Goal: Communication & Community: Answer question/provide support

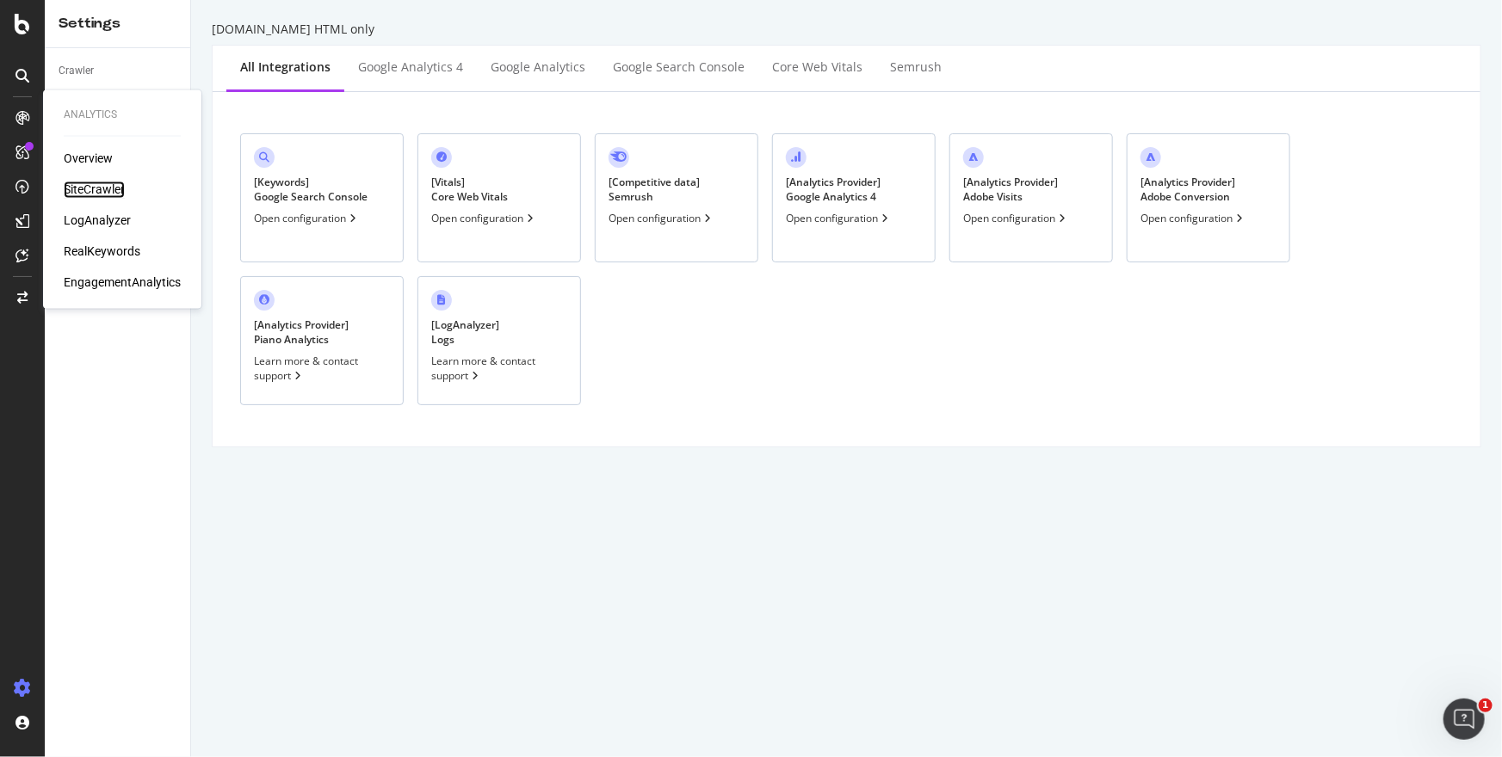
click at [96, 187] on div "SiteCrawler" at bounding box center [94, 190] width 61 height 17
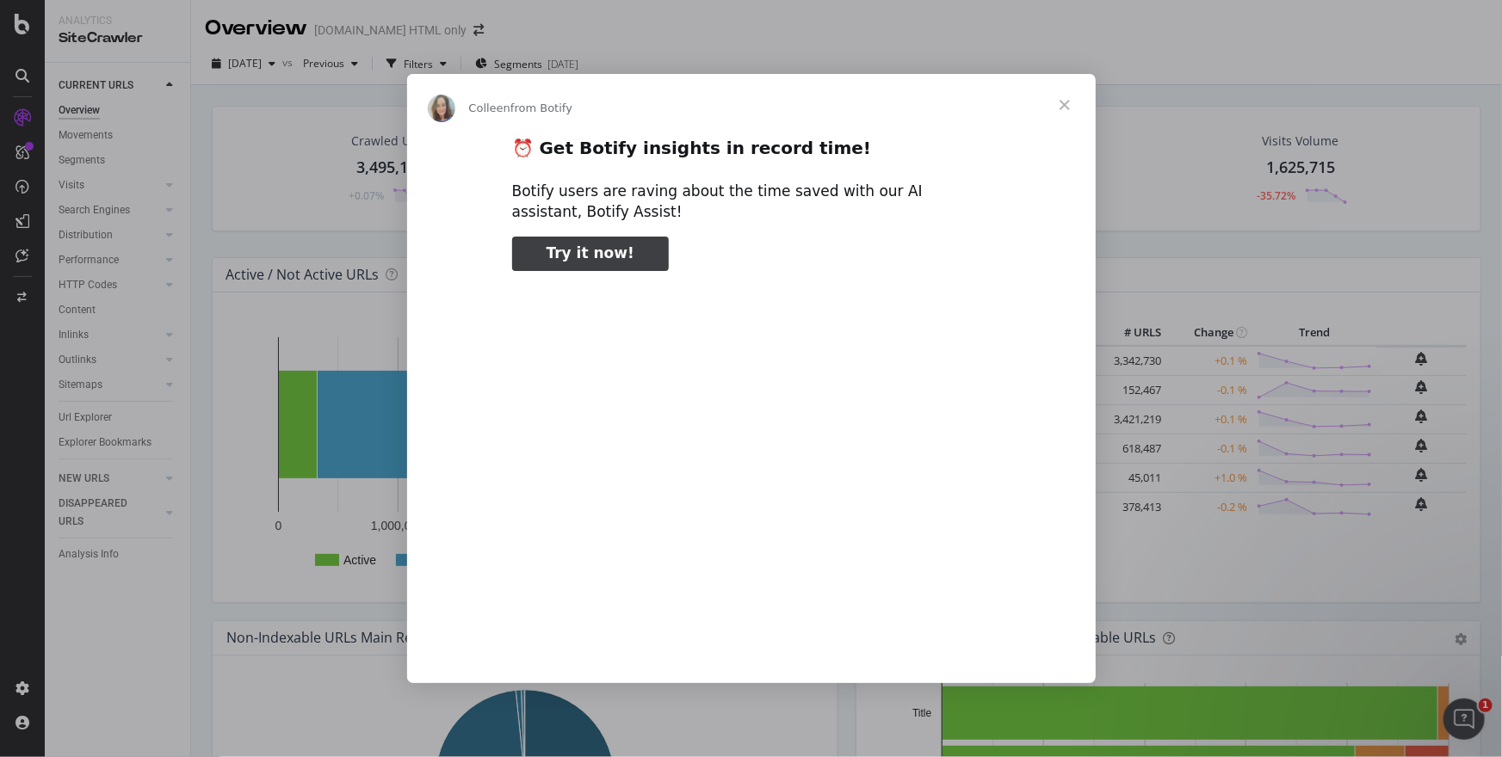
type input "1559517"
click at [1074, 114] on span "Close" at bounding box center [1064, 105] width 62 height 62
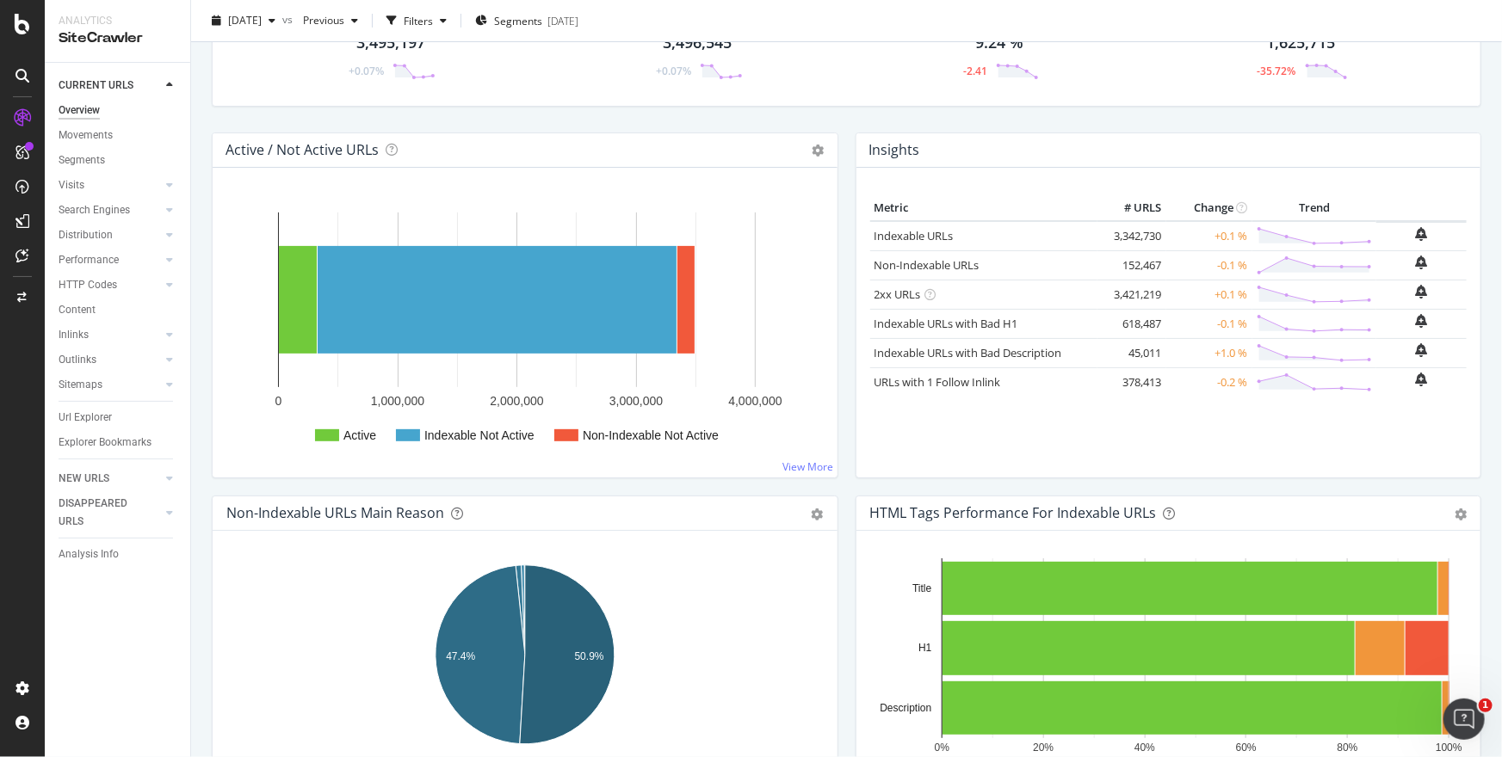
scroll to position [147, 0]
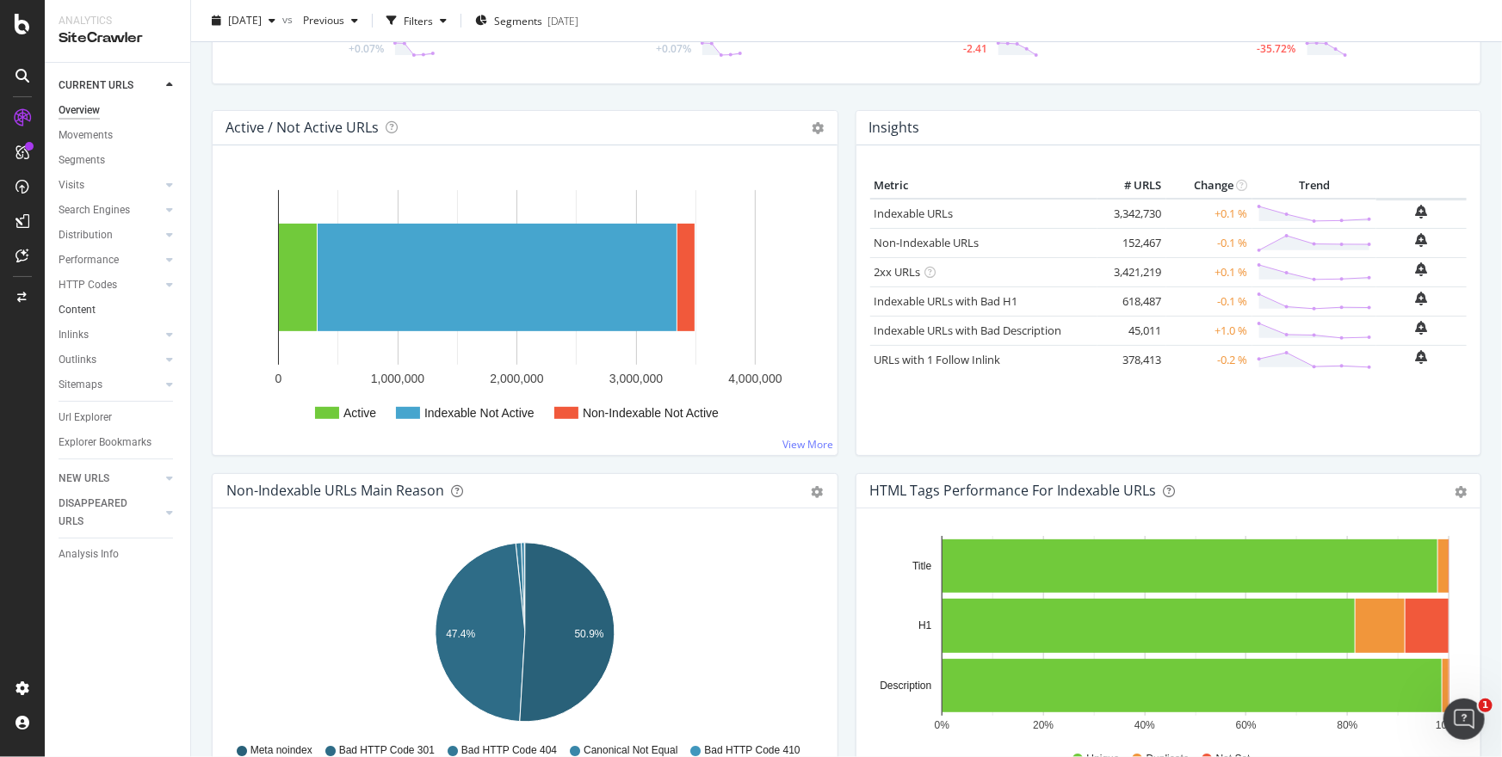
click at [157, 310] on link "Content" at bounding box center [119, 310] width 120 height 18
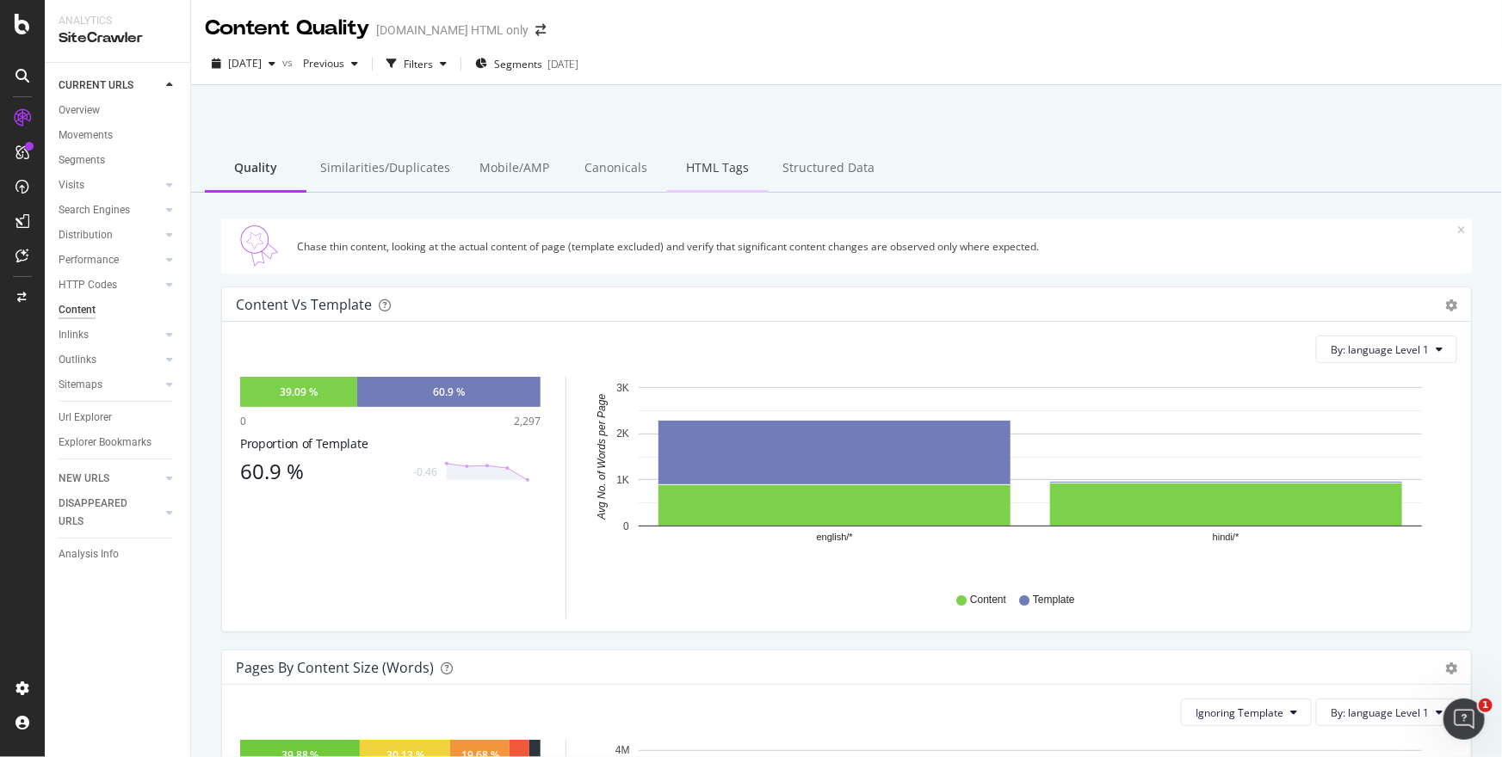
click at [726, 171] on div "HTML Tags" at bounding box center [718, 168] width 102 height 47
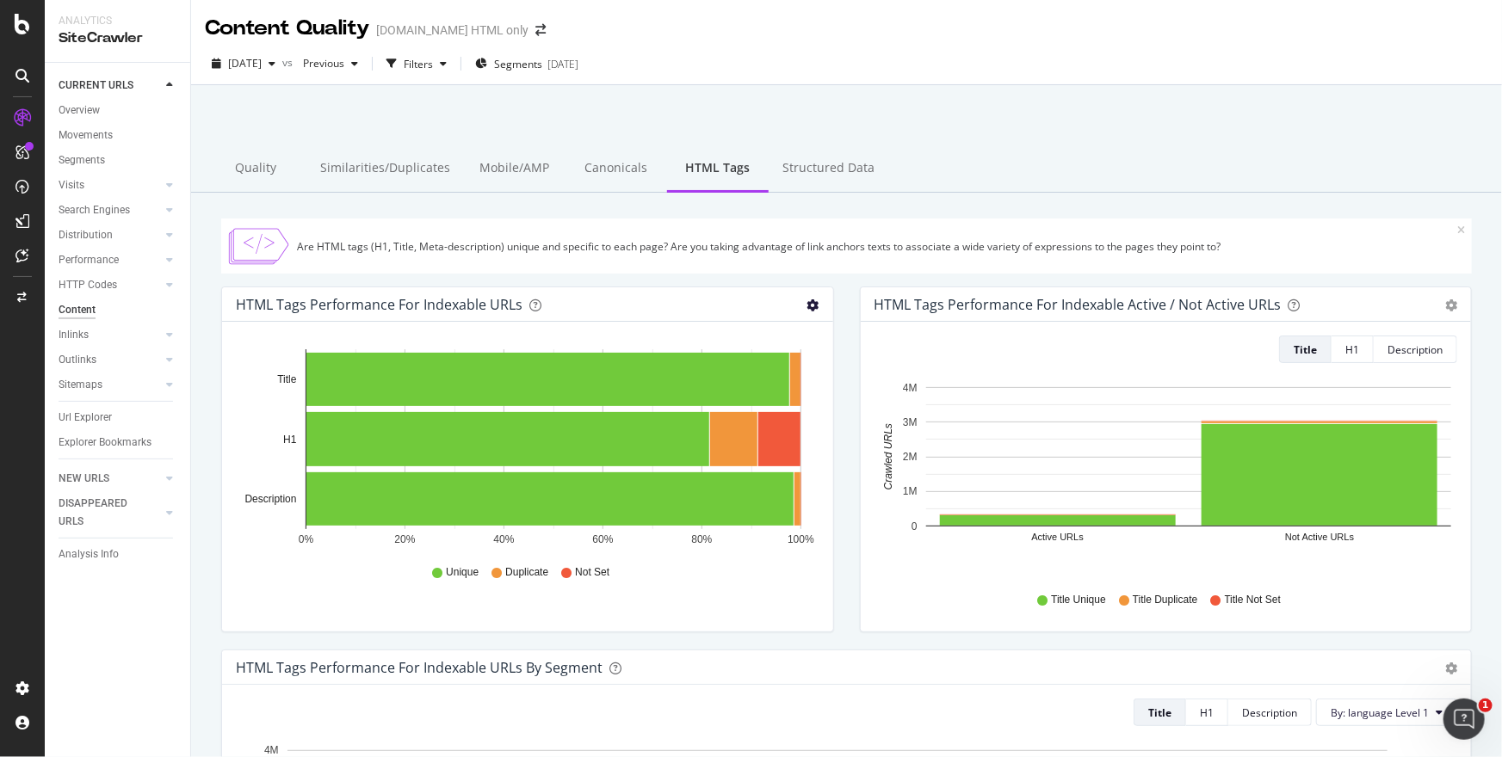
click at [813, 304] on icon "gear" at bounding box center [813, 305] width 12 height 12
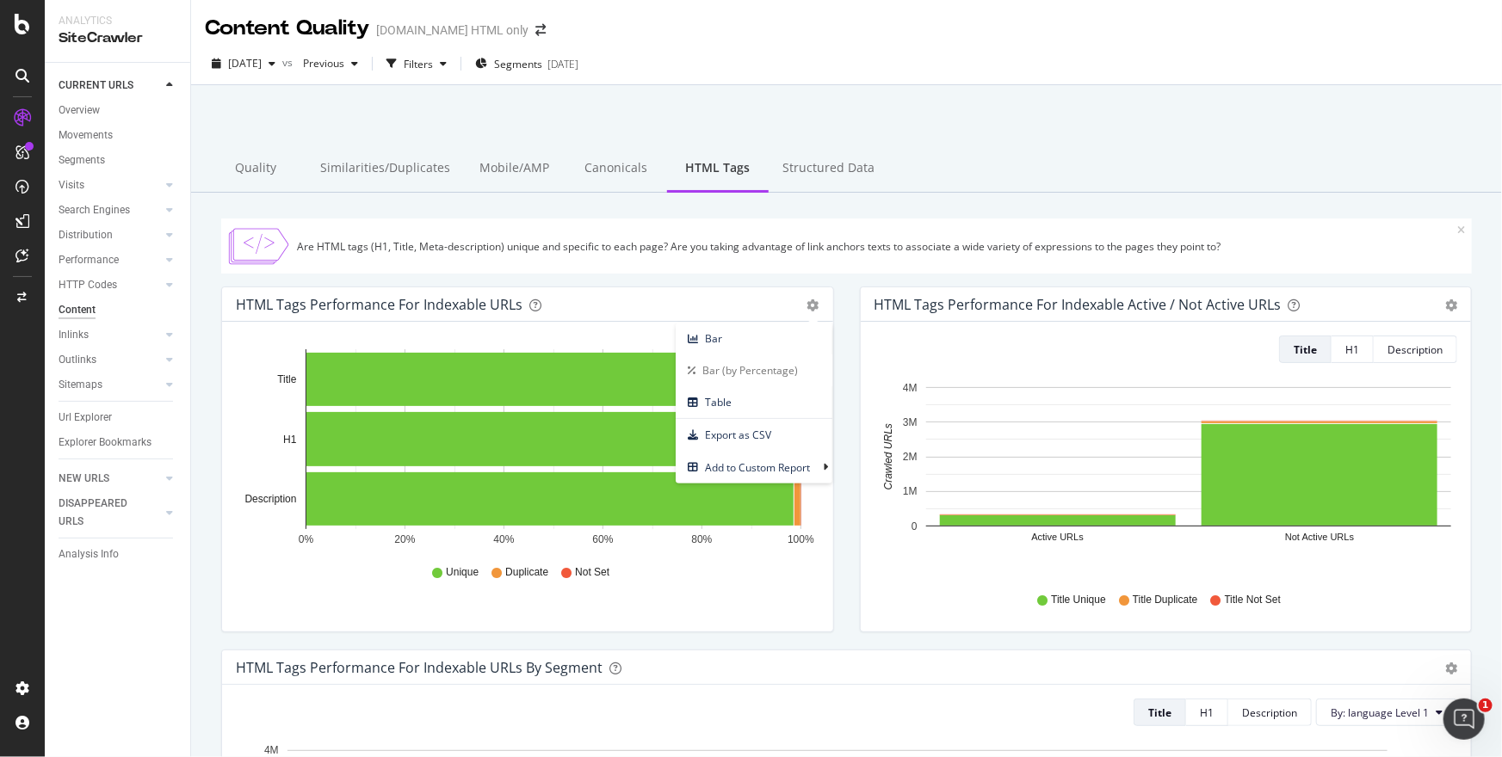
click at [847, 490] on div "HTML Tags Performance for Indexable Active / Not Active URLs Bar (by Value) Bar…" at bounding box center [1166, 468] width 638 height 363
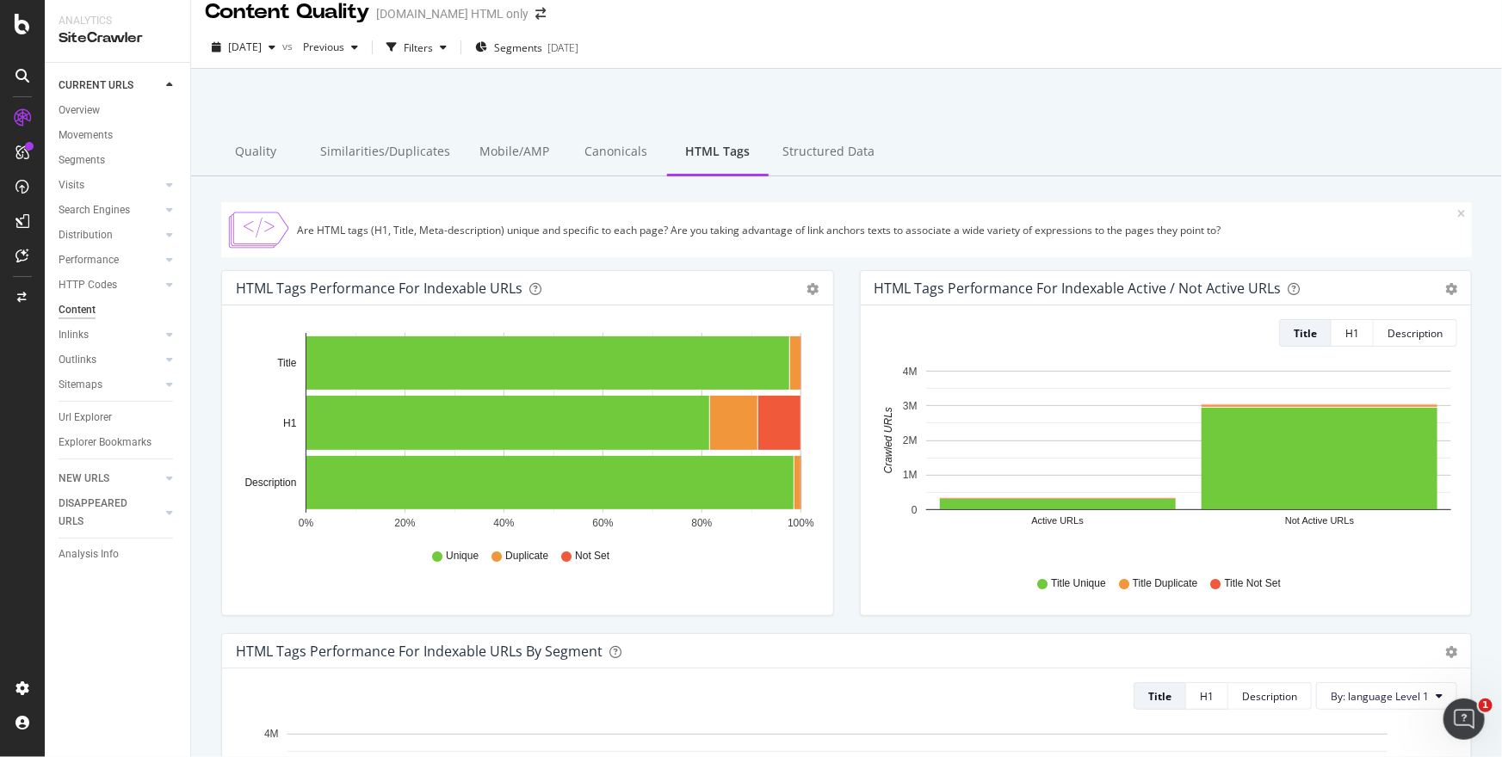
scroll to position [14, 0]
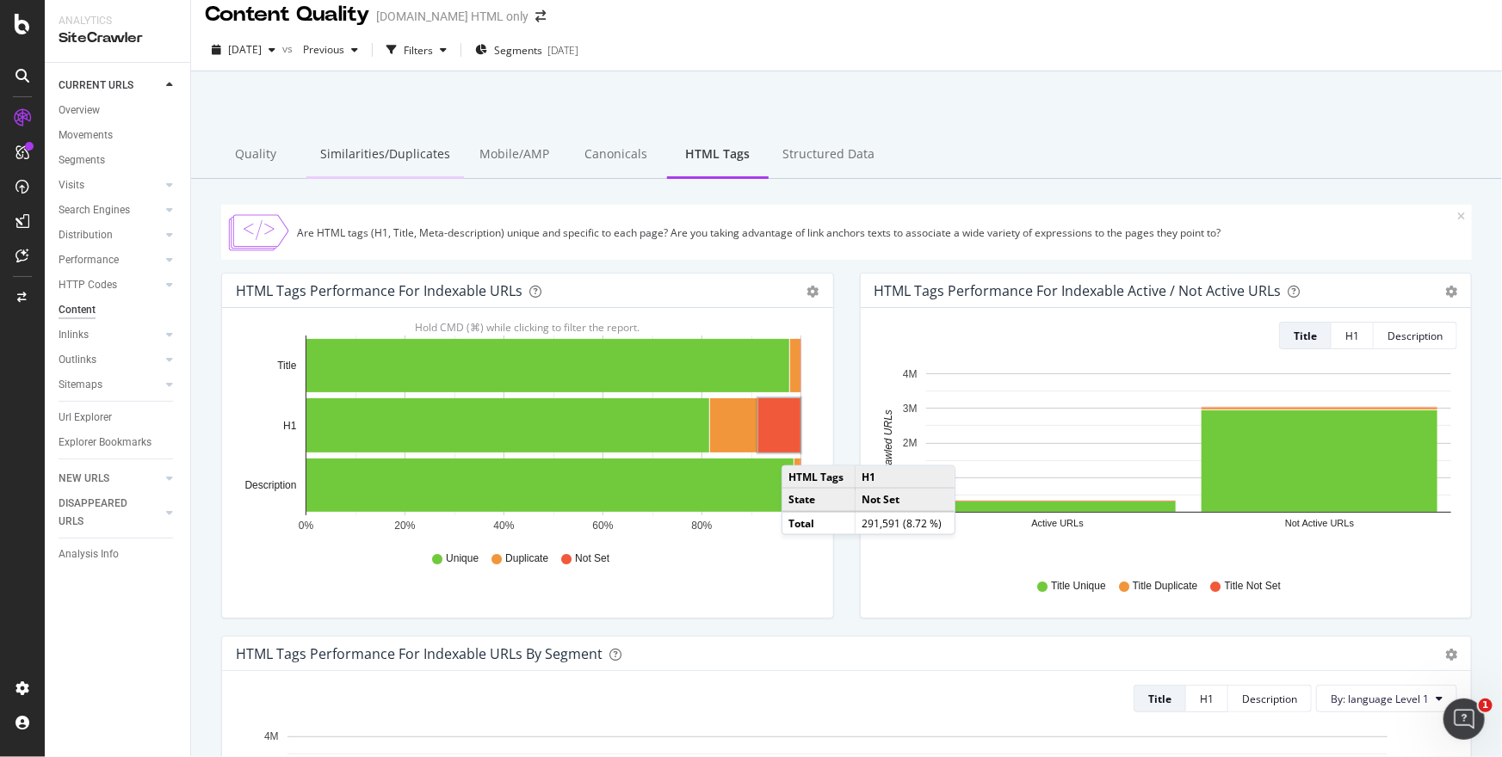
click at [439, 156] on div "Similarities/Duplicates" at bounding box center [384, 155] width 157 height 47
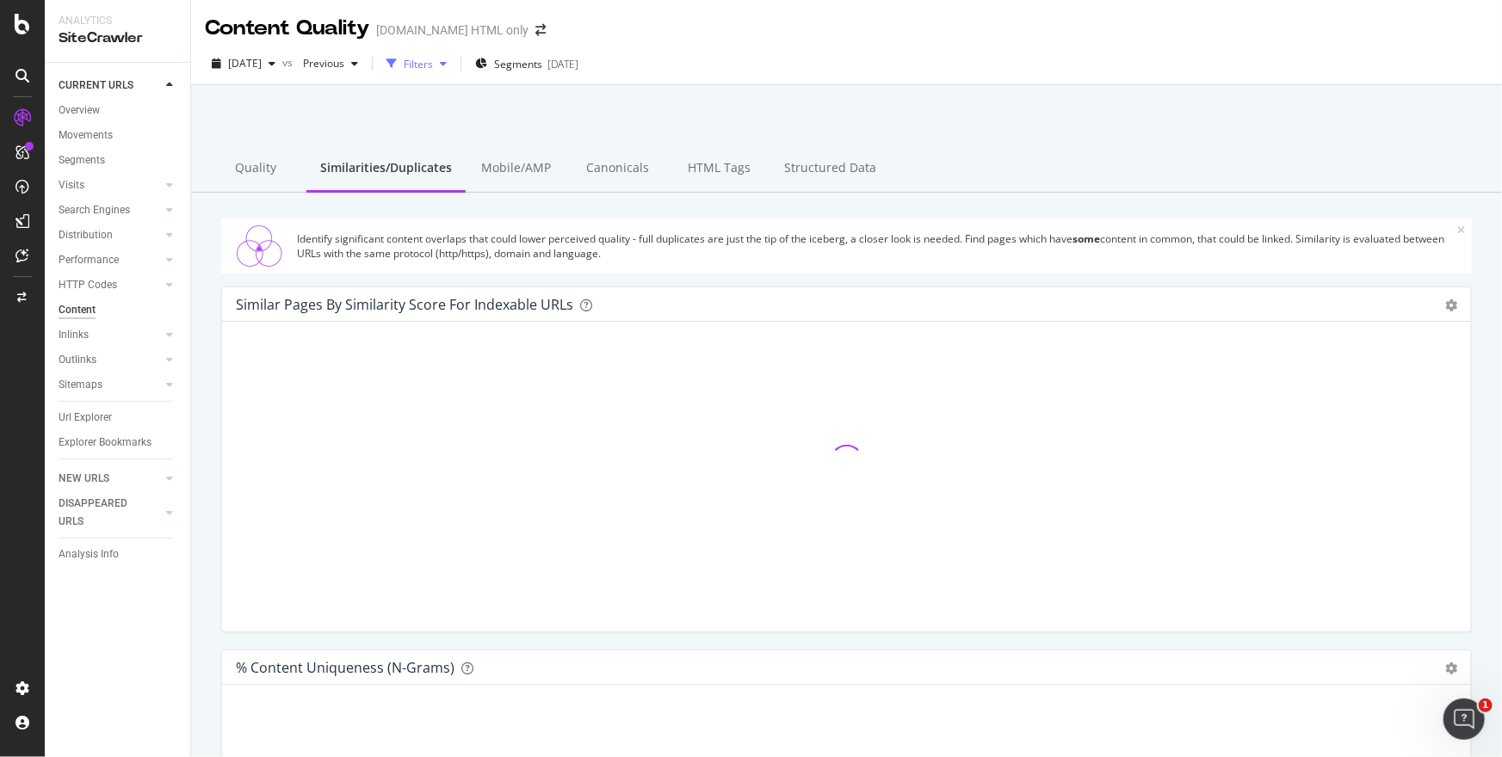
click at [433, 62] on div "Filters" at bounding box center [418, 64] width 29 height 15
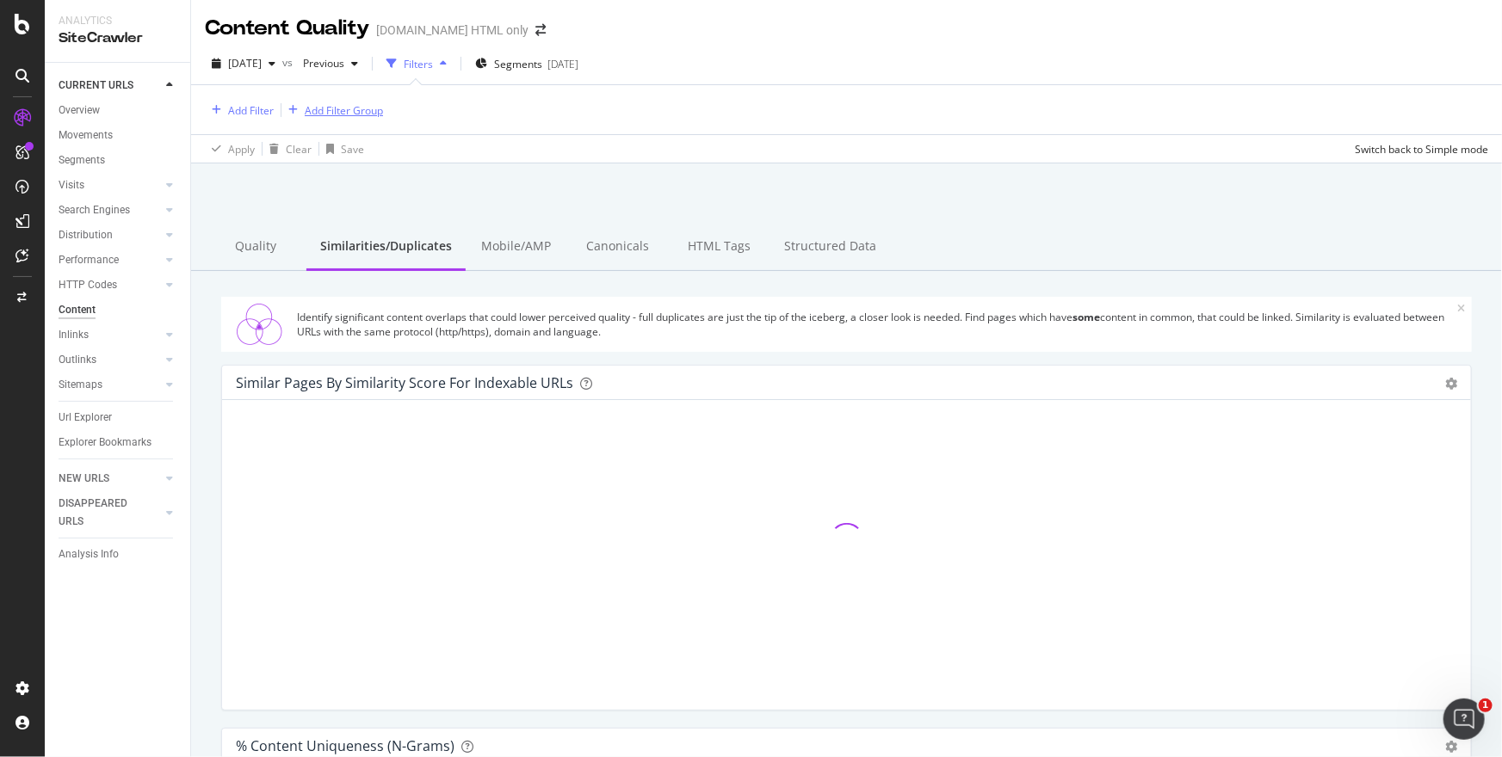
click at [303, 108] on div "button" at bounding box center [292, 110] width 23 height 10
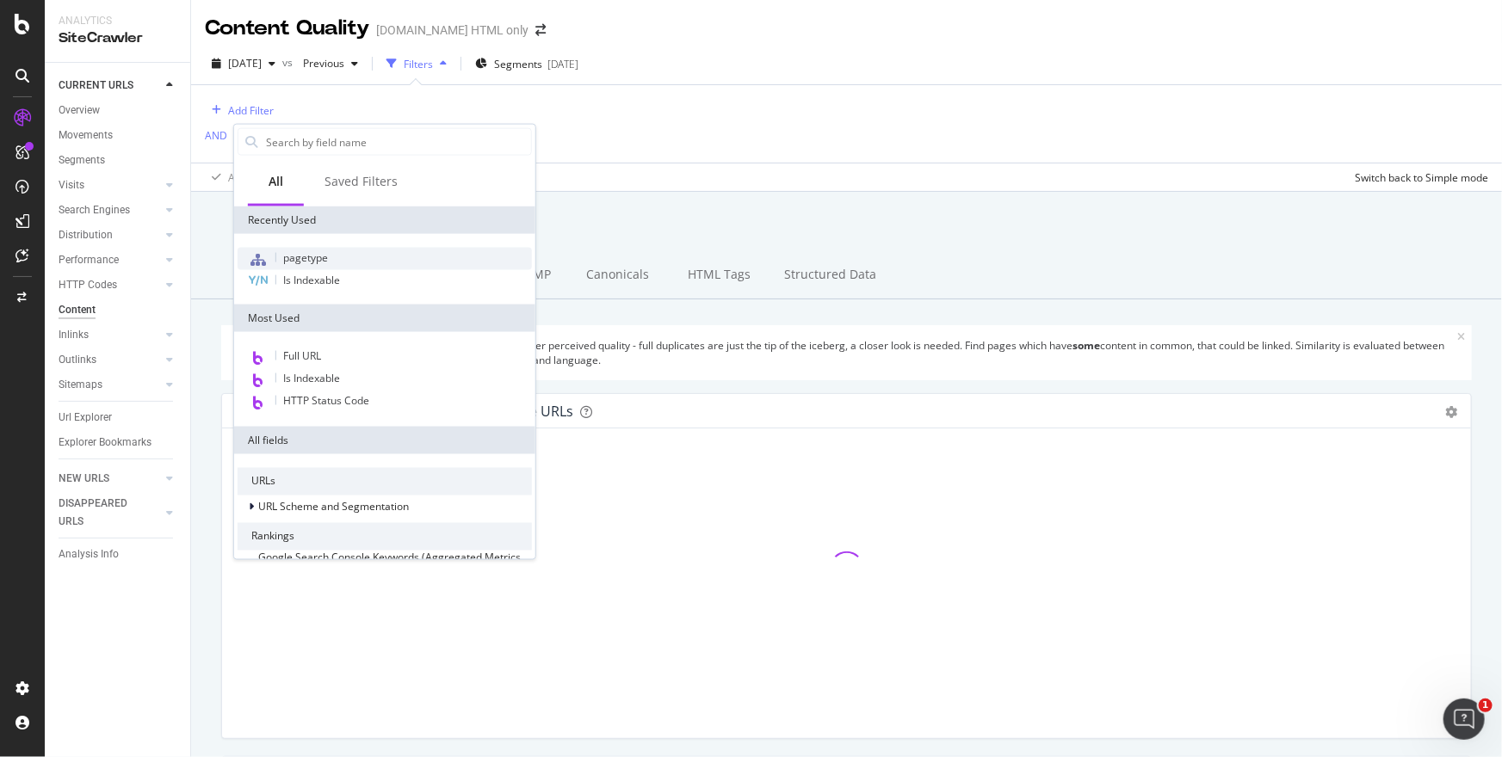
click at [324, 250] on span "pagetype" at bounding box center [305, 257] width 45 height 15
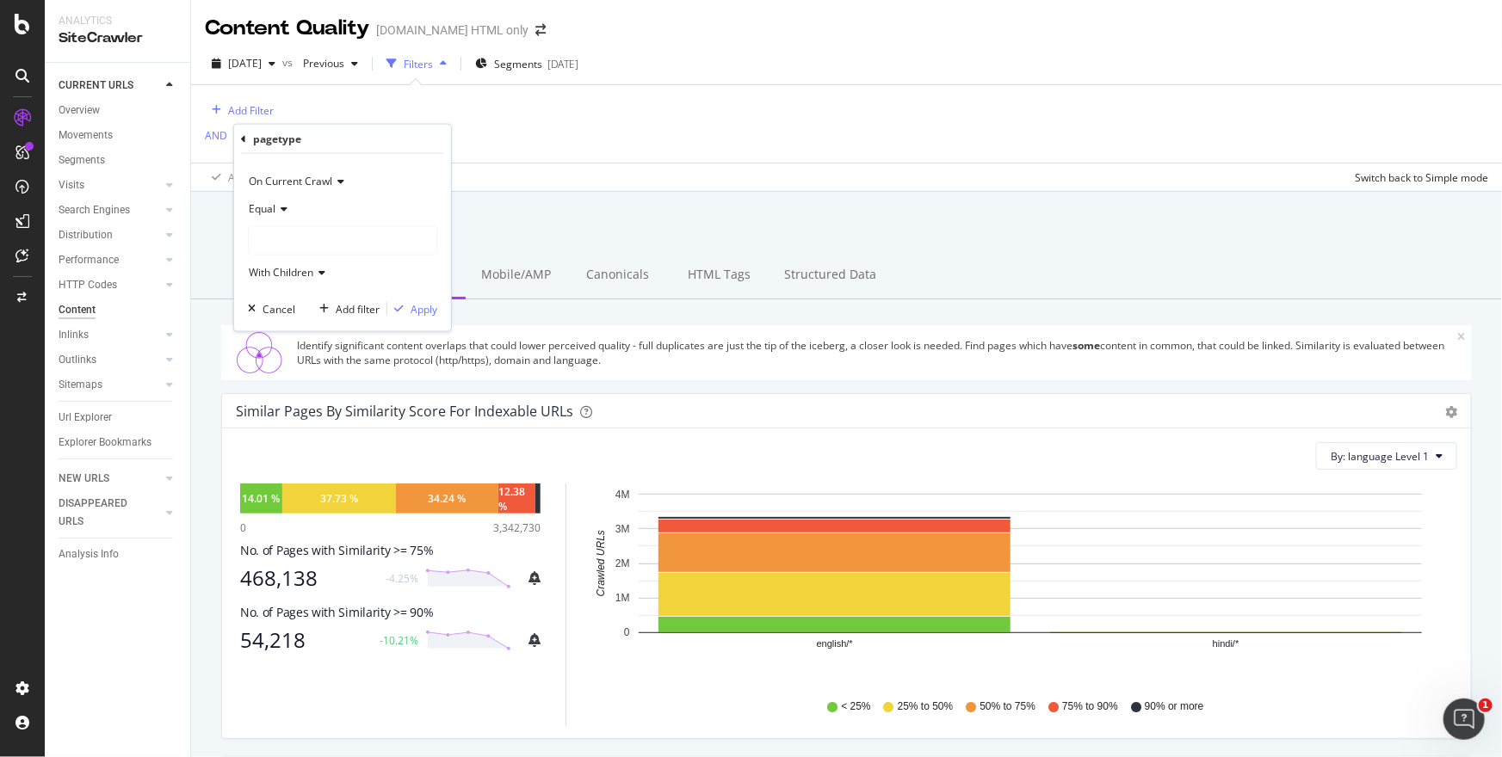
click at [297, 235] on div at bounding box center [343, 241] width 188 height 28
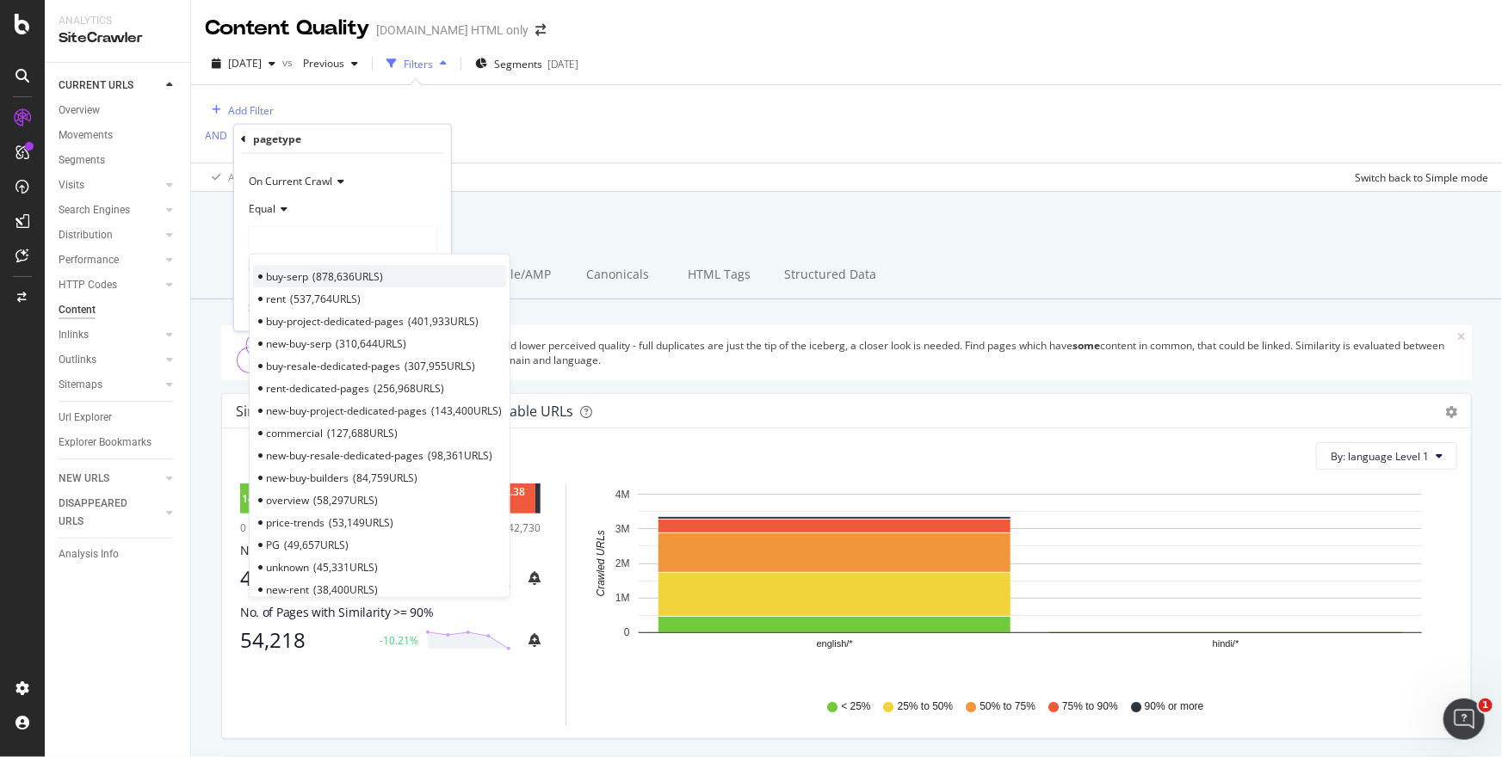
click at [300, 270] on span "buy-serp" at bounding box center [287, 275] width 42 height 15
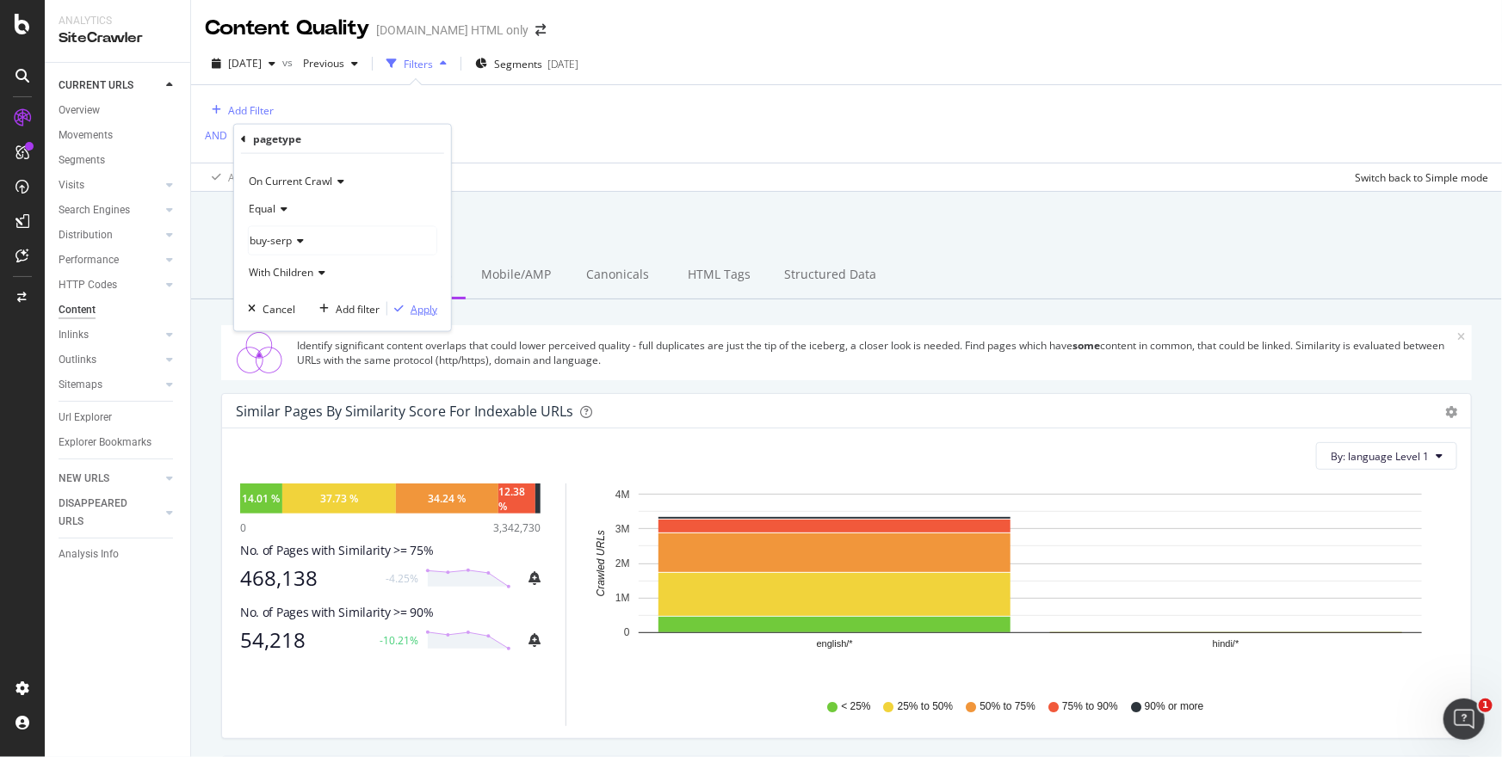
click at [412, 311] on div "Apply" at bounding box center [423, 308] width 27 height 15
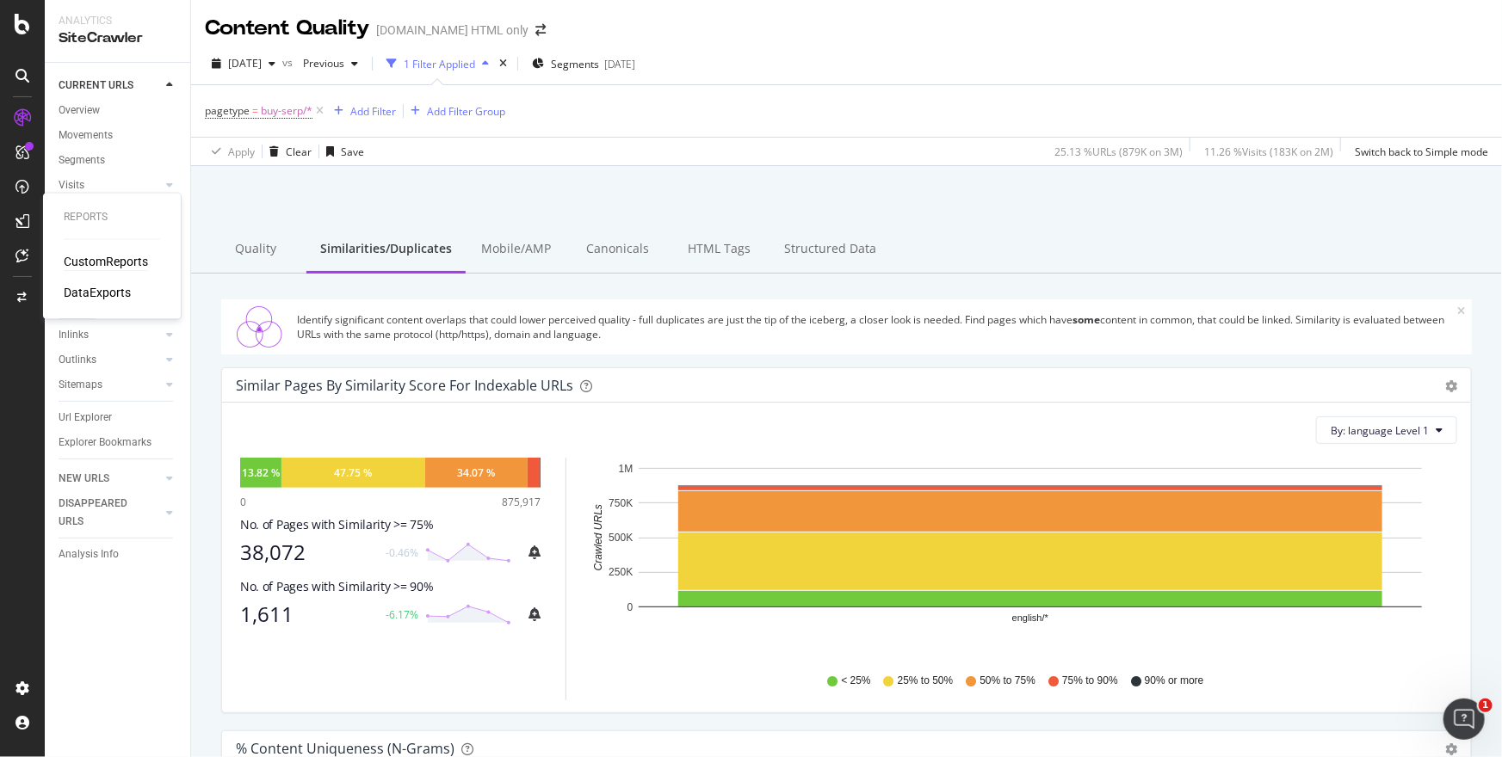
click at [92, 262] on div "CustomReports" at bounding box center [106, 262] width 84 height 17
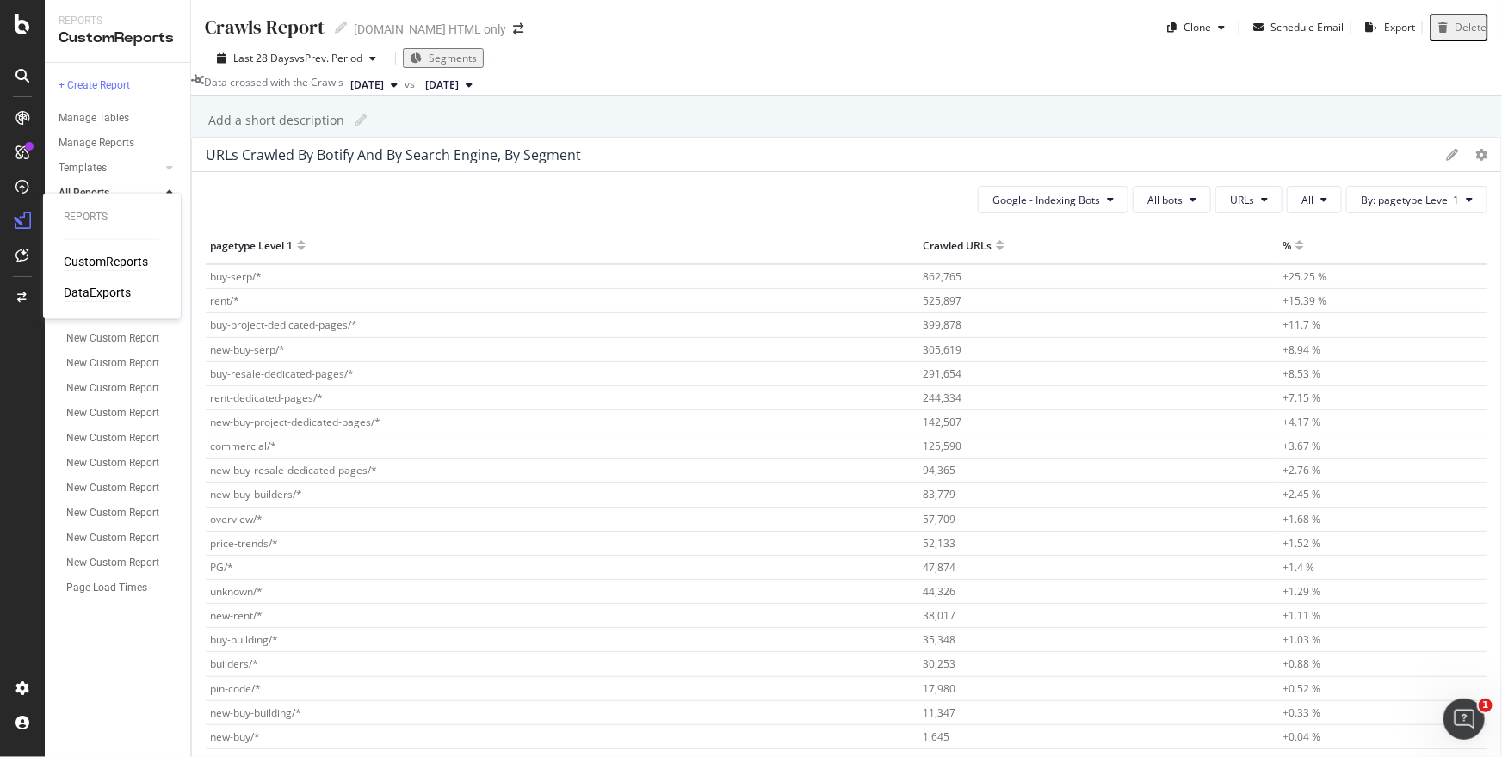
click at [86, 290] on div "DataExports" at bounding box center [97, 293] width 67 height 17
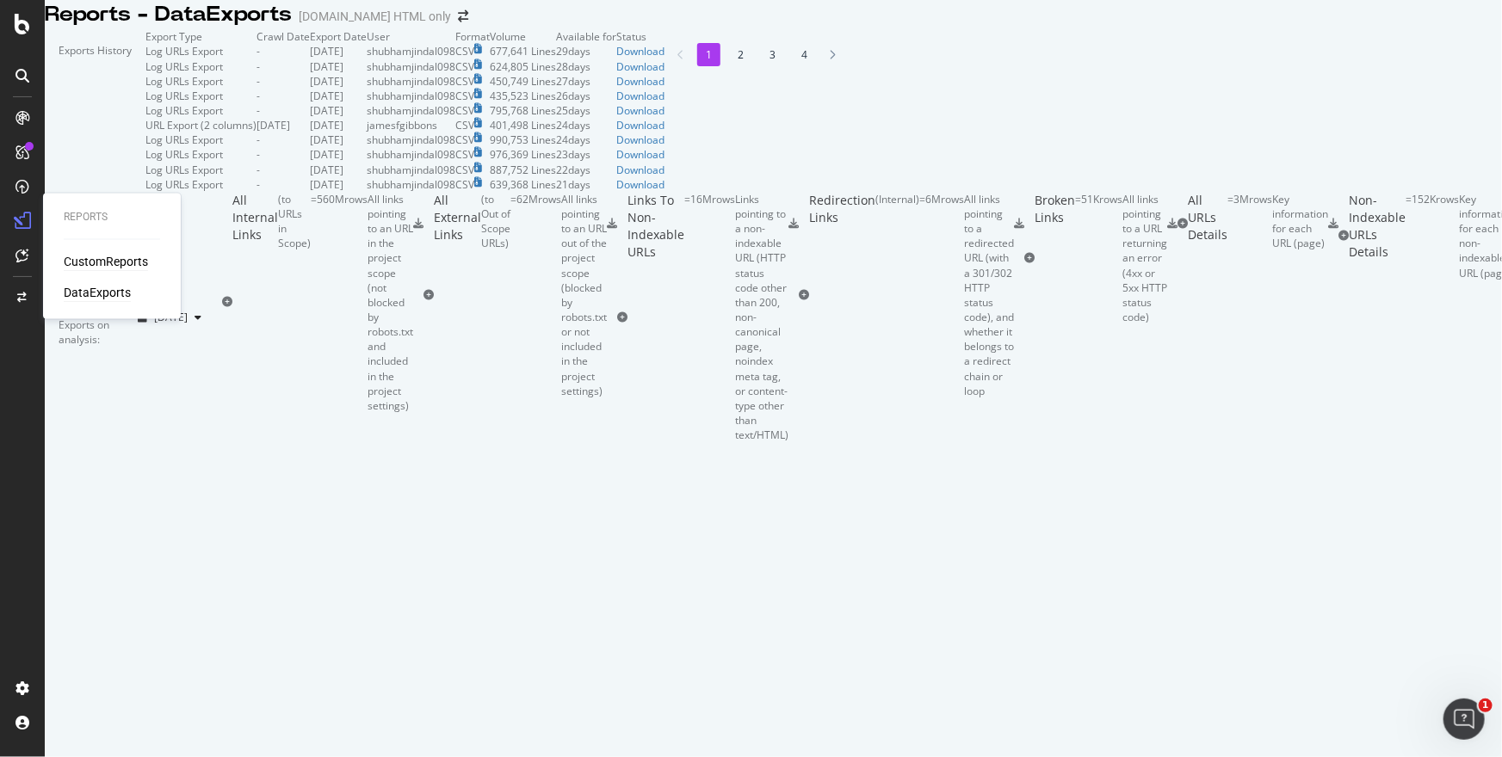
click at [90, 262] on div "CustomReports" at bounding box center [106, 262] width 84 height 17
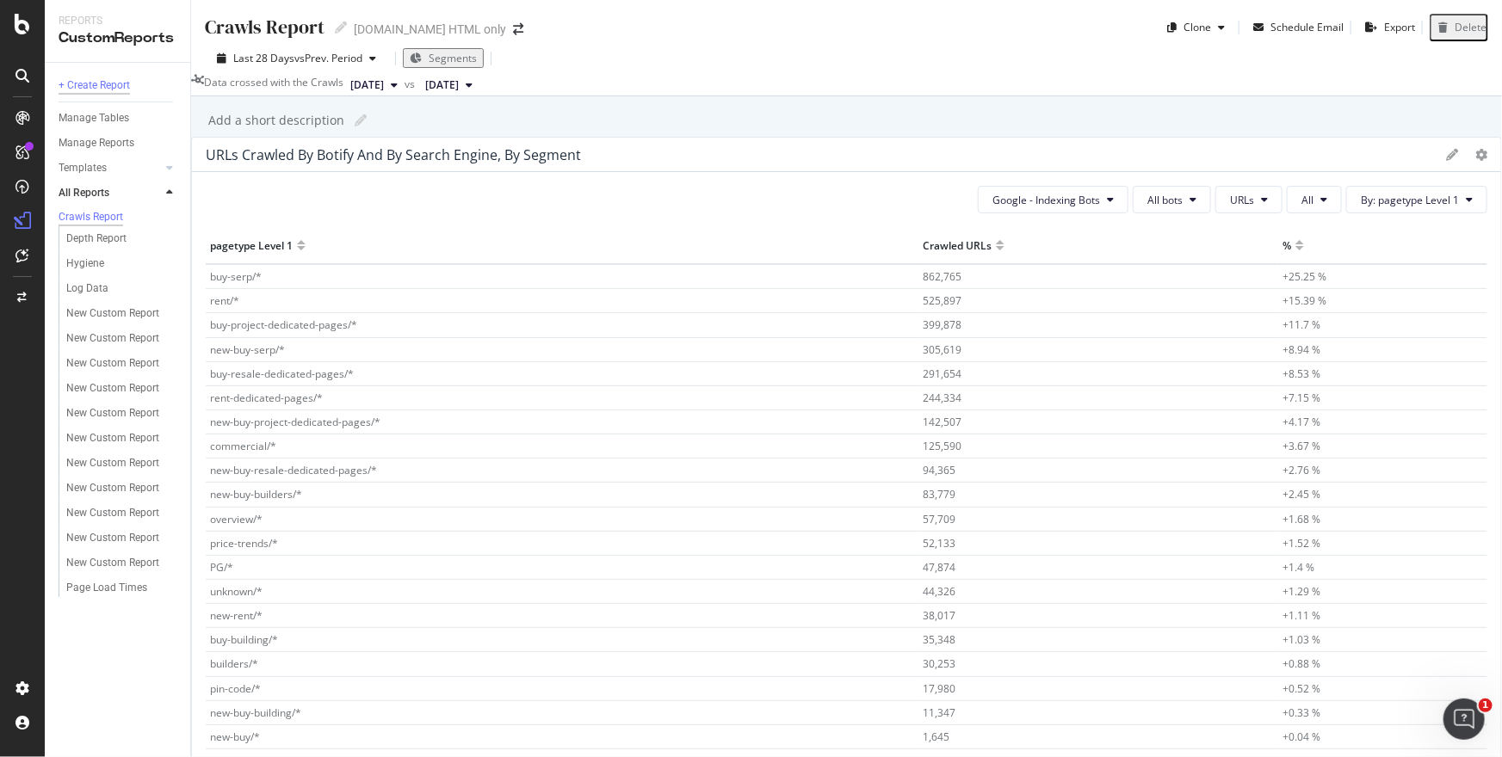
click at [102, 83] on div "+ Create Report" at bounding box center [94, 86] width 71 height 18
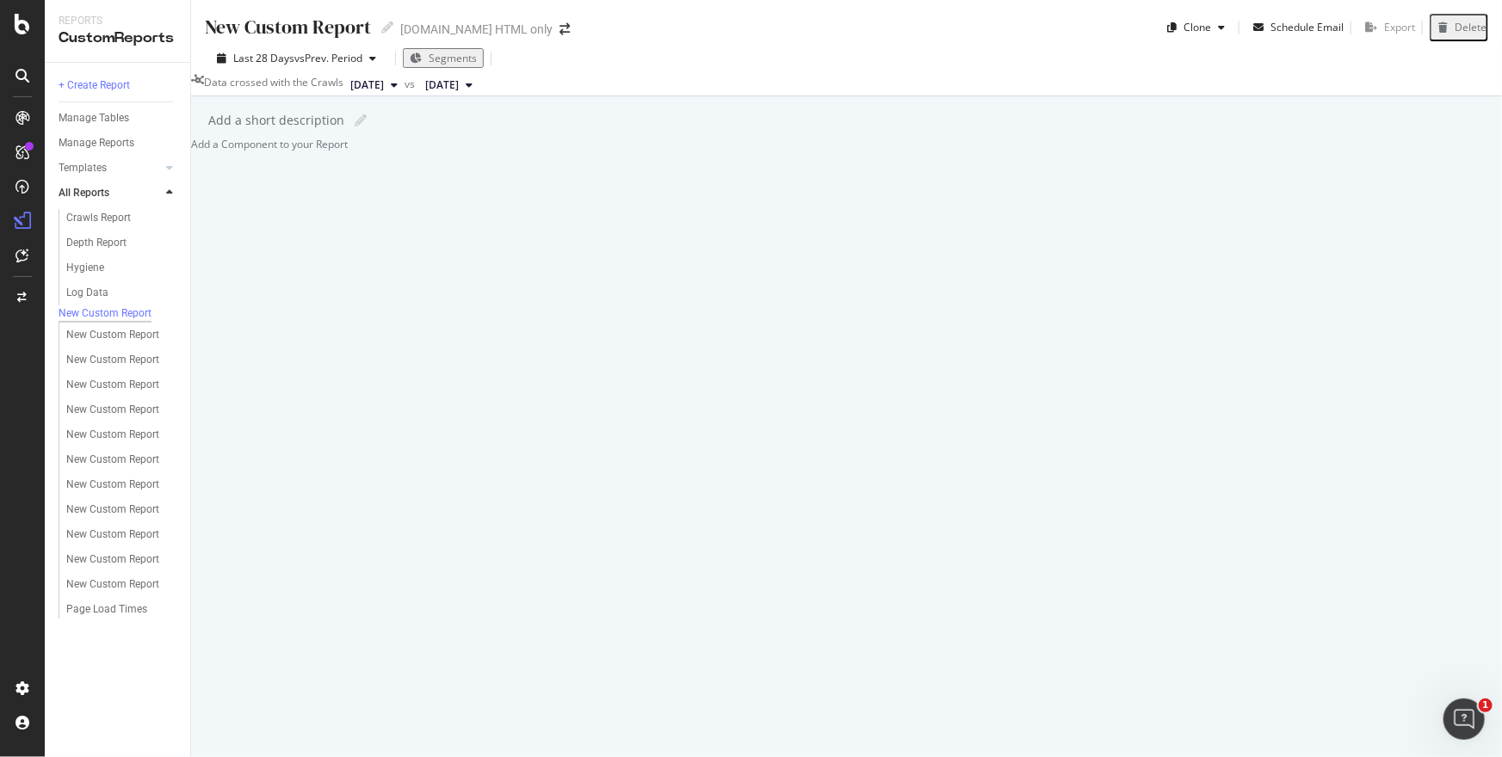
click at [191, 151] on div at bounding box center [191, 144] width 0 height 15
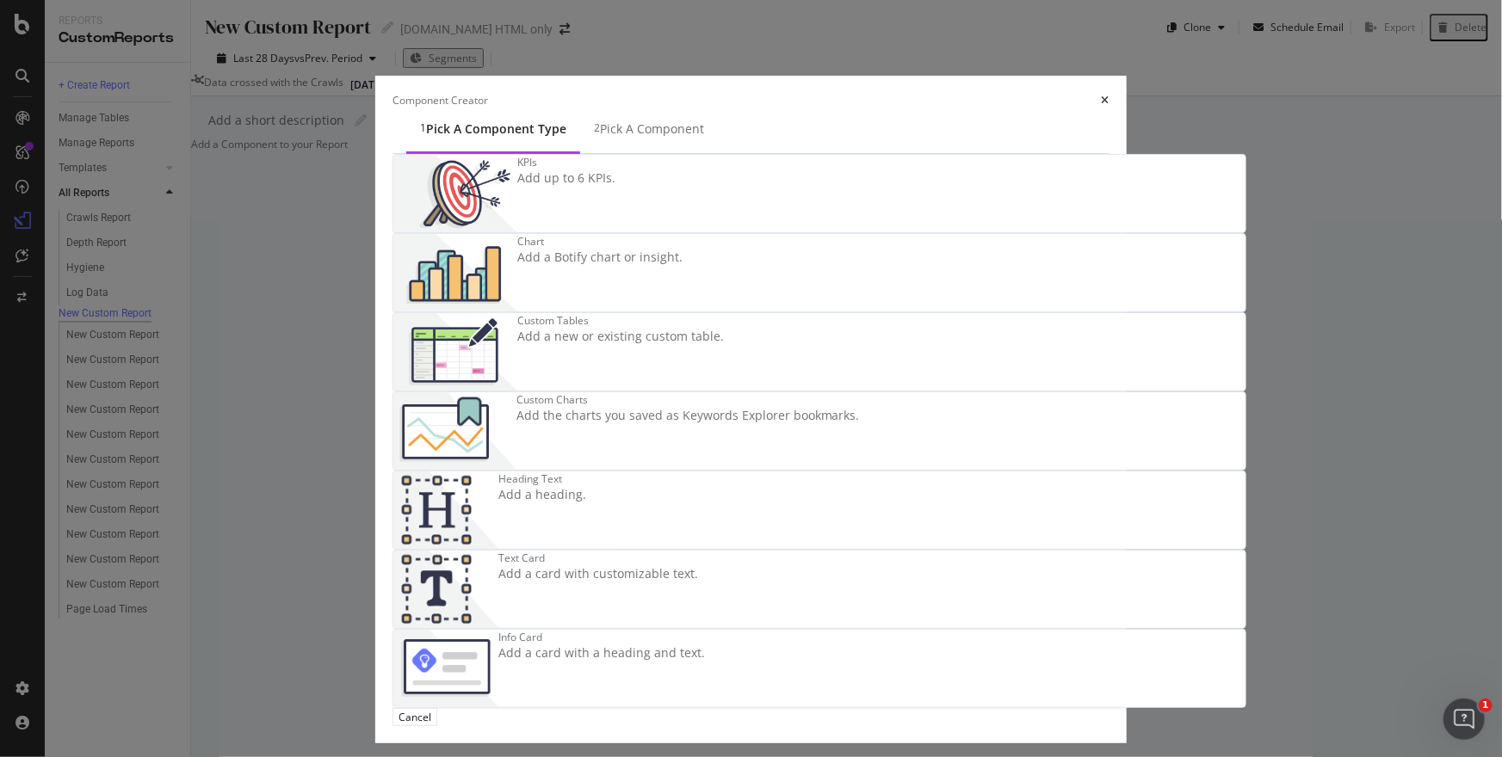
click at [568, 345] on div "Add a new or existing custom table." at bounding box center [620, 336] width 207 height 17
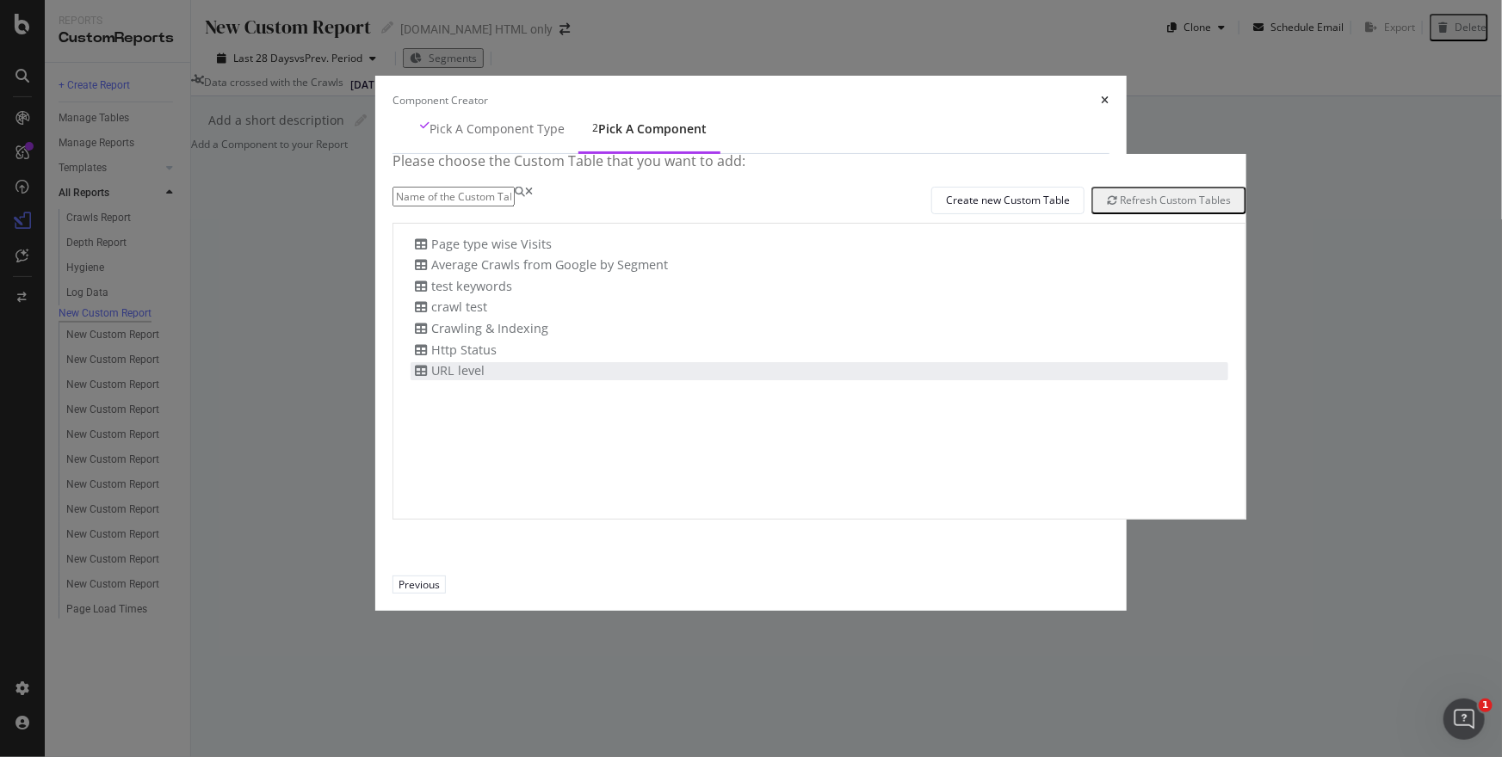
click at [545, 380] on div "URL level" at bounding box center [818, 371] width 817 height 18
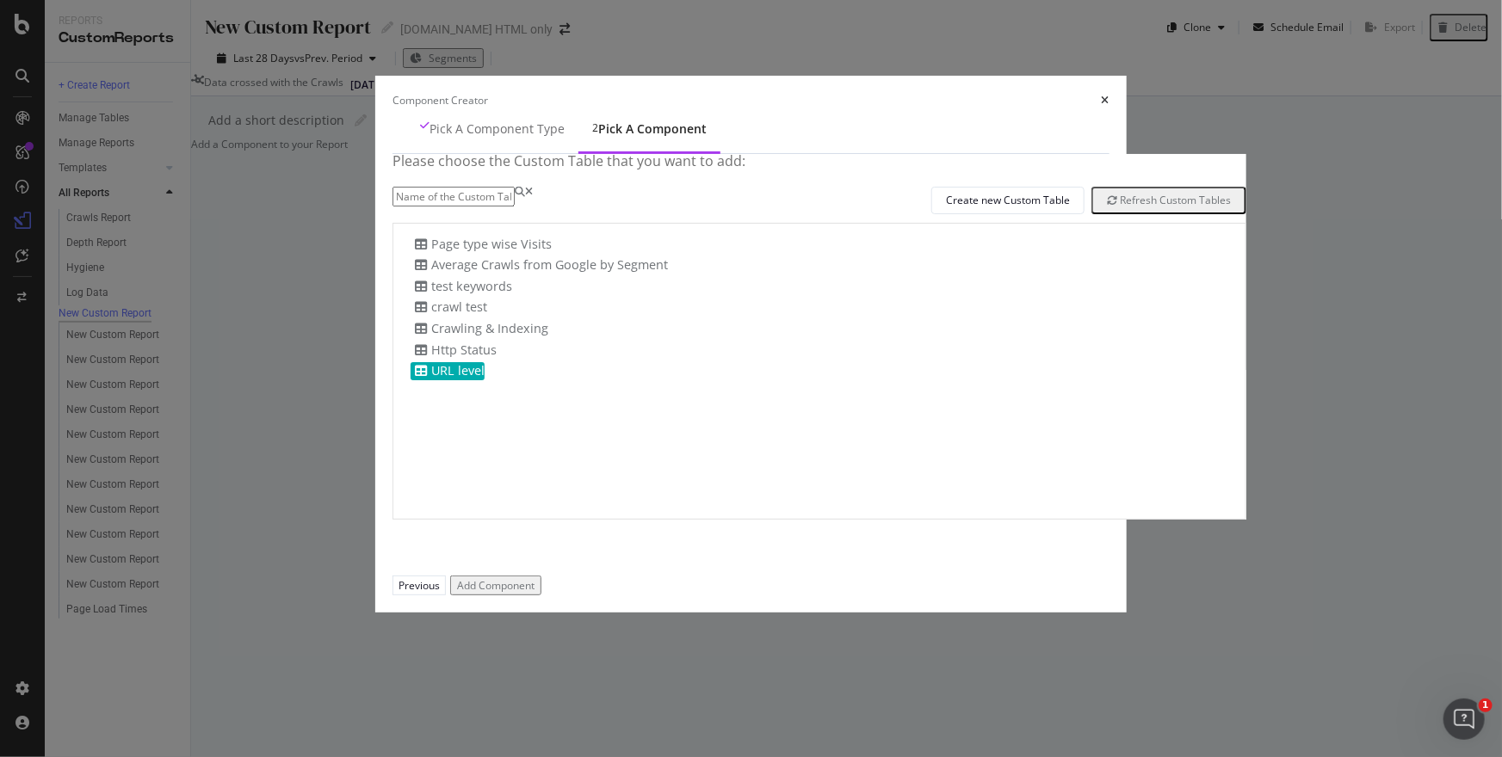
click at [534, 593] on div "Add Component" at bounding box center [495, 585] width 77 height 15
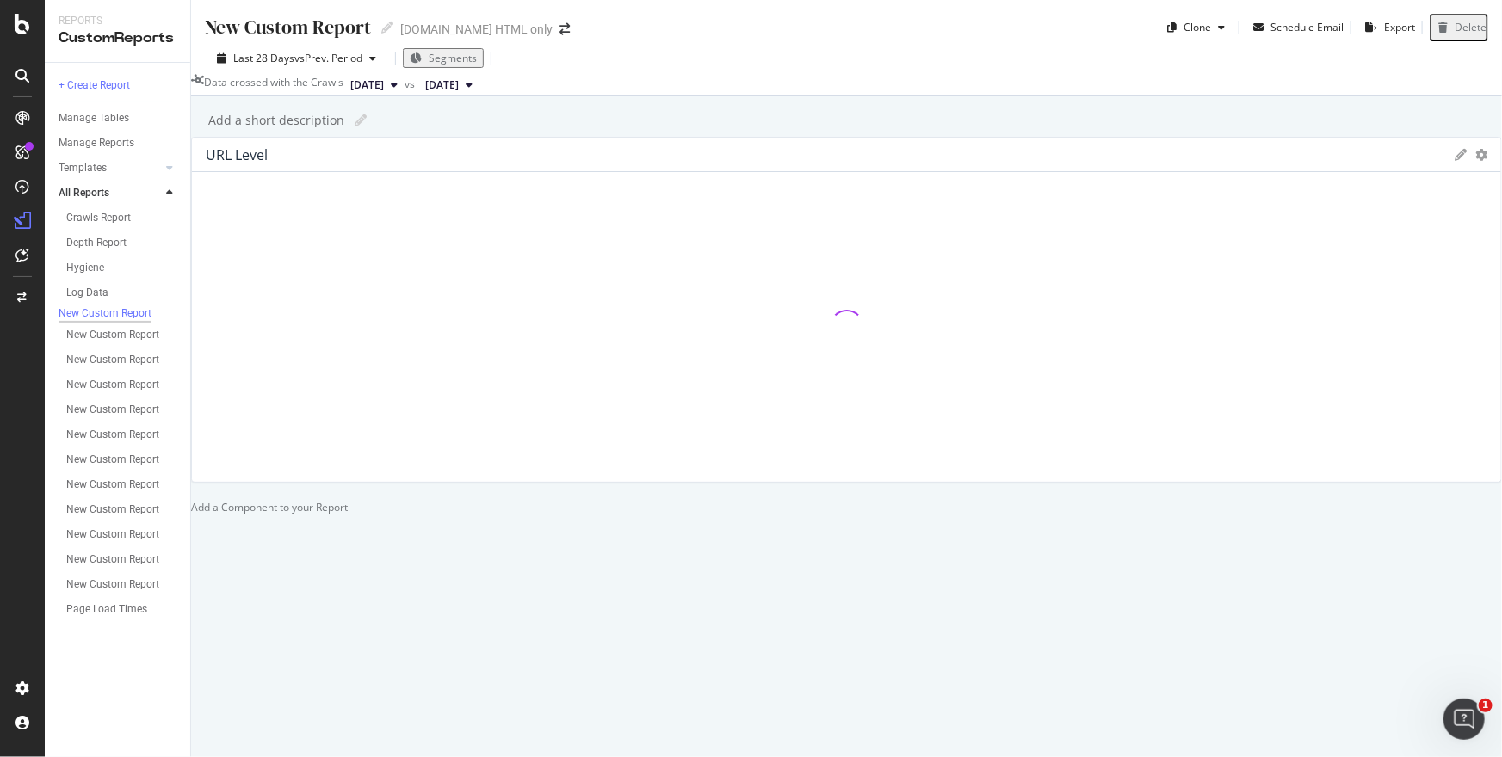
click at [1454, 161] on icon at bounding box center [1460, 155] width 12 height 12
click at [316, 281] on textarea at bounding box center [254, 264] width 124 height 34
click at [314, 207] on input "URL level" at bounding box center [253, 197] width 122 height 20
click at [209, 302] on div "button" at bounding box center [204, 295] width 10 height 14
click at [670, 432] on div at bounding box center [846, 327] width 1281 height 282
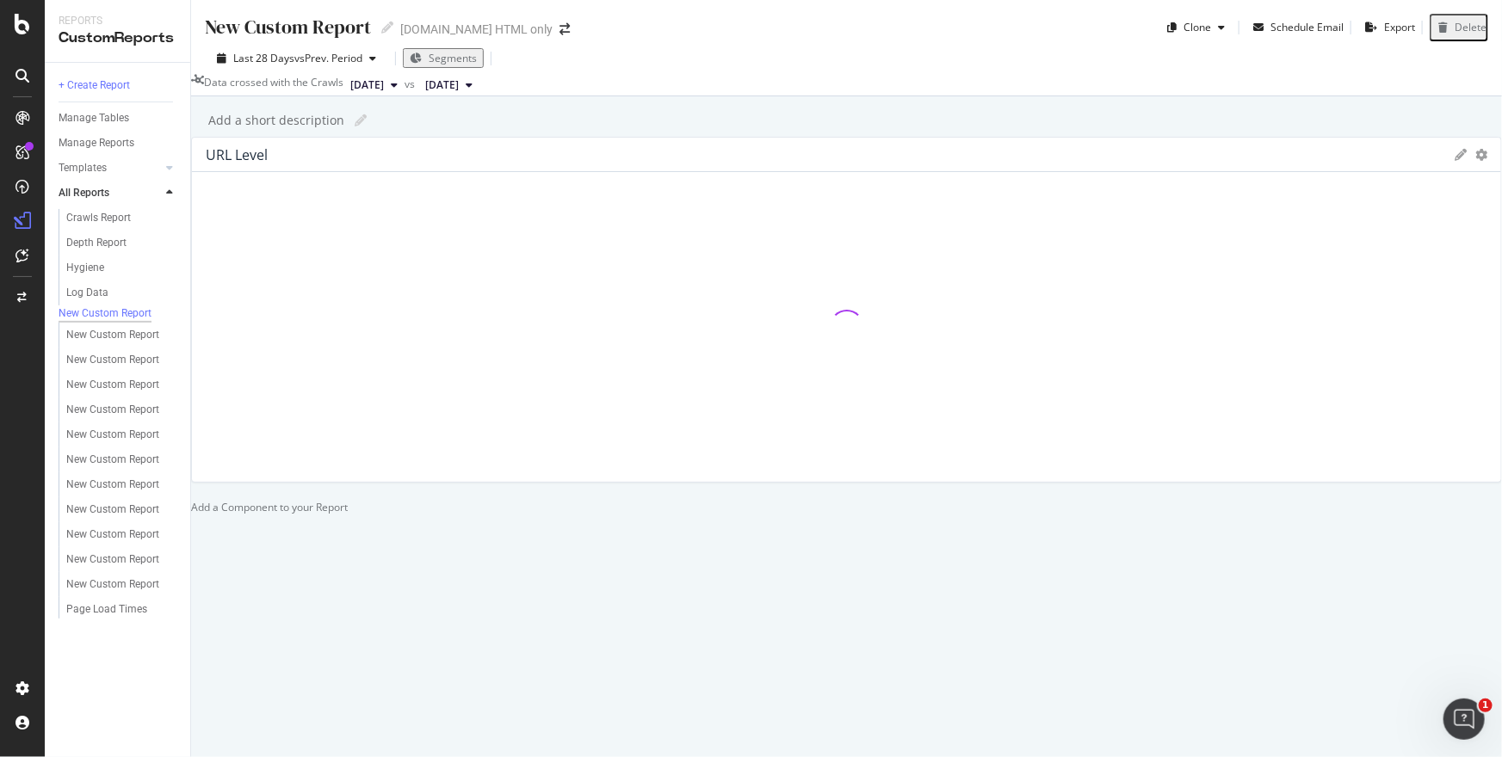
click at [1475, 161] on icon "gear" at bounding box center [1481, 155] width 12 height 12
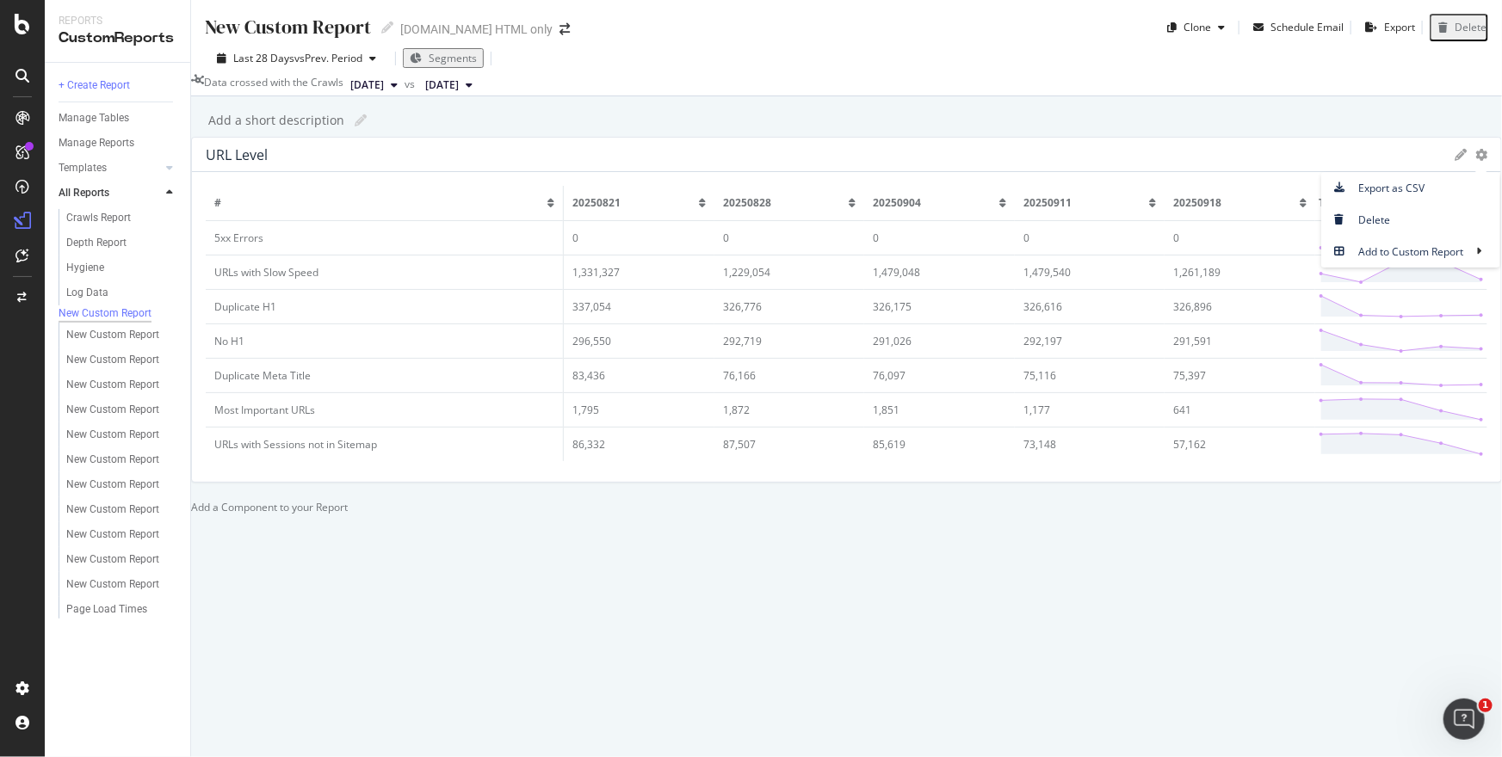
click at [552, 157] on div "New Custom Report New Custom Report [DOMAIN_NAME] HTML only Clone Schedule Emai…" at bounding box center [846, 378] width 1311 height 757
click at [1454, 161] on icon at bounding box center [1460, 155] width 12 height 12
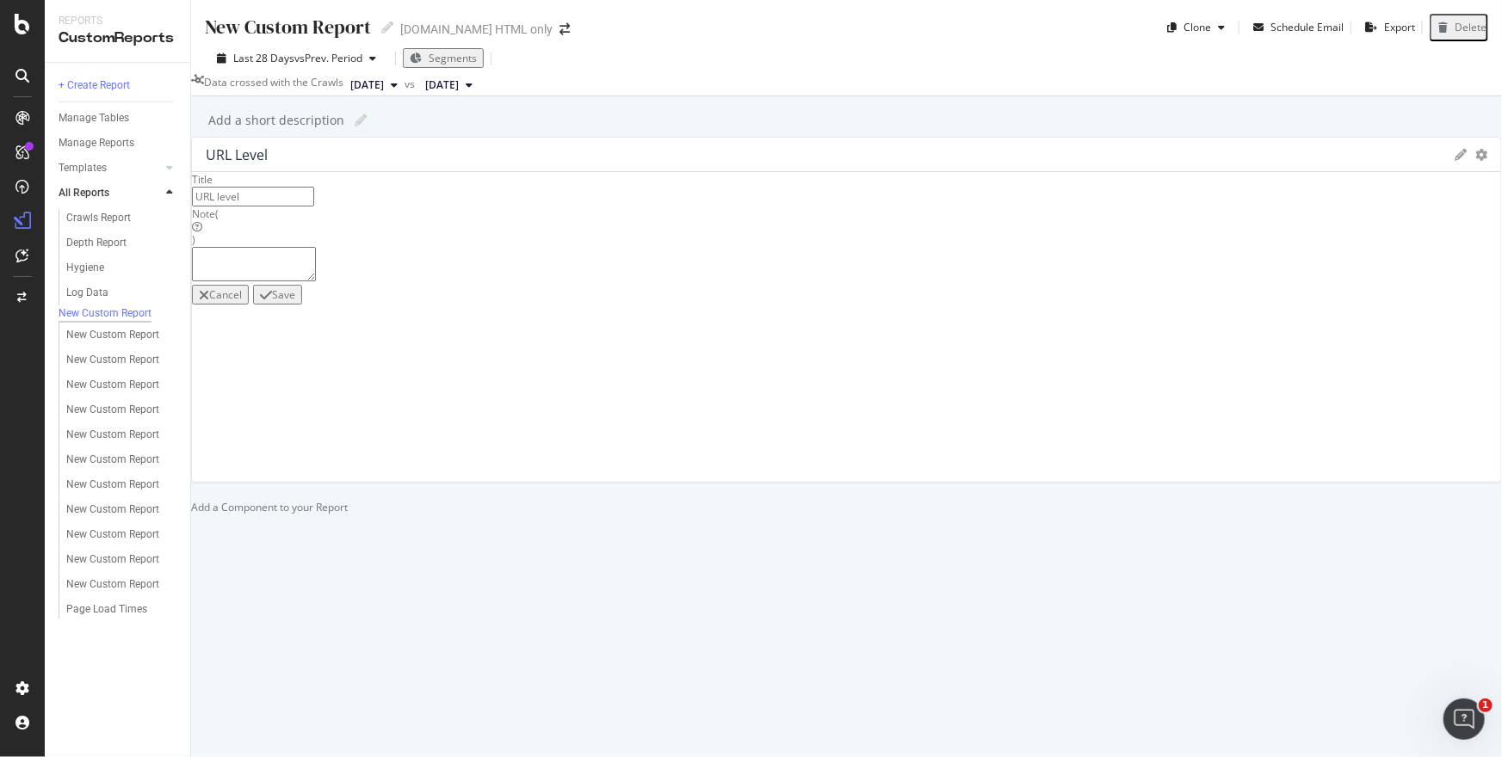
click at [1475, 161] on icon "gear" at bounding box center [1481, 155] width 12 height 12
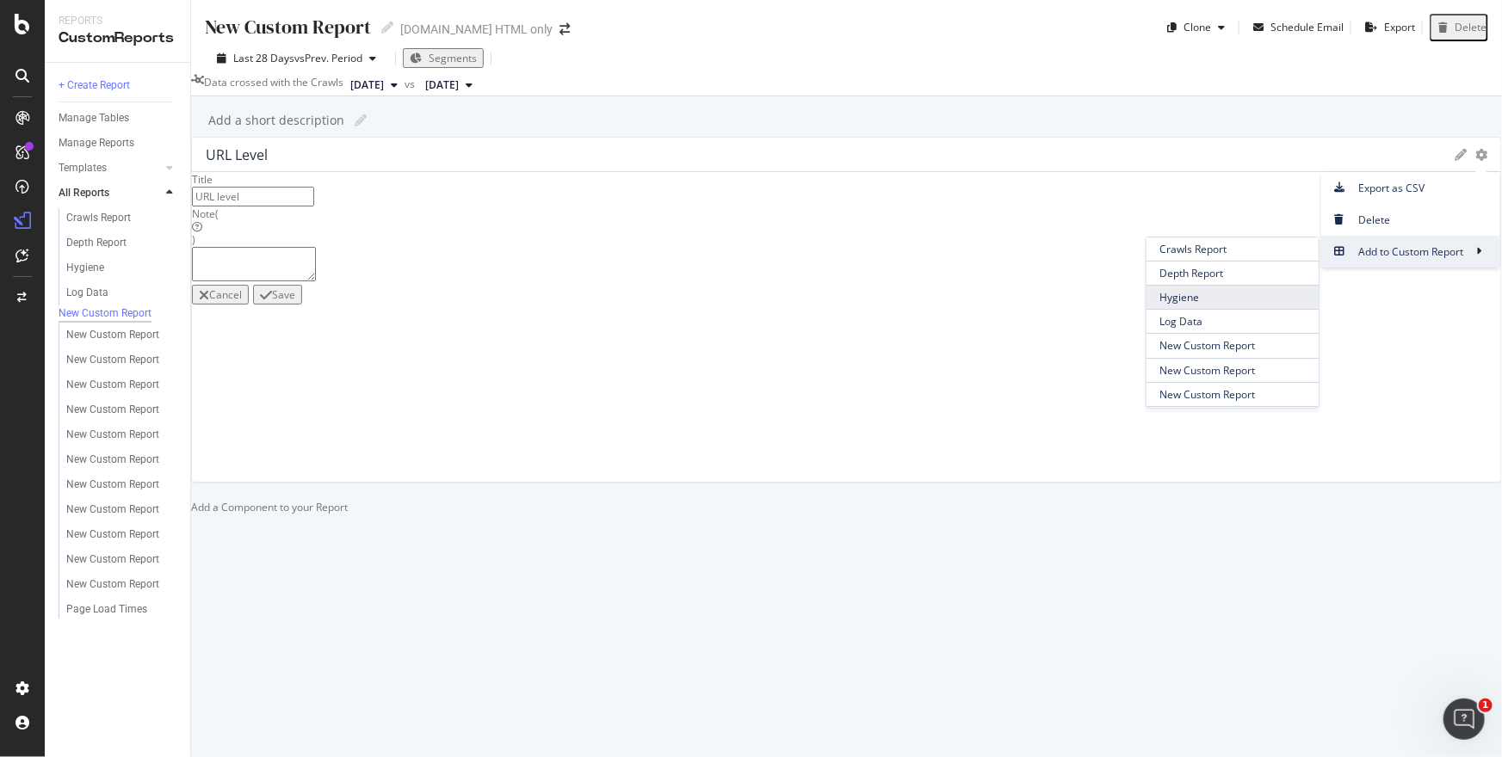
click at [1146, 309] on span "Hygiene" at bounding box center [1232, 297] width 172 height 23
click at [242, 302] on div "Cancel" at bounding box center [225, 294] width 33 height 15
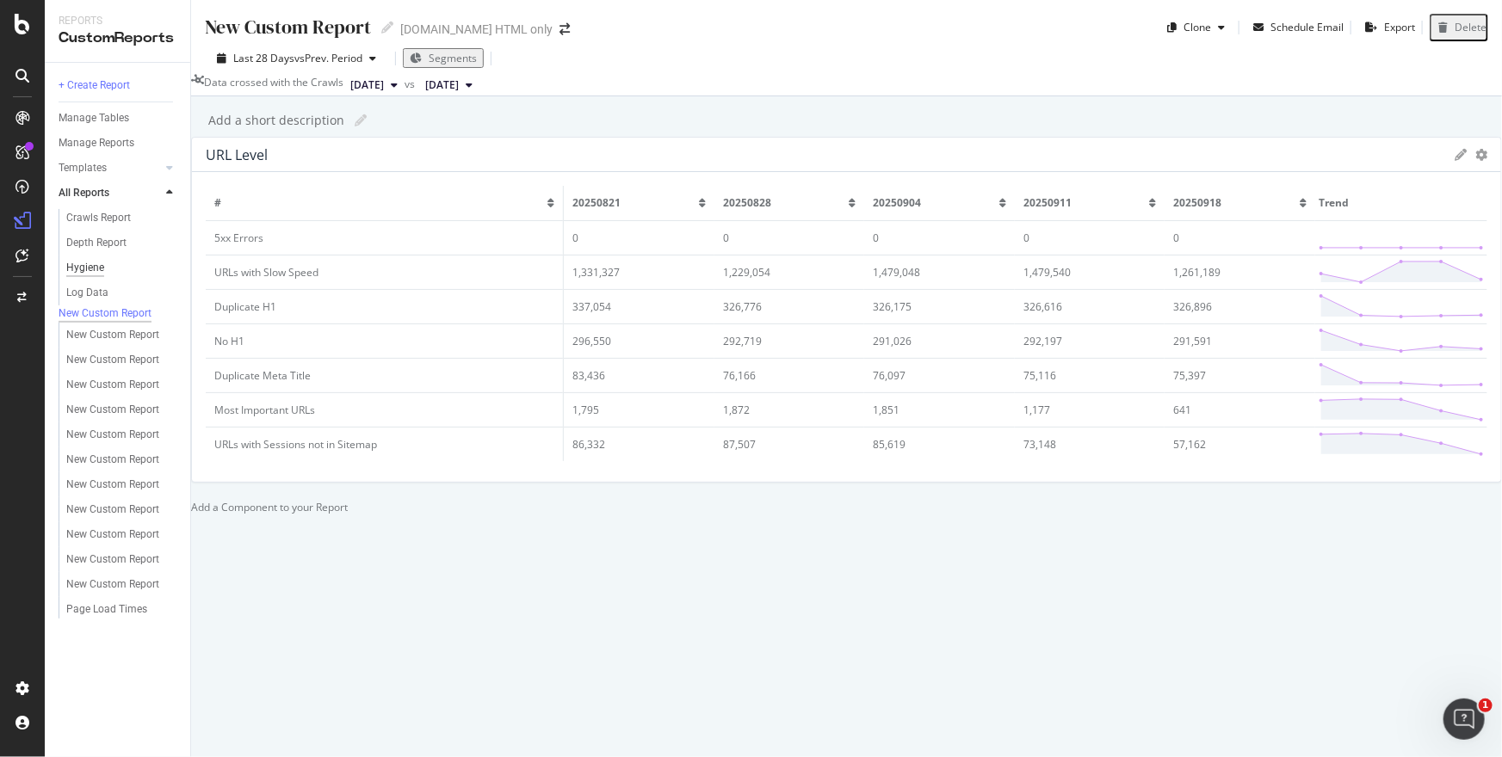
click at [90, 272] on div "Hygiene" at bounding box center [85, 268] width 38 height 18
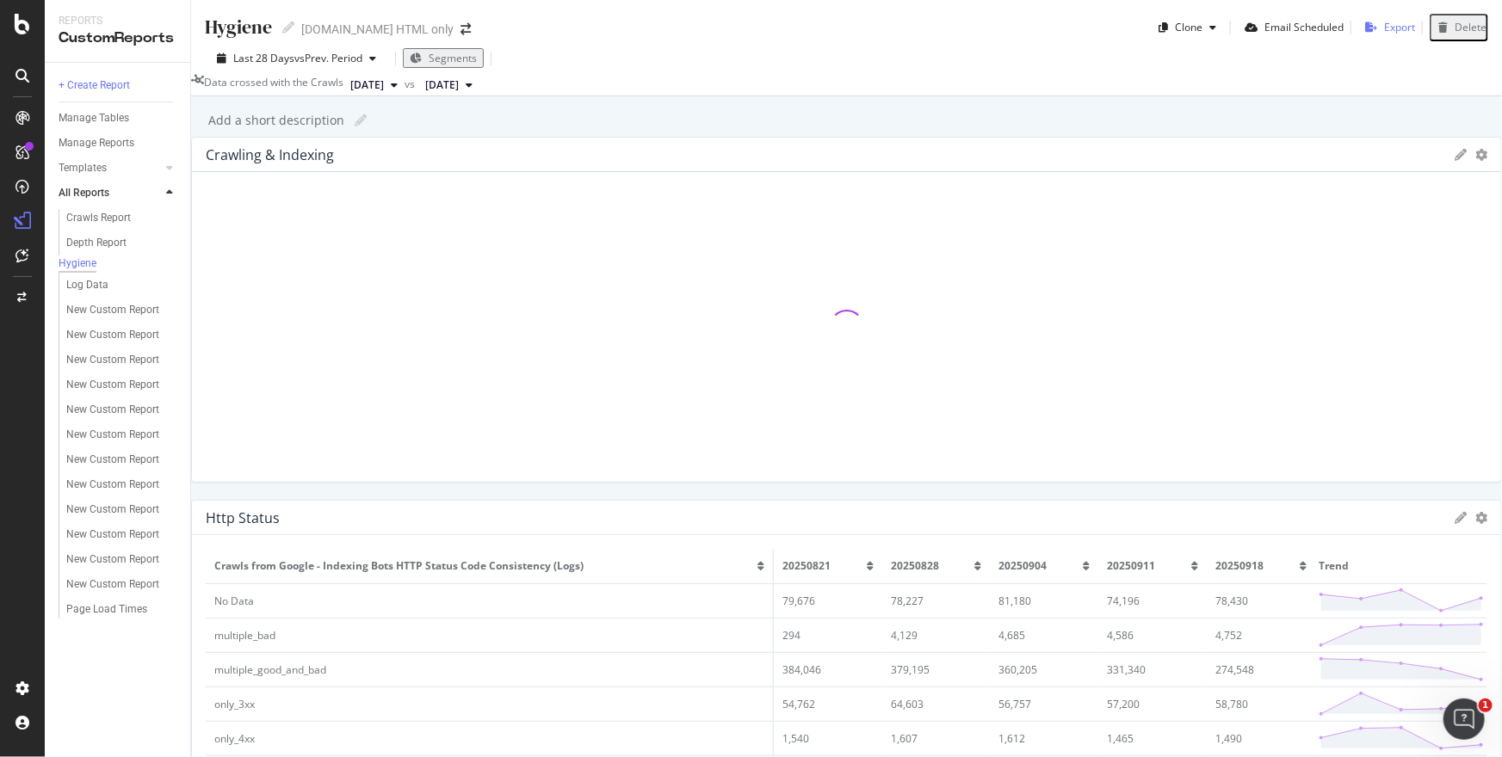
click at [1402, 20] on div "Export" at bounding box center [1399, 27] width 31 height 15
click at [1475, 161] on icon "gear" at bounding box center [1481, 155] width 12 height 12
click at [1233, 172] on div "Crawling & Indexing Export as CSV Delete Add to Custom Report" at bounding box center [846, 155] width 1309 height 34
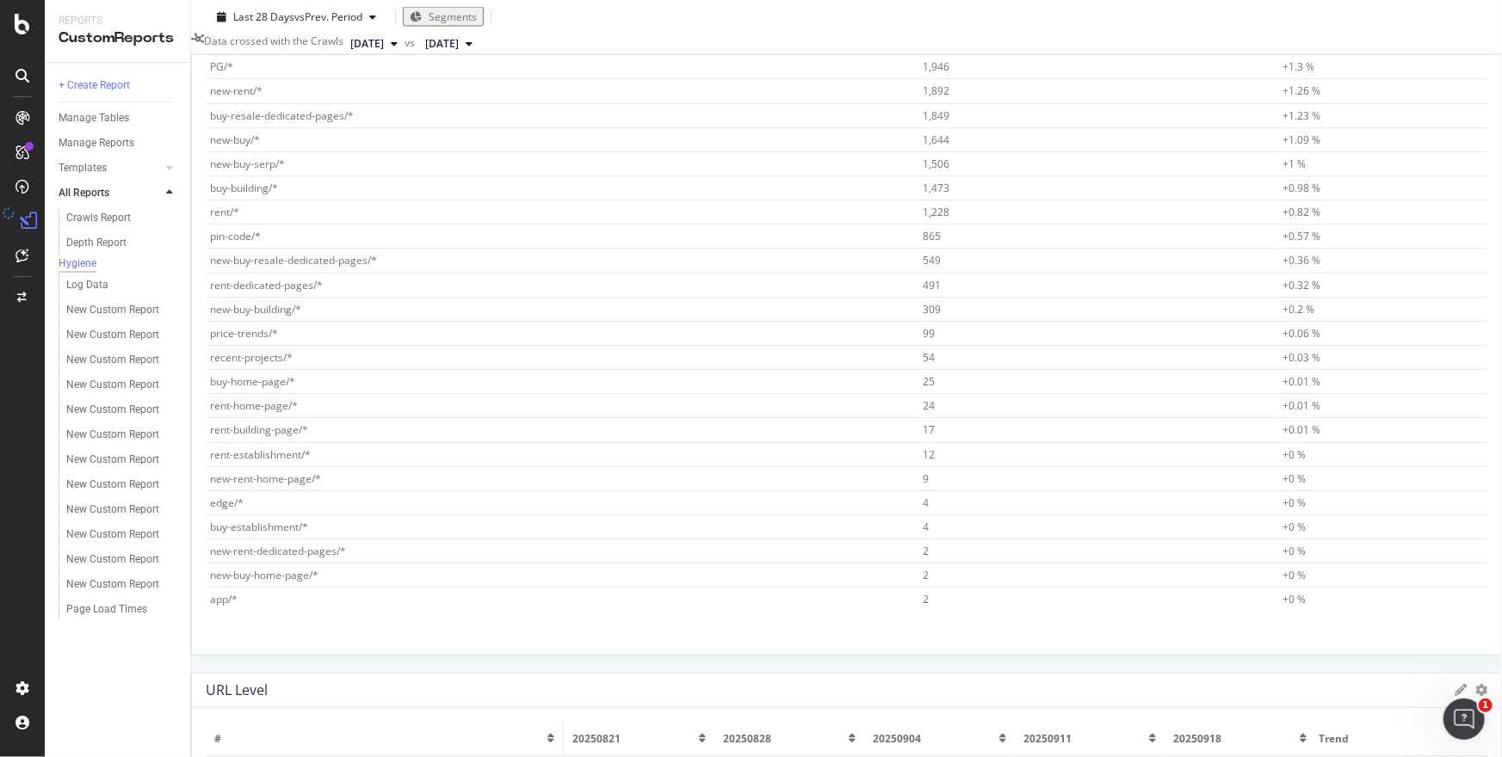
scroll to position [172, 0]
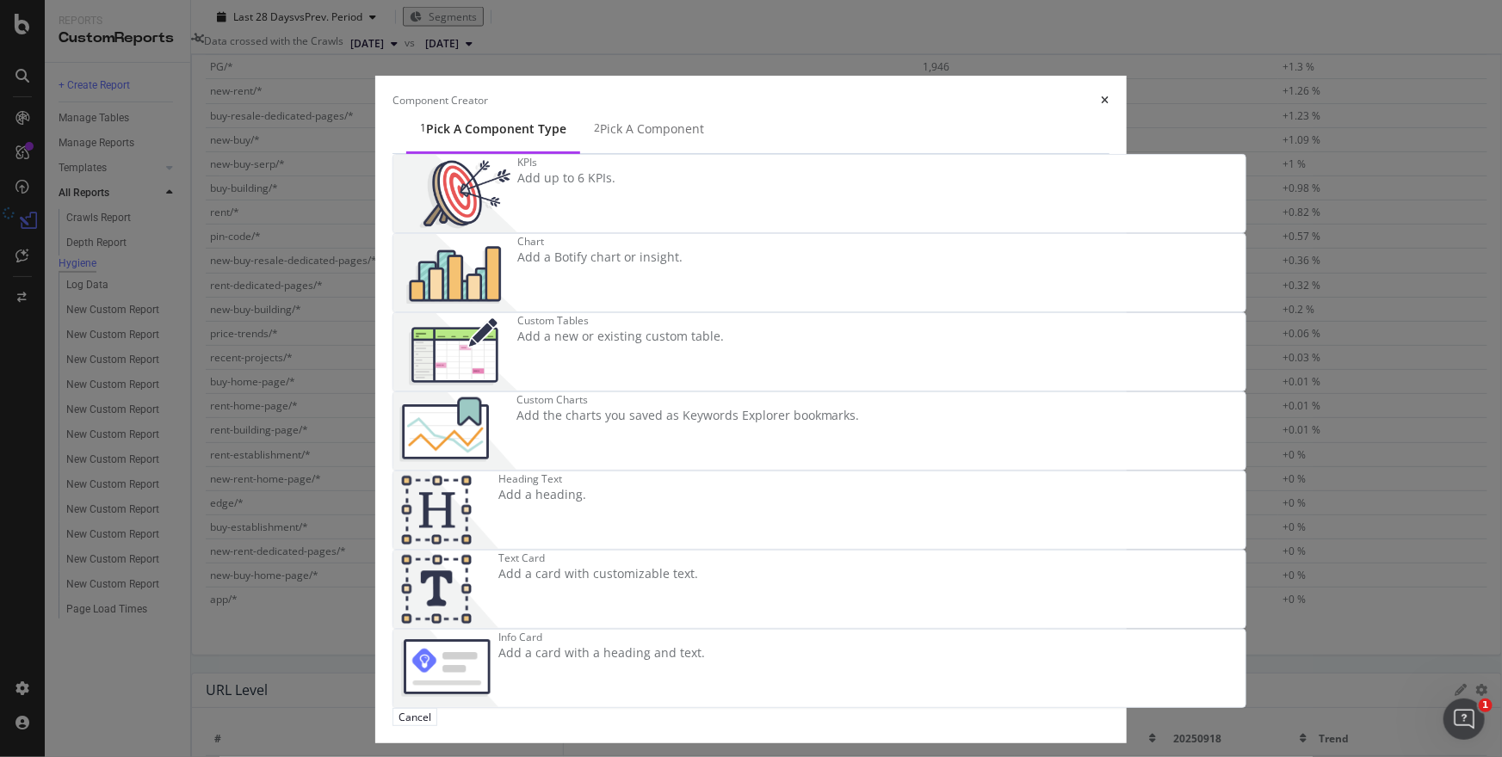
click at [558, 345] on div "Add a new or existing custom table." at bounding box center [620, 336] width 207 height 17
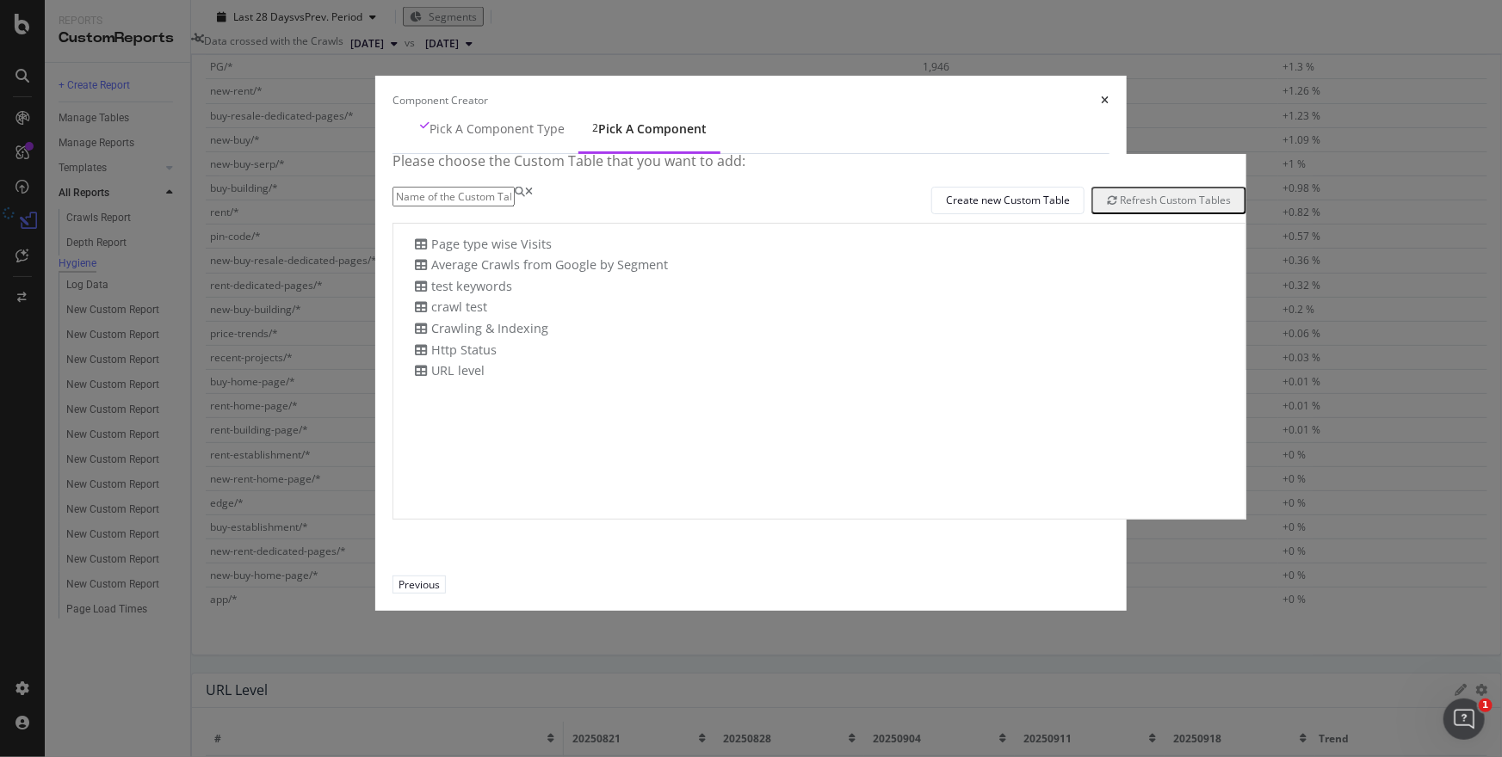
click at [686, 187] on h4 "Please choose the Custom Table that you want to add:" at bounding box center [819, 170] width 854 height 33
click at [515, 207] on input "modal" at bounding box center [453, 197] width 122 height 20
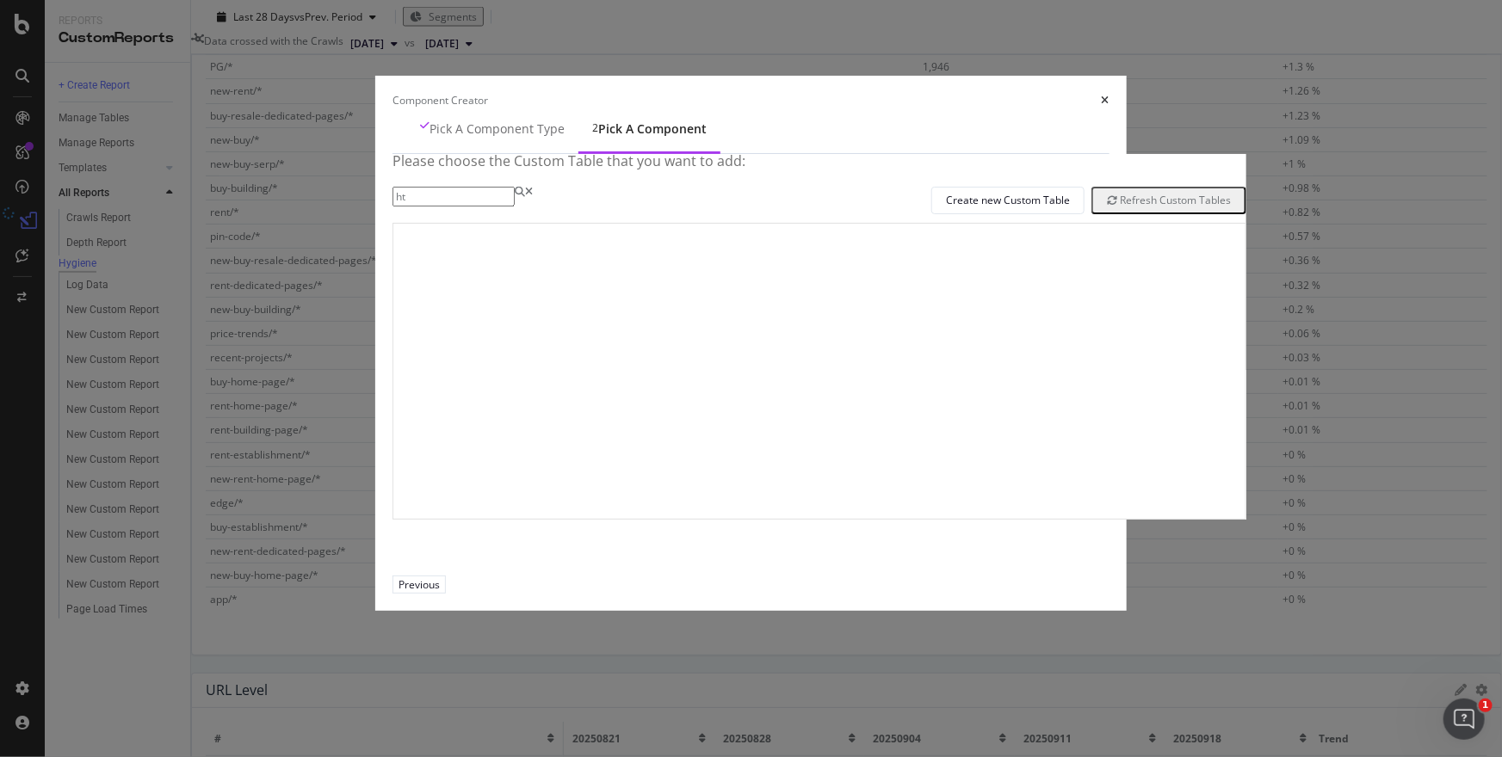
type input "h"
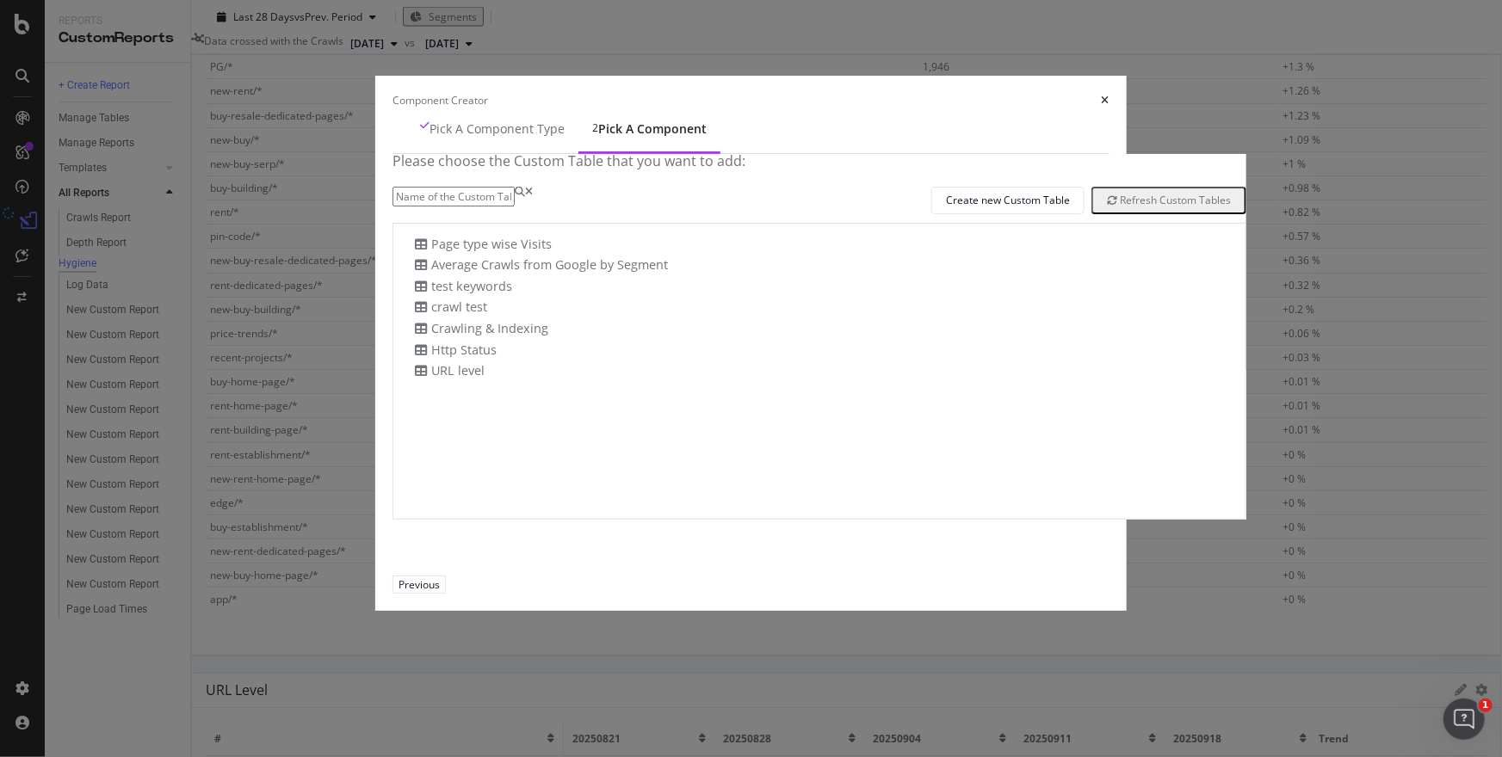
click at [1101, 214] on div "Create new Custom Table Refresh Custom Tables" at bounding box center [819, 201] width 854 height 28
click at [1107, 207] on div "Refresh Custom Tables" at bounding box center [1169, 200] width 124 height 15
click at [515, 207] on input "modal" at bounding box center [453, 197] width 122 height 20
type input "r"
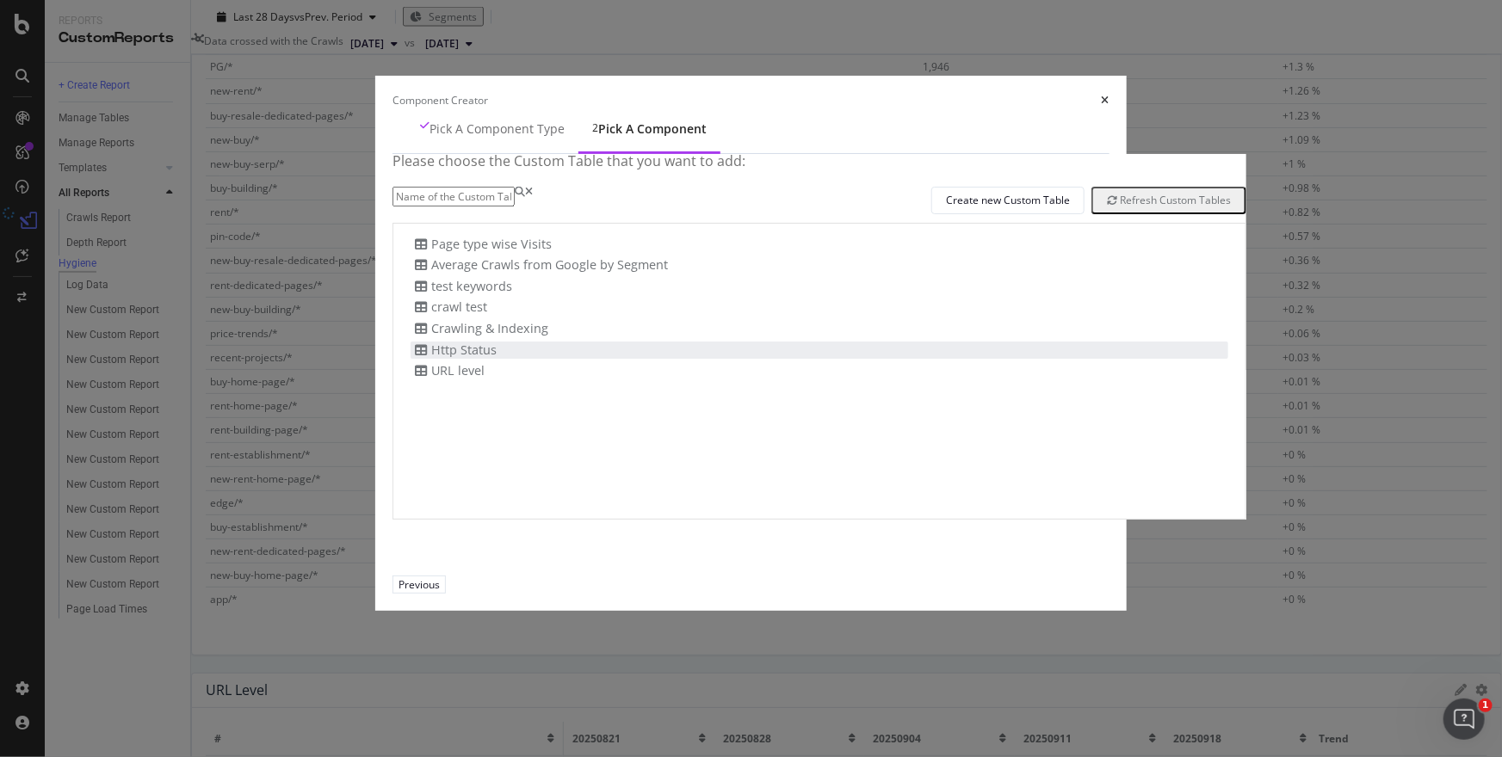
click at [650, 360] on div "Http Status" at bounding box center [818, 351] width 817 height 18
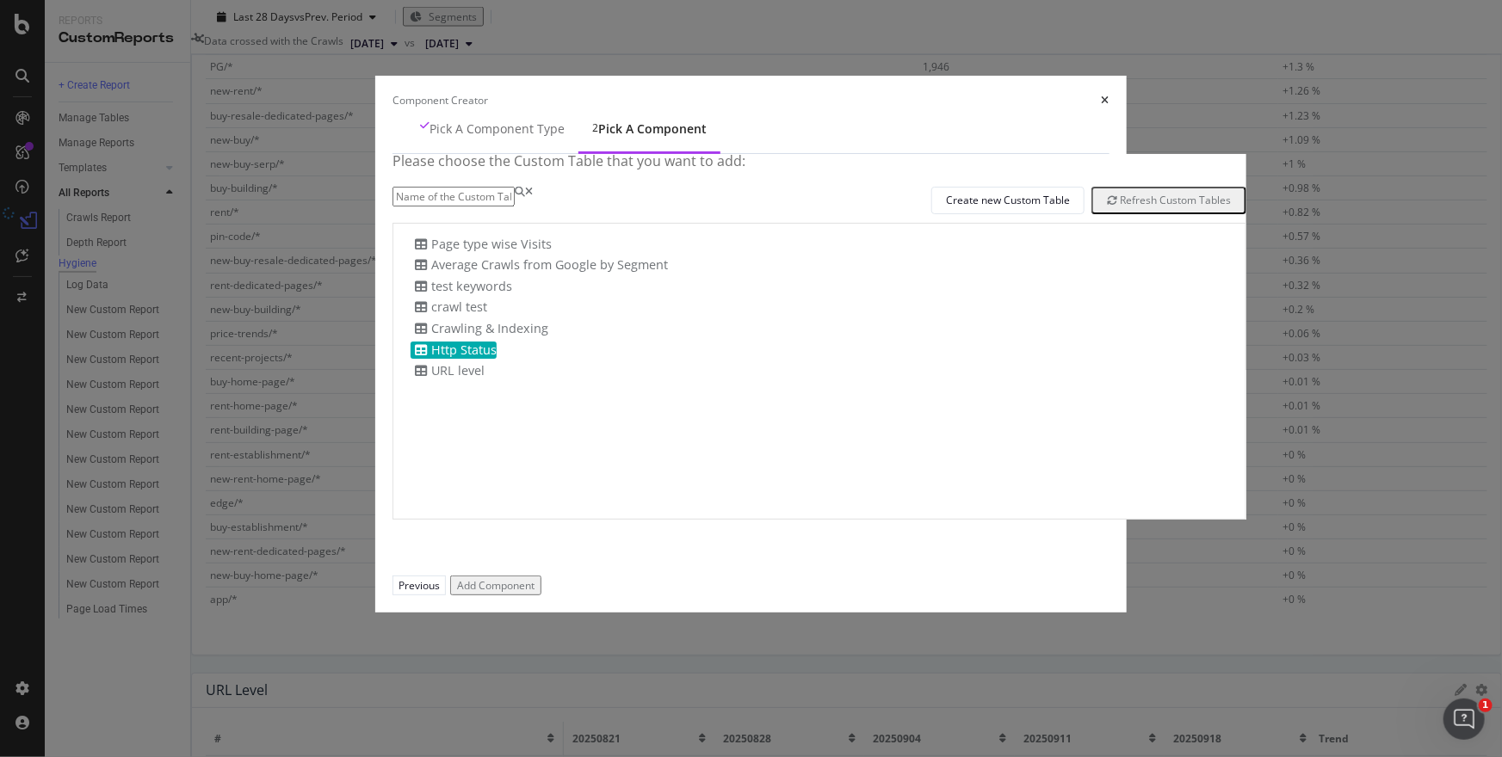
click at [534, 593] on div "Add Component" at bounding box center [495, 585] width 77 height 15
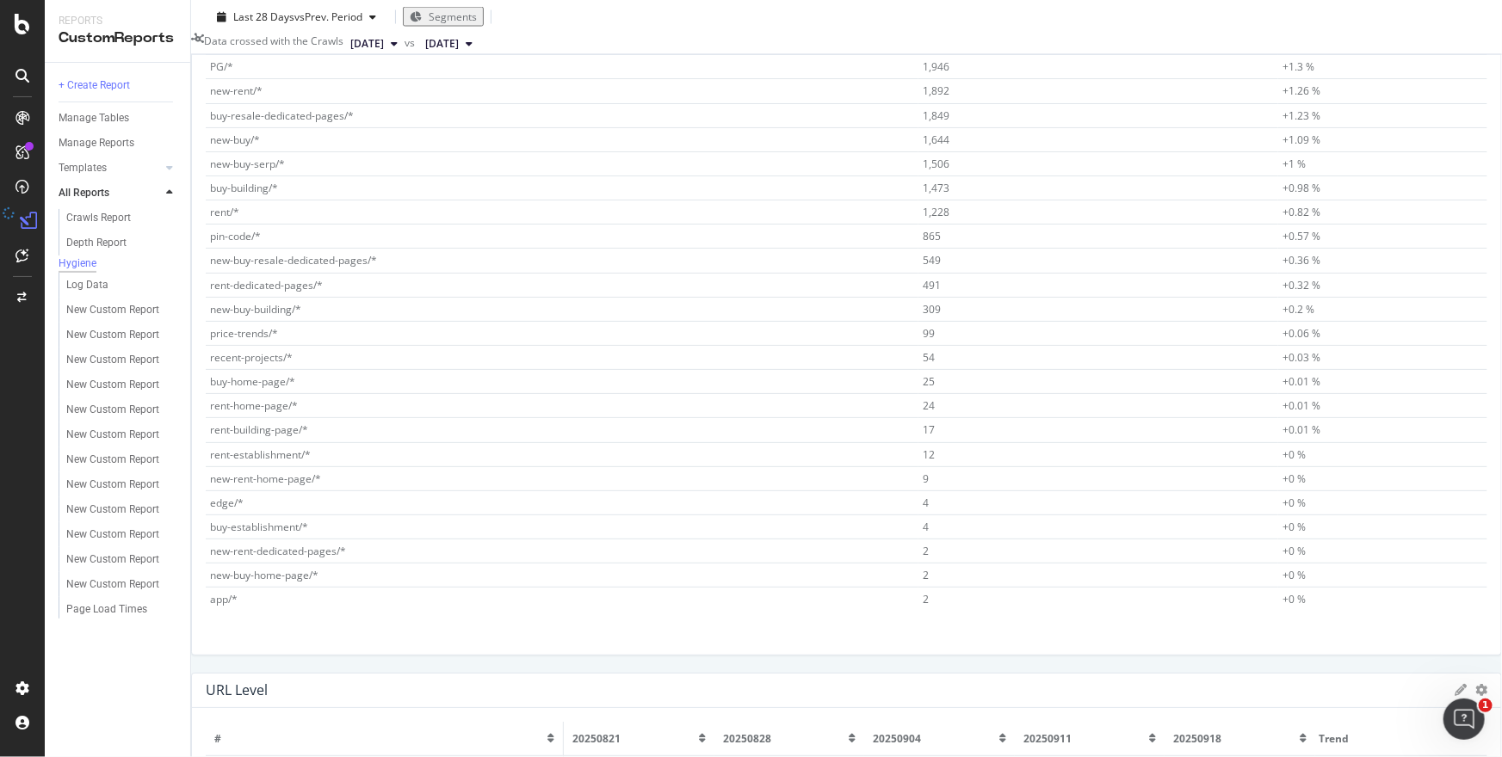
scroll to position [0, 133]
click at [1475, 684] on icon "gear" at bounding box center [1481, 690] width 12 height 12
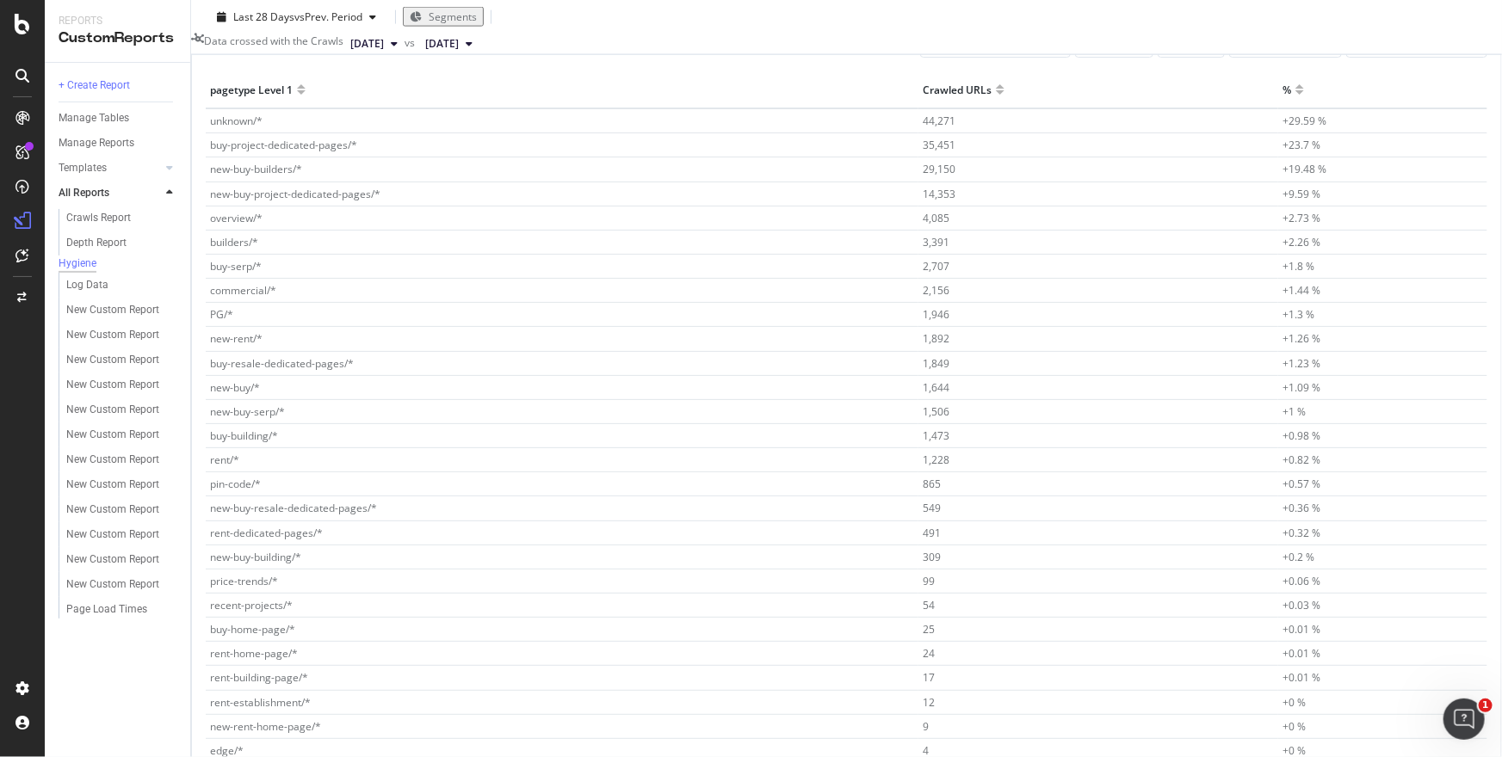
scroll to position [1221, 0]
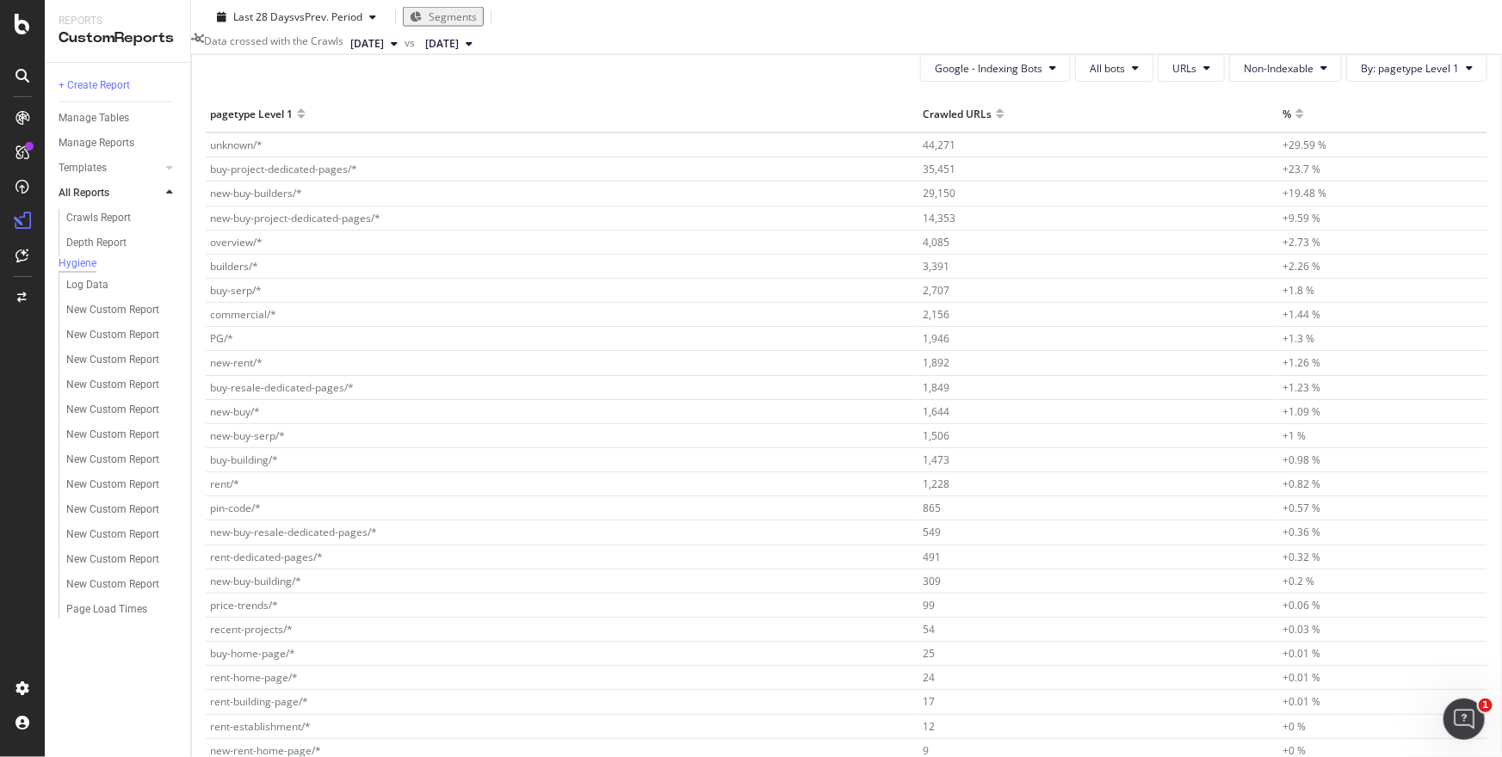
click at [1163, 535] on div "Google - Indexing Bots All bots URLs Non-Indexable By: pagetype Level 1 Hold CM…" at bounding box center [846, 482] width 1309 height 885
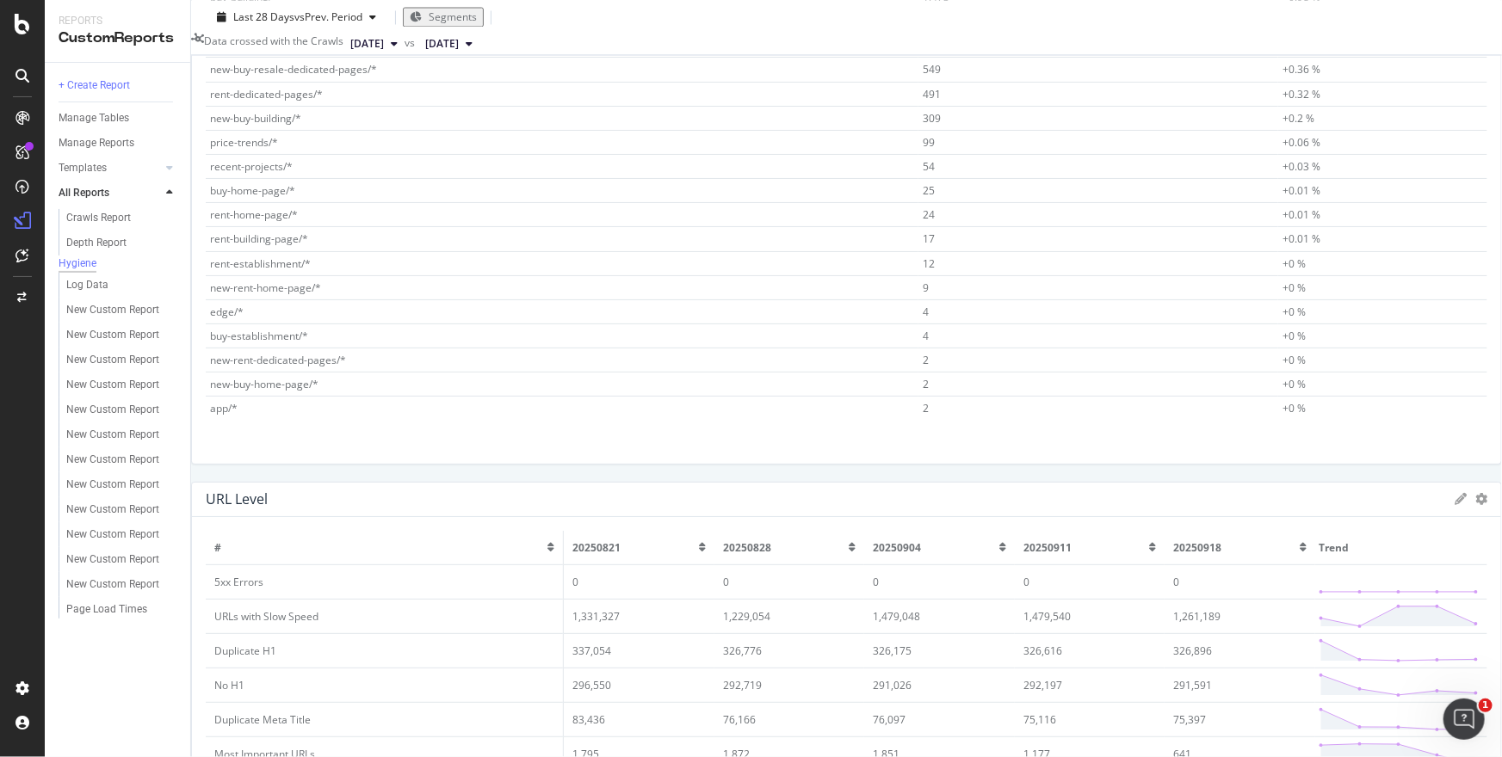
scroll to position [1730, 0]
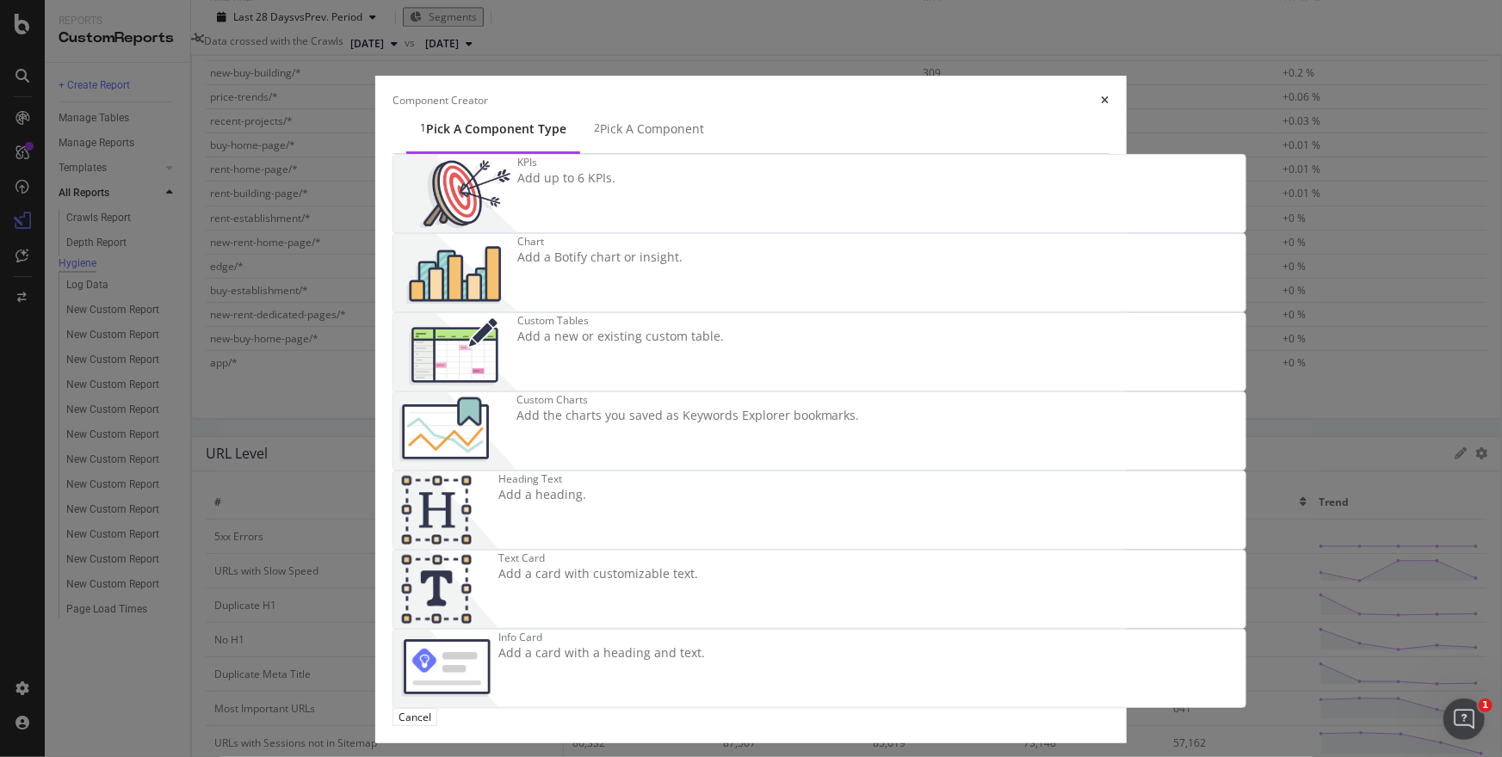
click at [627, 345] on div "Add a new or existing custom table." at bounding box center [620, 336] width 207 height 17
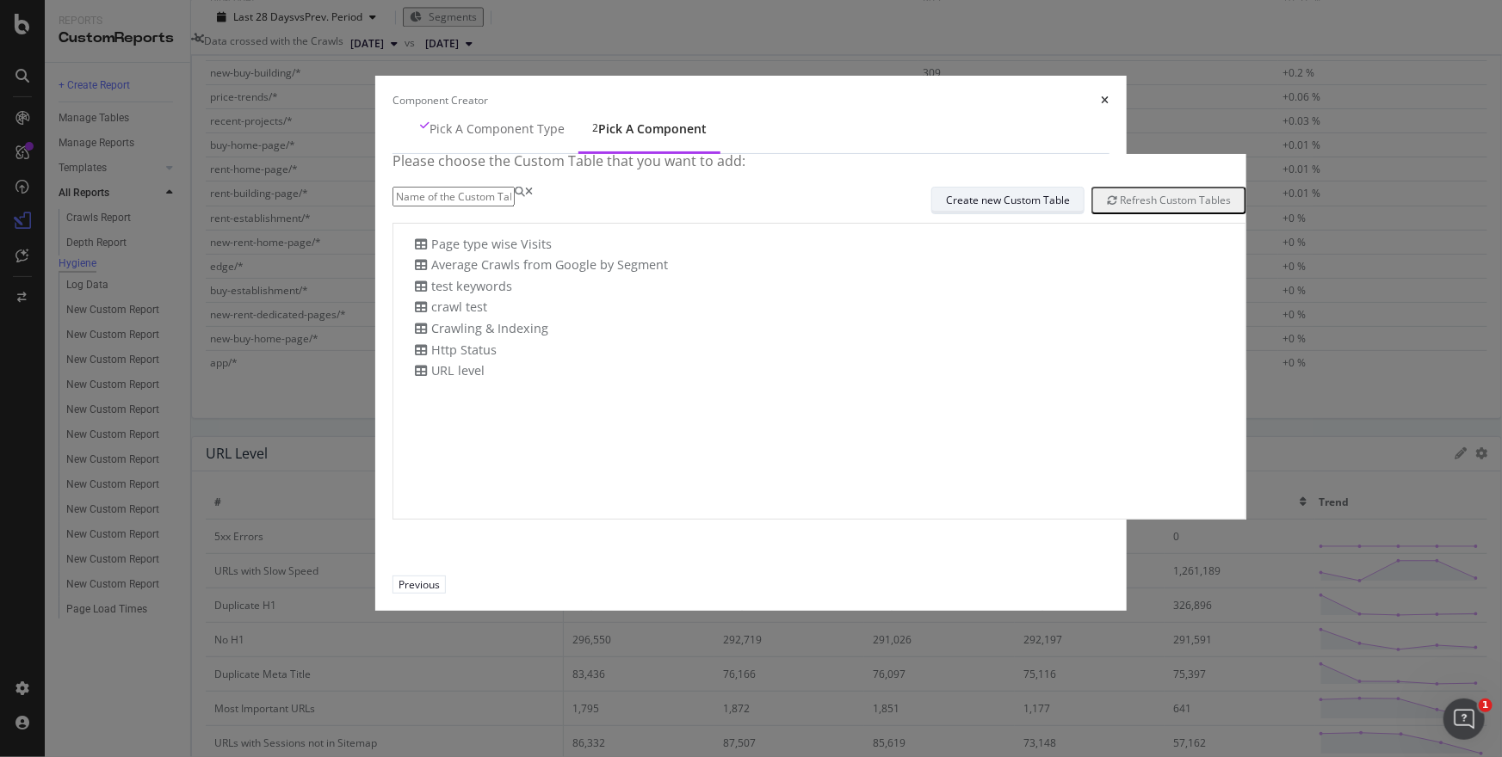
click at [966, 207] on div "Create new Custom Table" at bounding box center [1008, 200] width 124 height 15
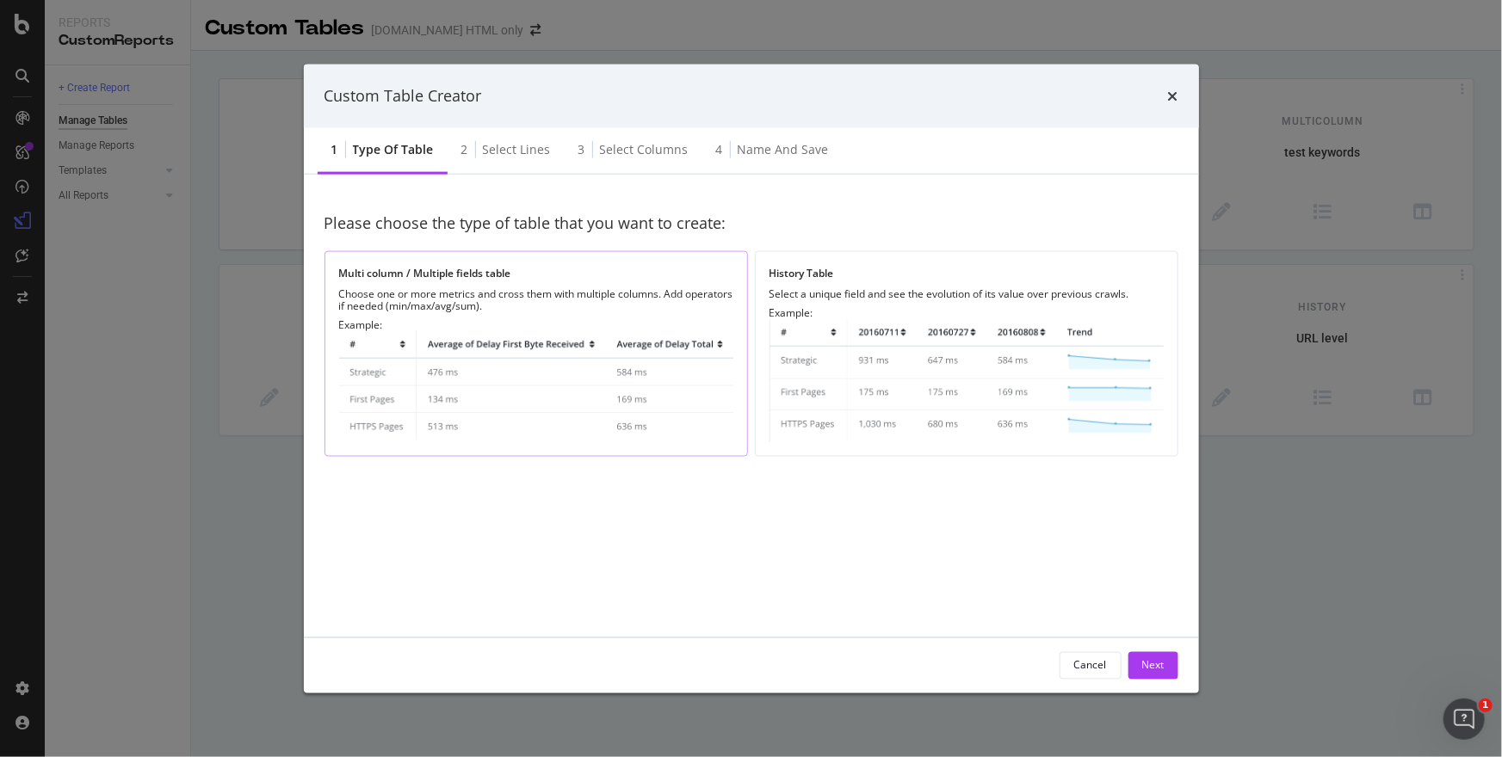
click at [674, 434] on img "modal" at bounding box center [536, 386] width 394 height 112
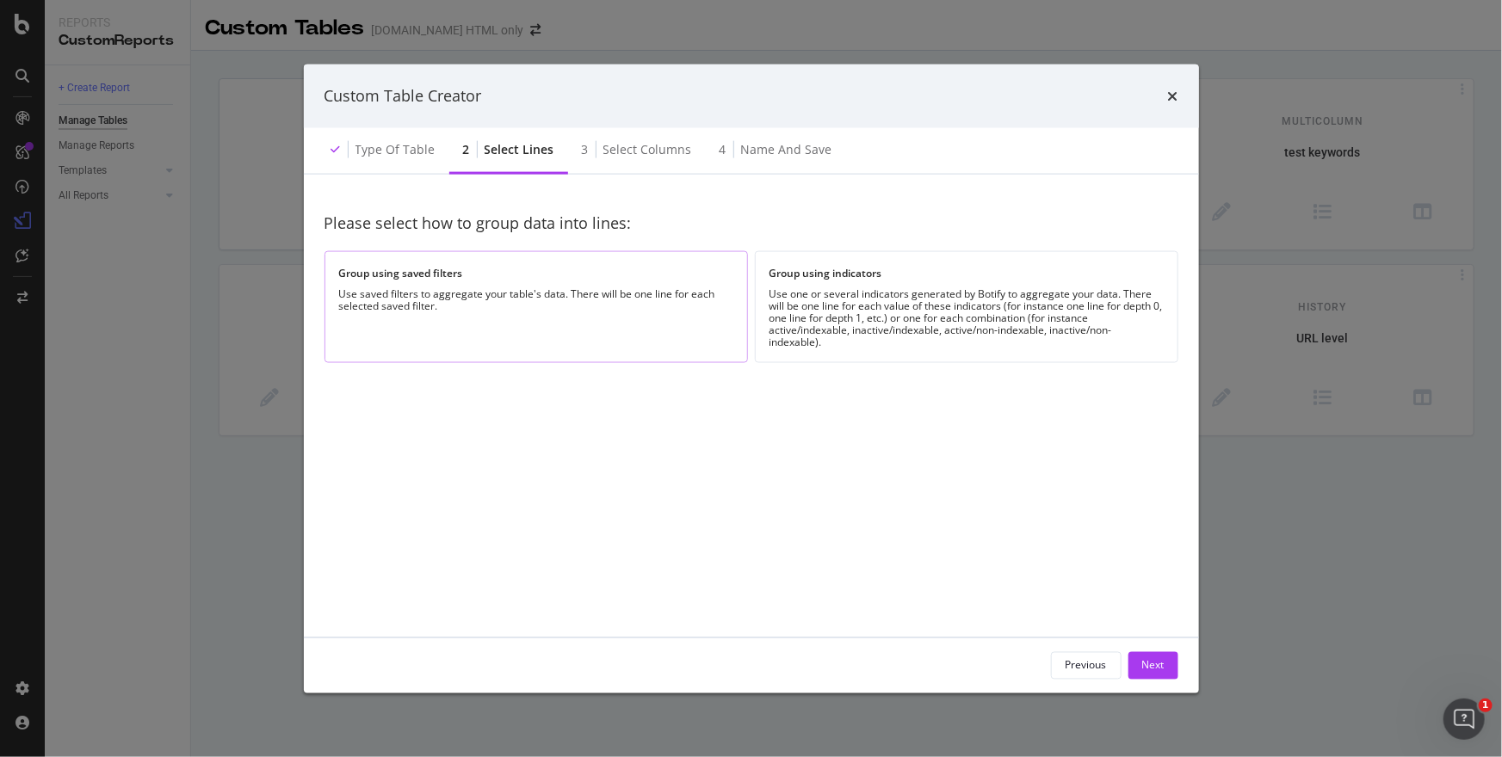
click at [731, 319] on div "Group using saved filters Use saved filters to aggregate your table's data. The…" at bounding box center [535, 306] width 423 height 111
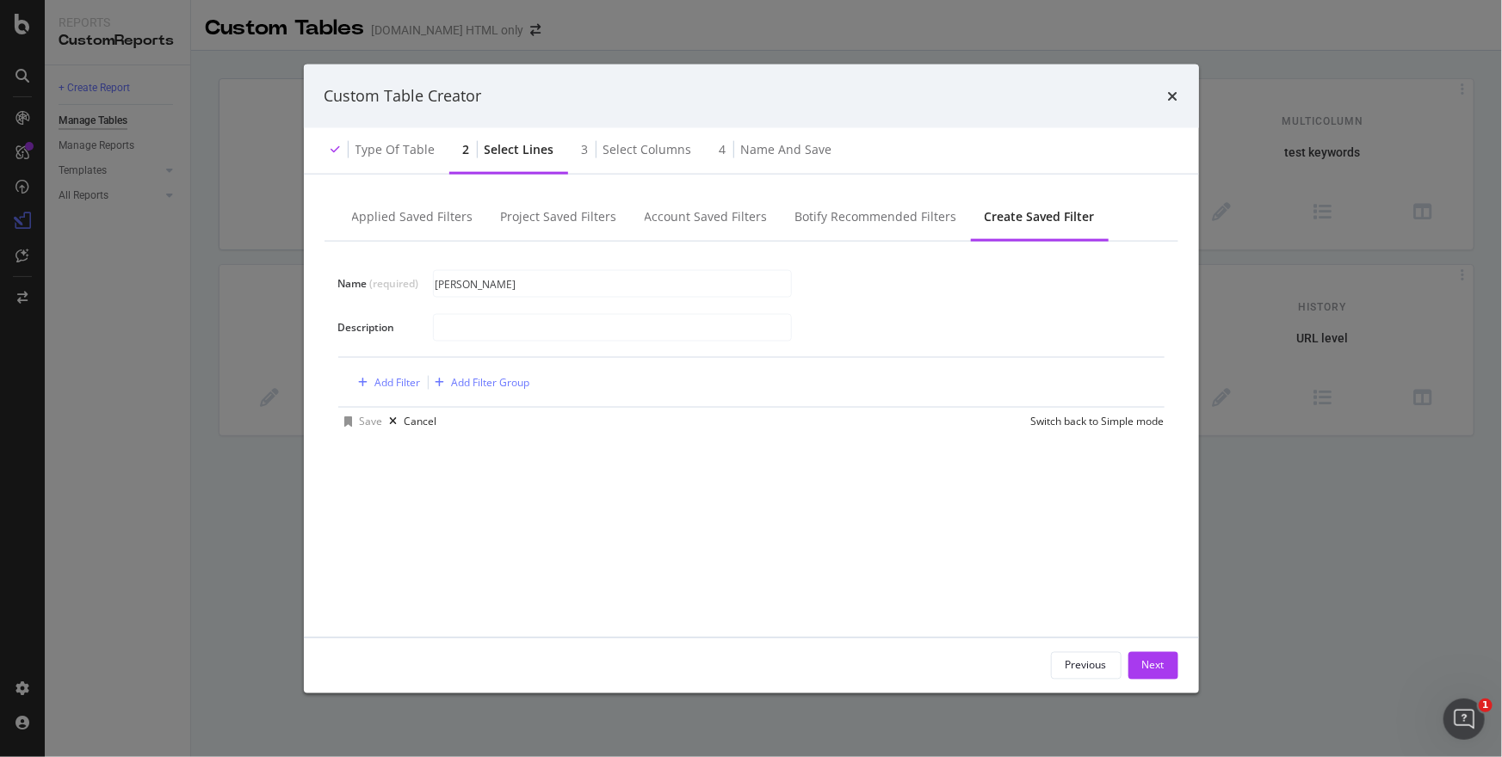
type input "J"
type input "Html report"
click at [520, 391] on div "Add Filter Group" at bounding box center [480, 382] width 102 height 19
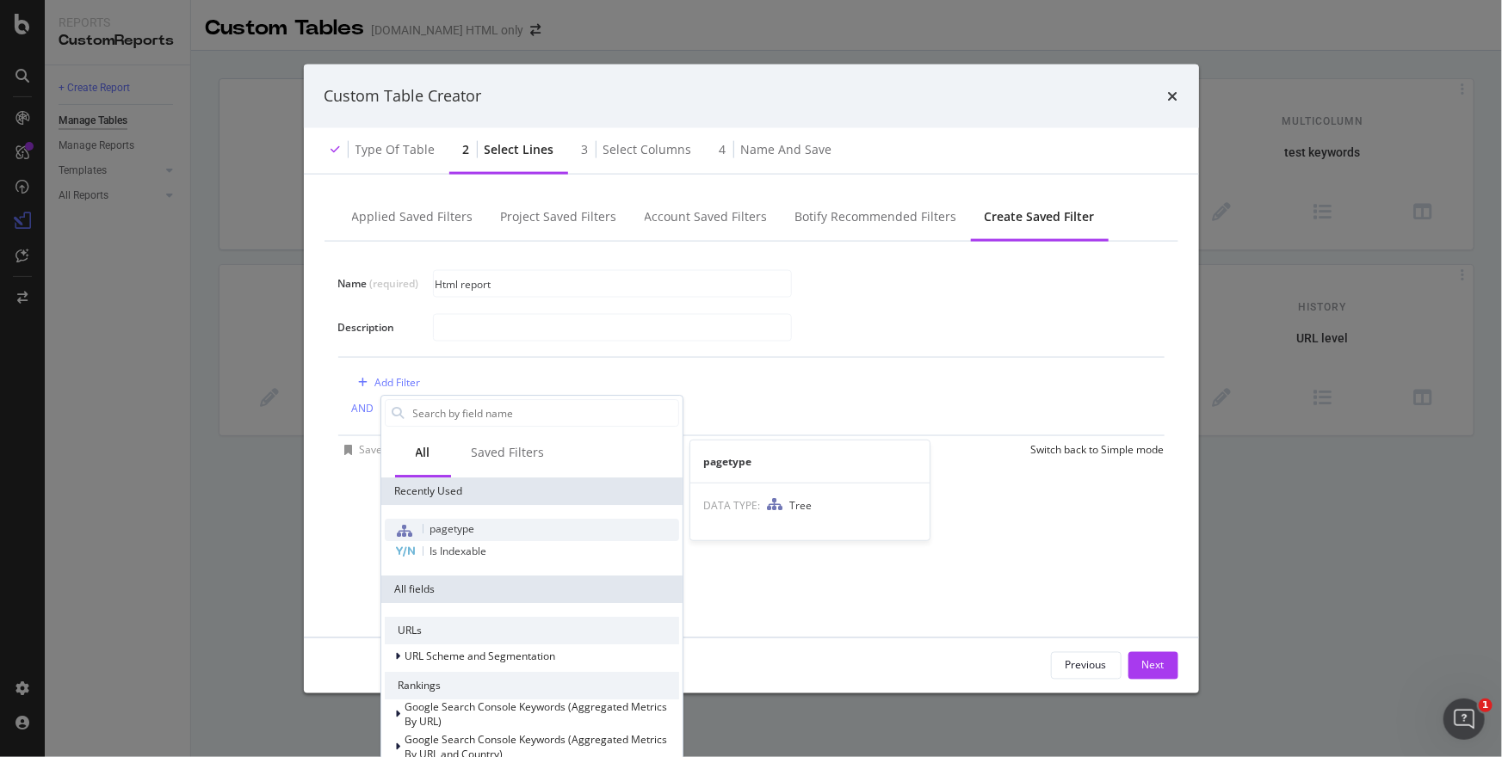
click at [497, 527] on div "pagetype" at bounding box center [532, 530] width 294 height 22
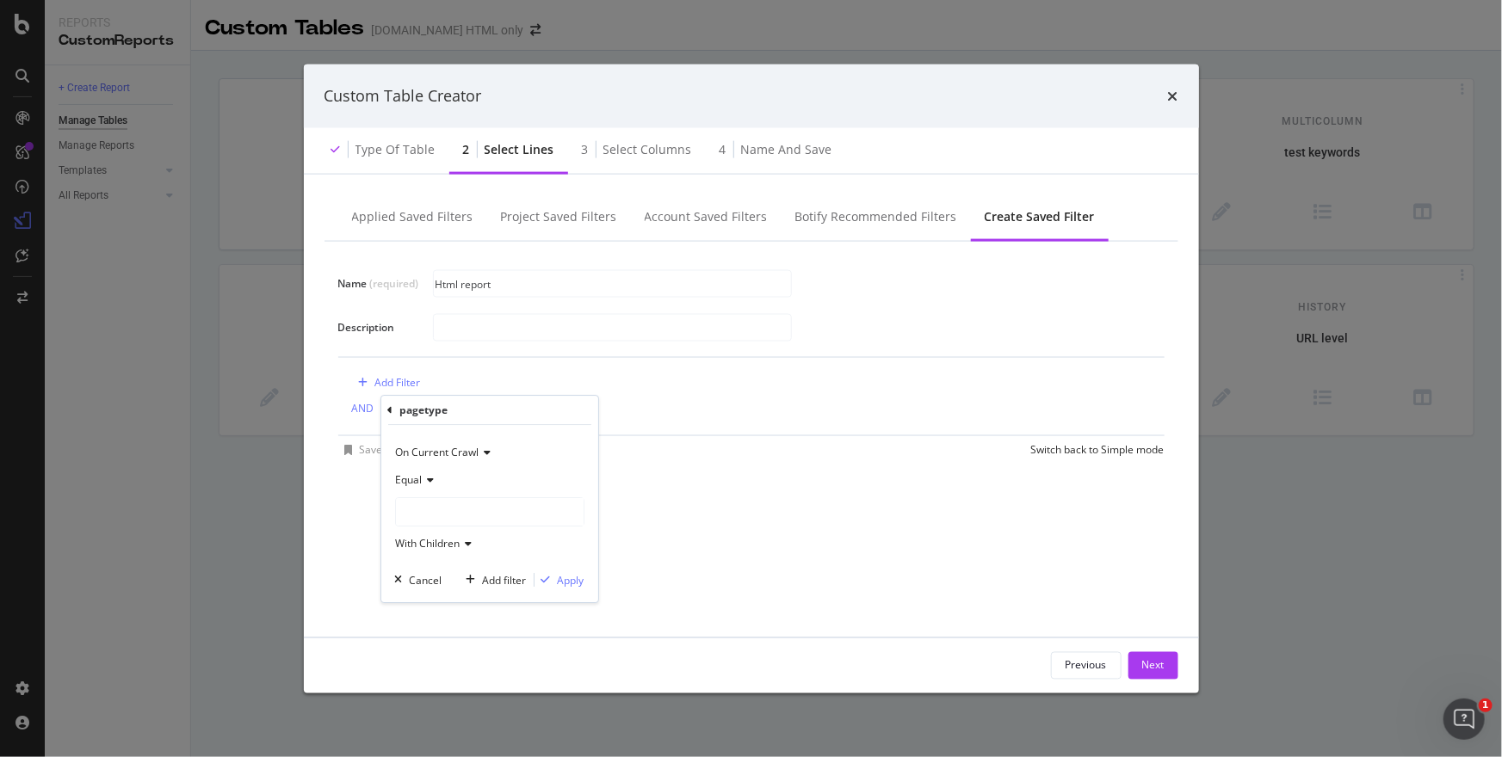
click at [450, 519] on div "modal" at bounding box center [490, 512] width 188 height 28
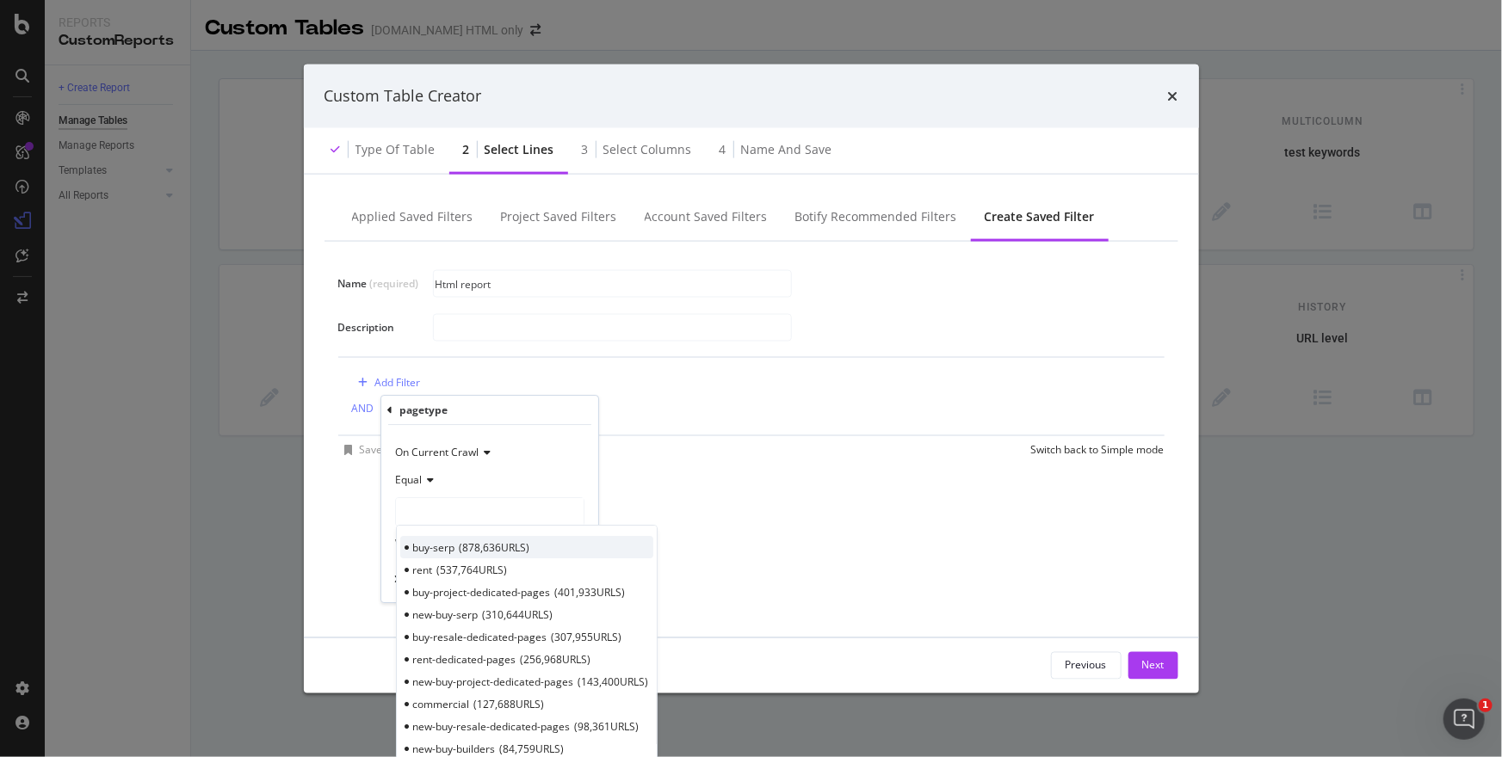
click at [472, 544] on span "878,636 URLS" at bounding box center [495, 547] width 71 height 15
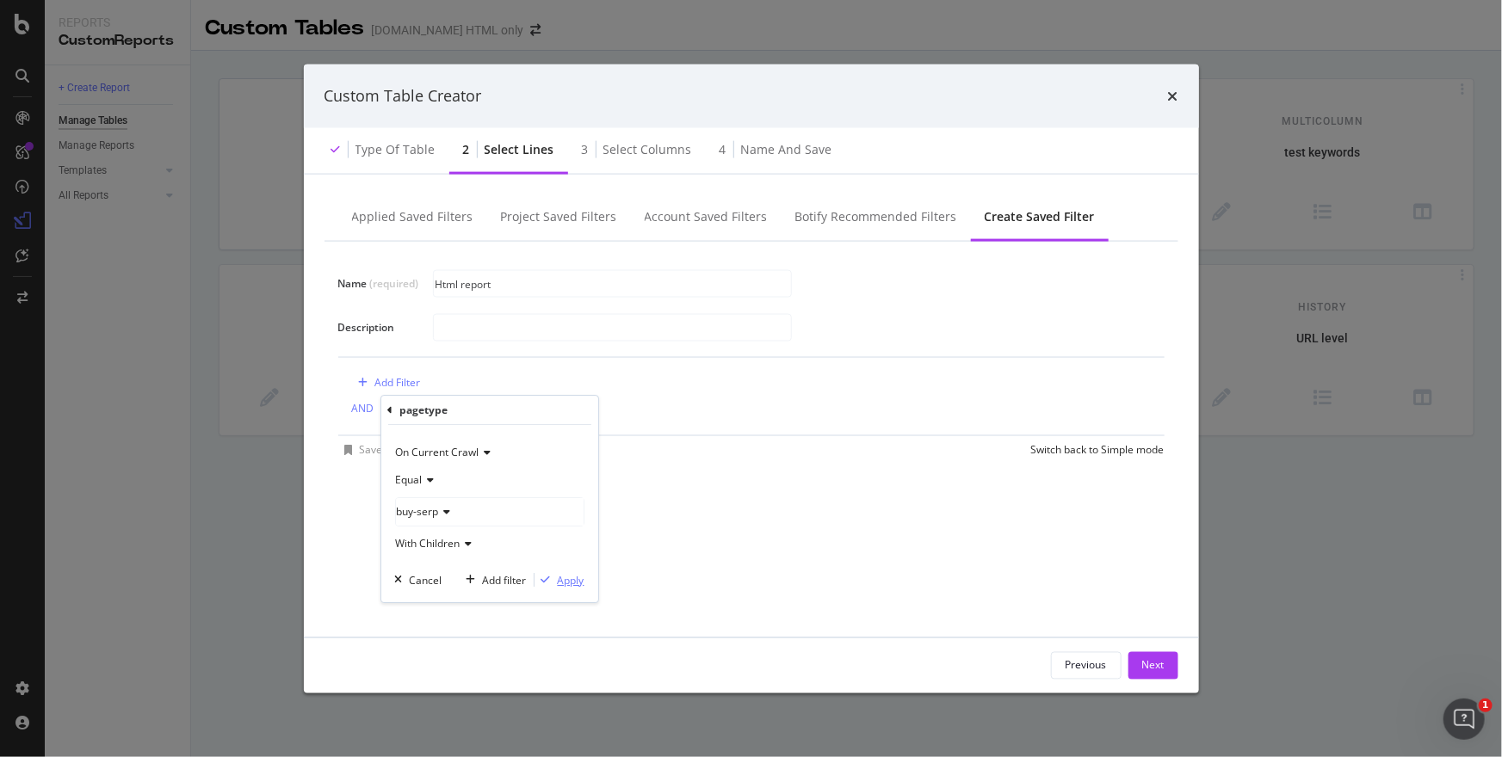
click at [578, 582] on div "Apply" at bounding box center [571, 580] width 27 height 15
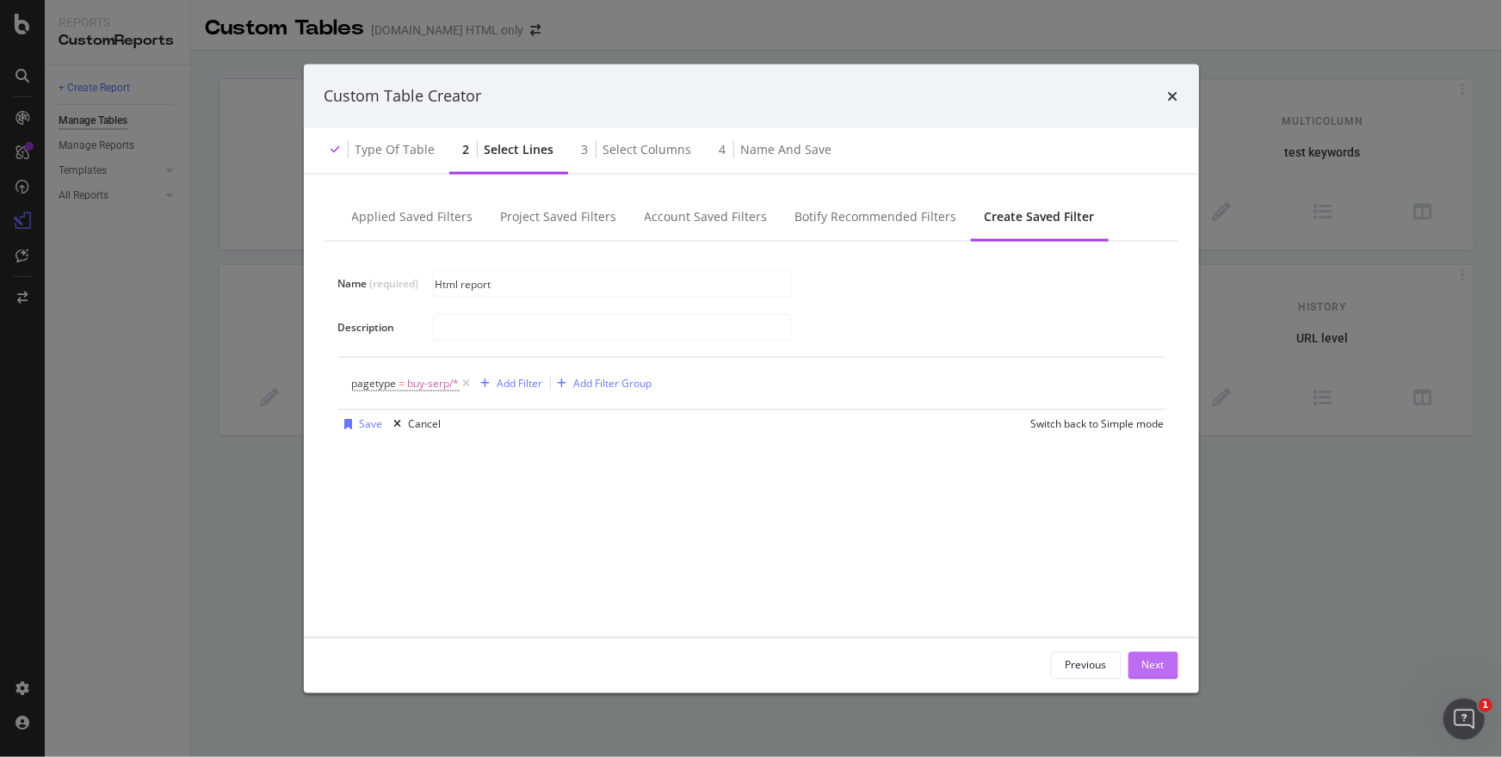
click at [1157, 663] on div "Next" at bounding box center [1153, 665] width 22 height 15
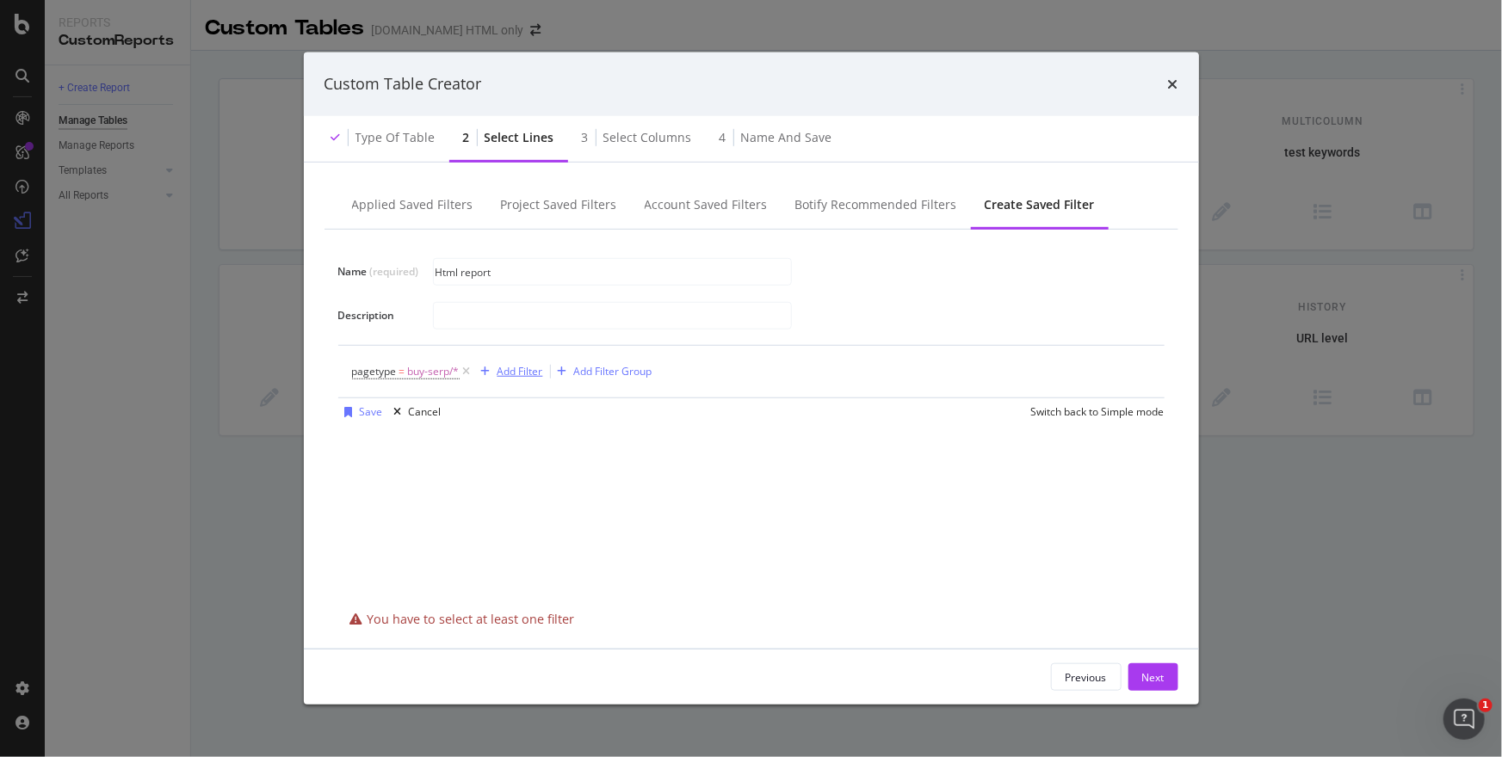
click at [517, 368] on div "Add Filter" at bounding box center [520, 371] width 46 height 15
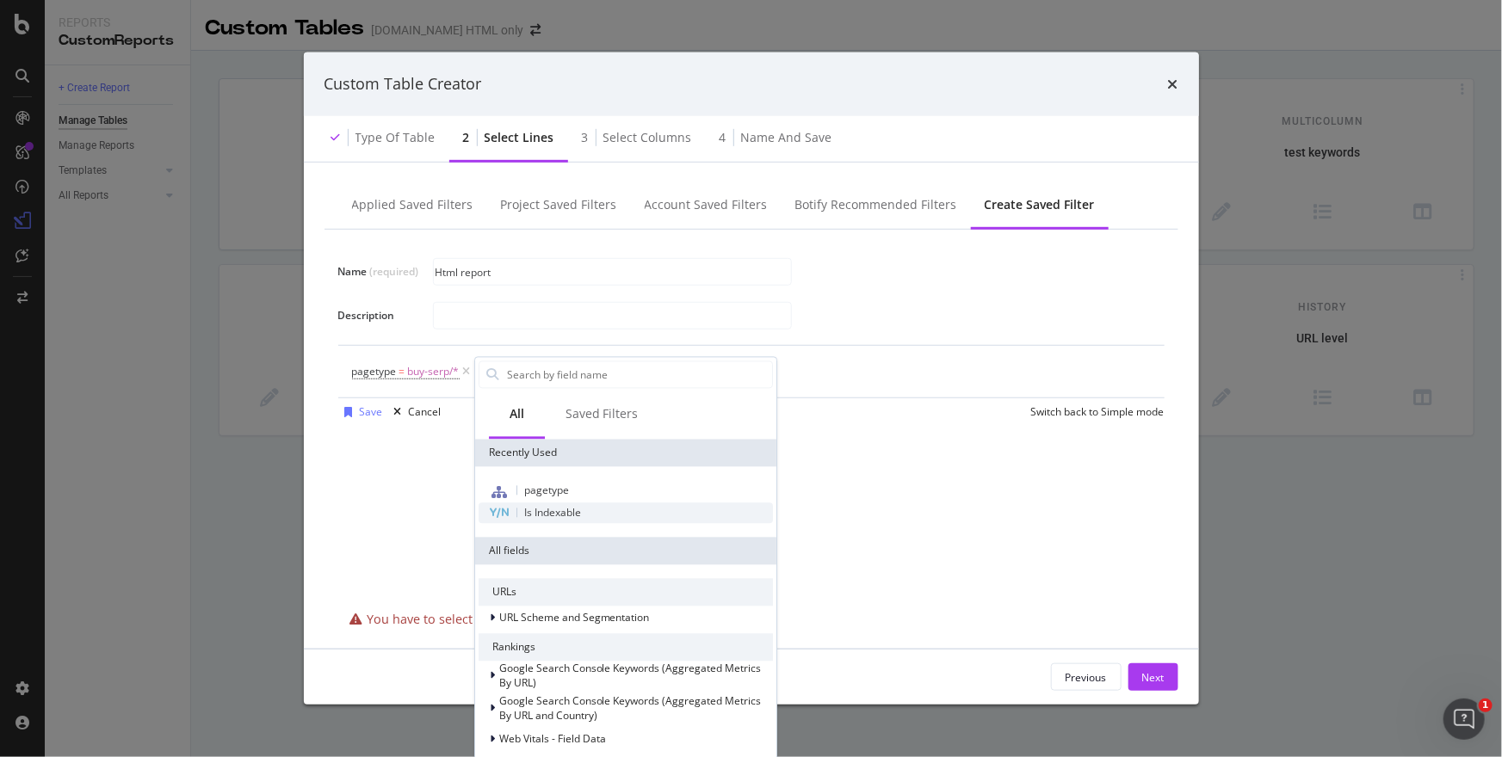
click at [572, 511] on span "Is Indexable" at bounding box center [552, 512] width 57 height 15
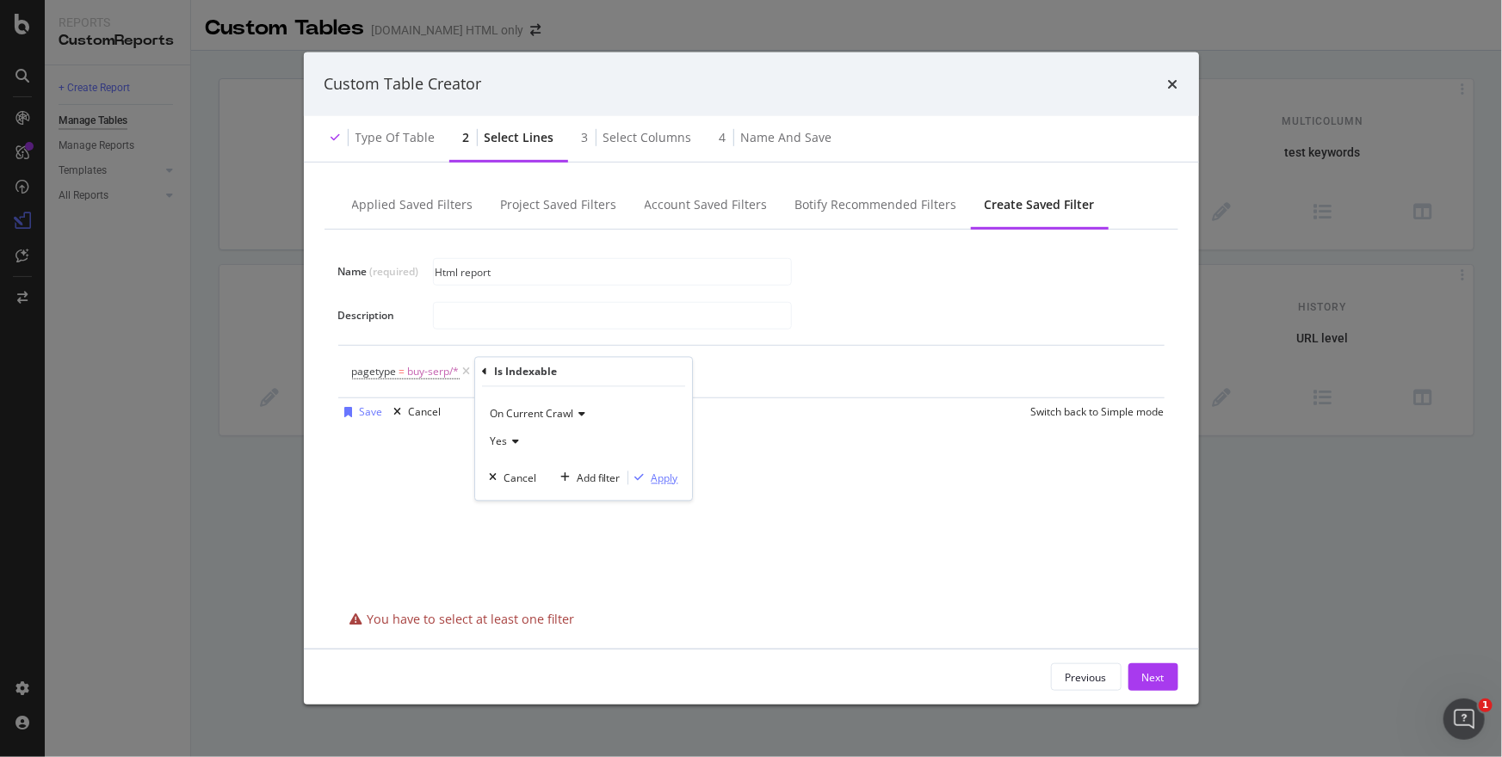
click at [659, 478] on div "Apply" at bounding box center [664, 478] width 27 height 15
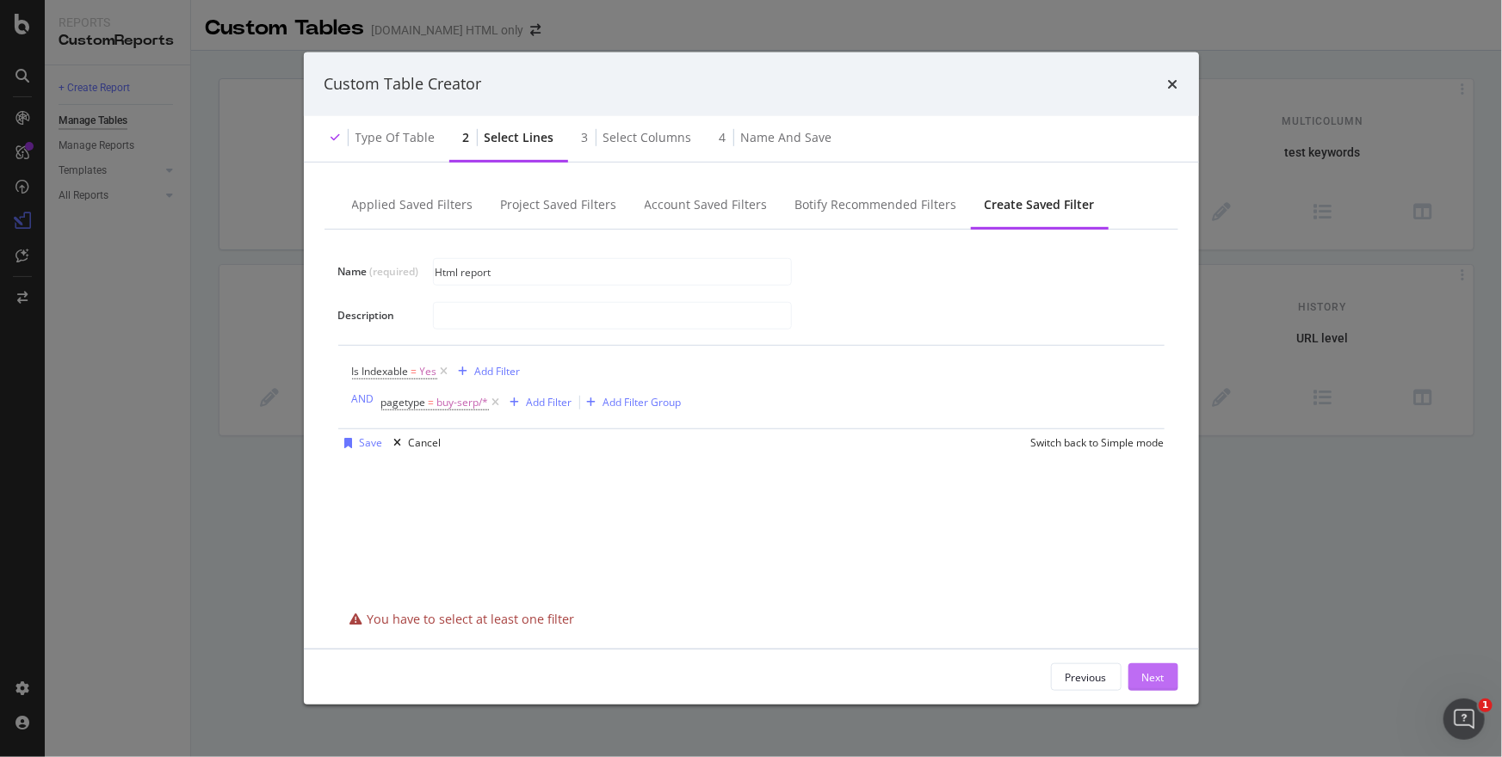
click at [1139, 672] on button "Next" at bounding box center [1153, 677] width 50 height 28
click at [1152, 676] on div "Next" at bounding box center [1153, 677] width 22 height 15
click at [882, 510] on div "Name (required) Html report Description Is Indexable = Yes Add Filter AND paget…" at bounding box center [751, 417] width 854 height 375
click at [362, 445] on div "Save" at bounding box center [371, 442] width 23 height 15
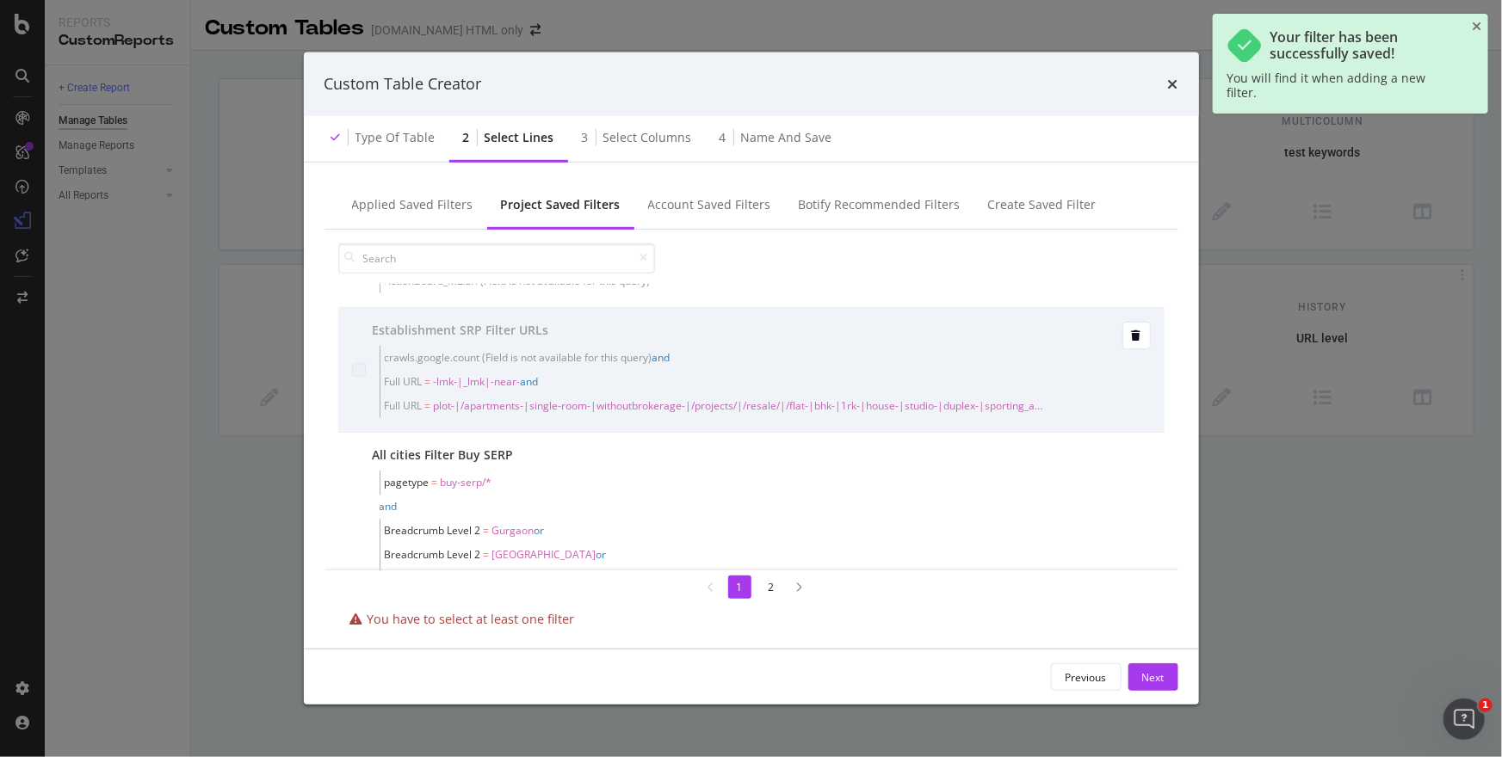
scroll to position [224, 0]
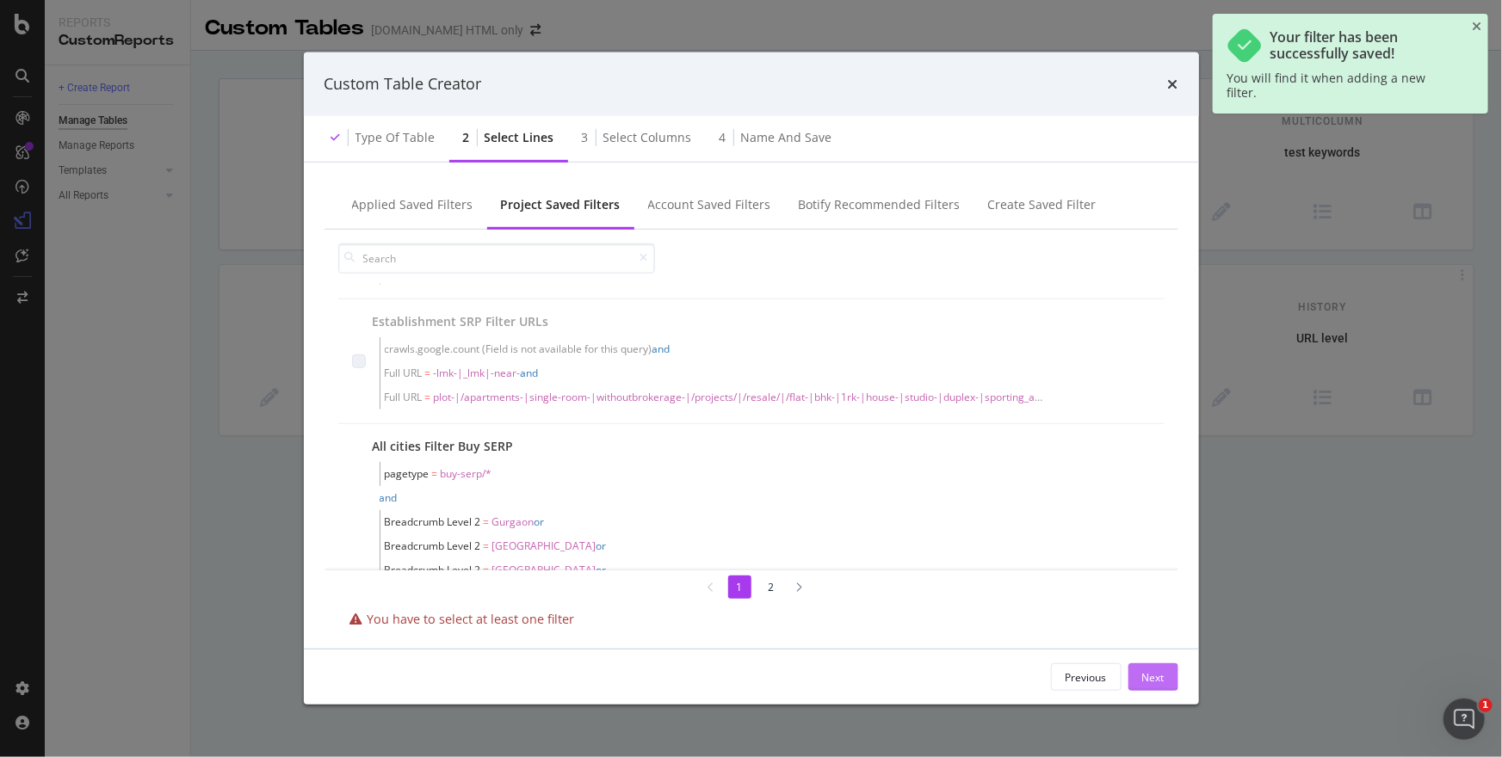
click at [1153, 685] on div "Next" at bounding box center [1153, 677] width 22 height 26
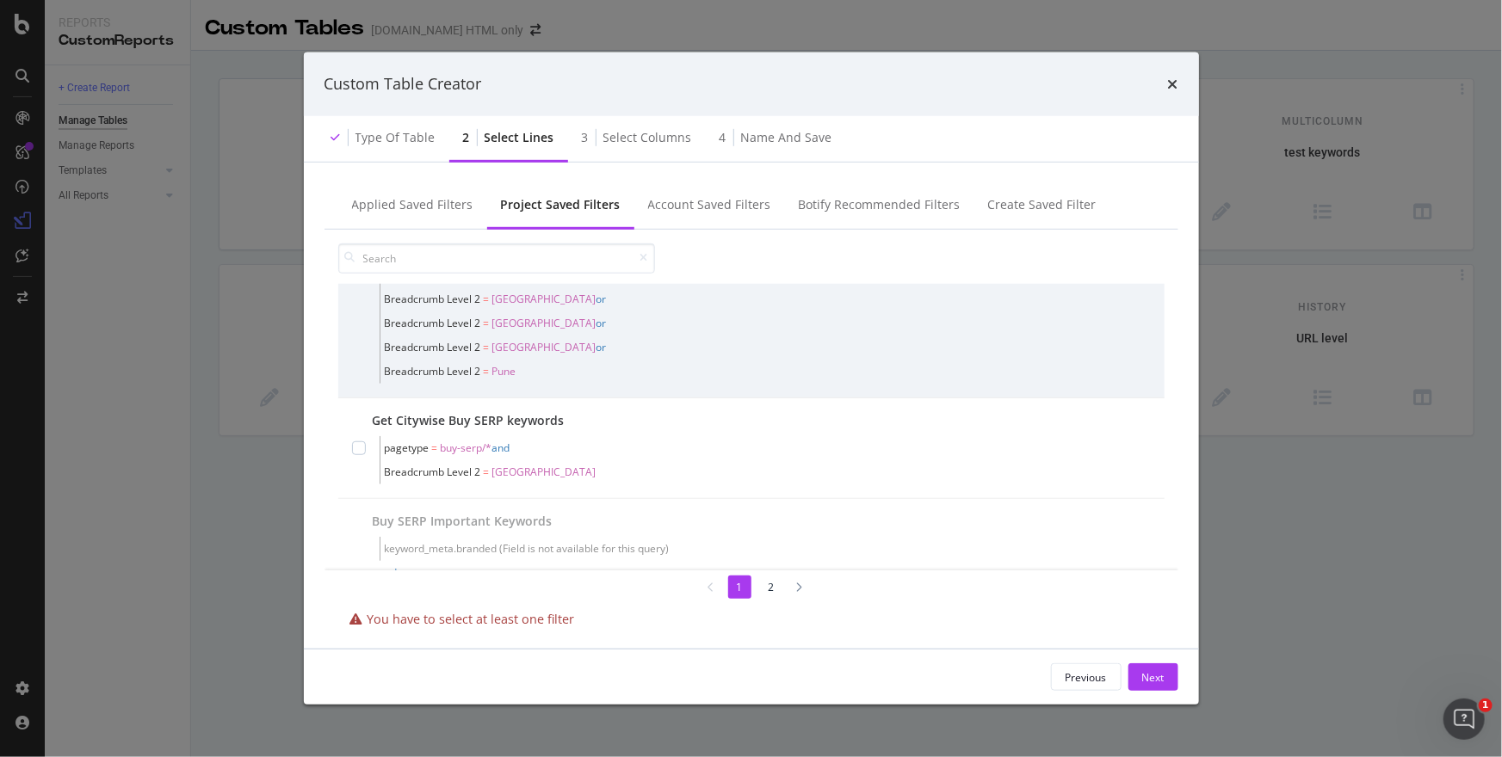
scroll to position [0, 0]
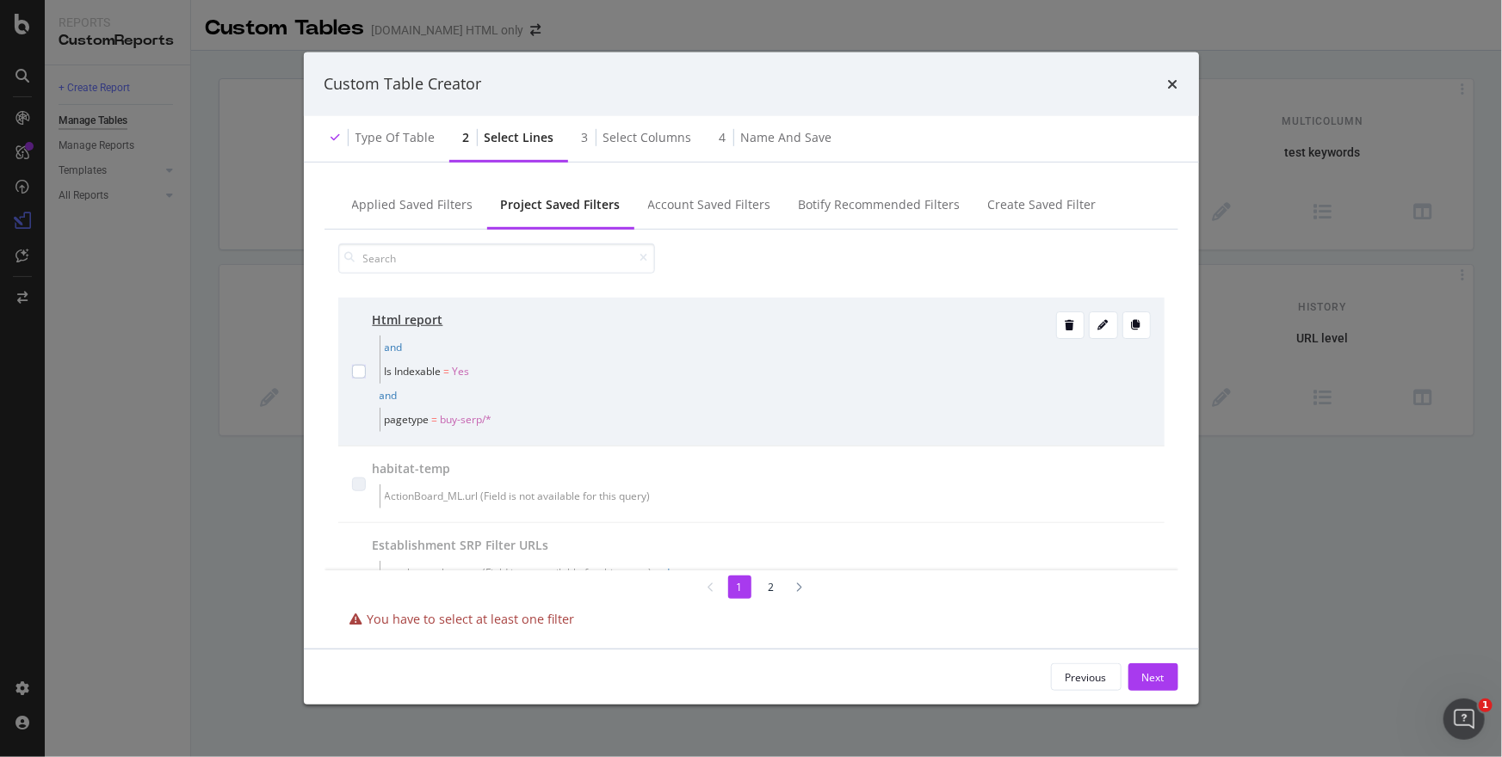
click at [590, 408] on span "pagetype = buy-serp/*" at bounding box center [718, 420] width 666 height 24
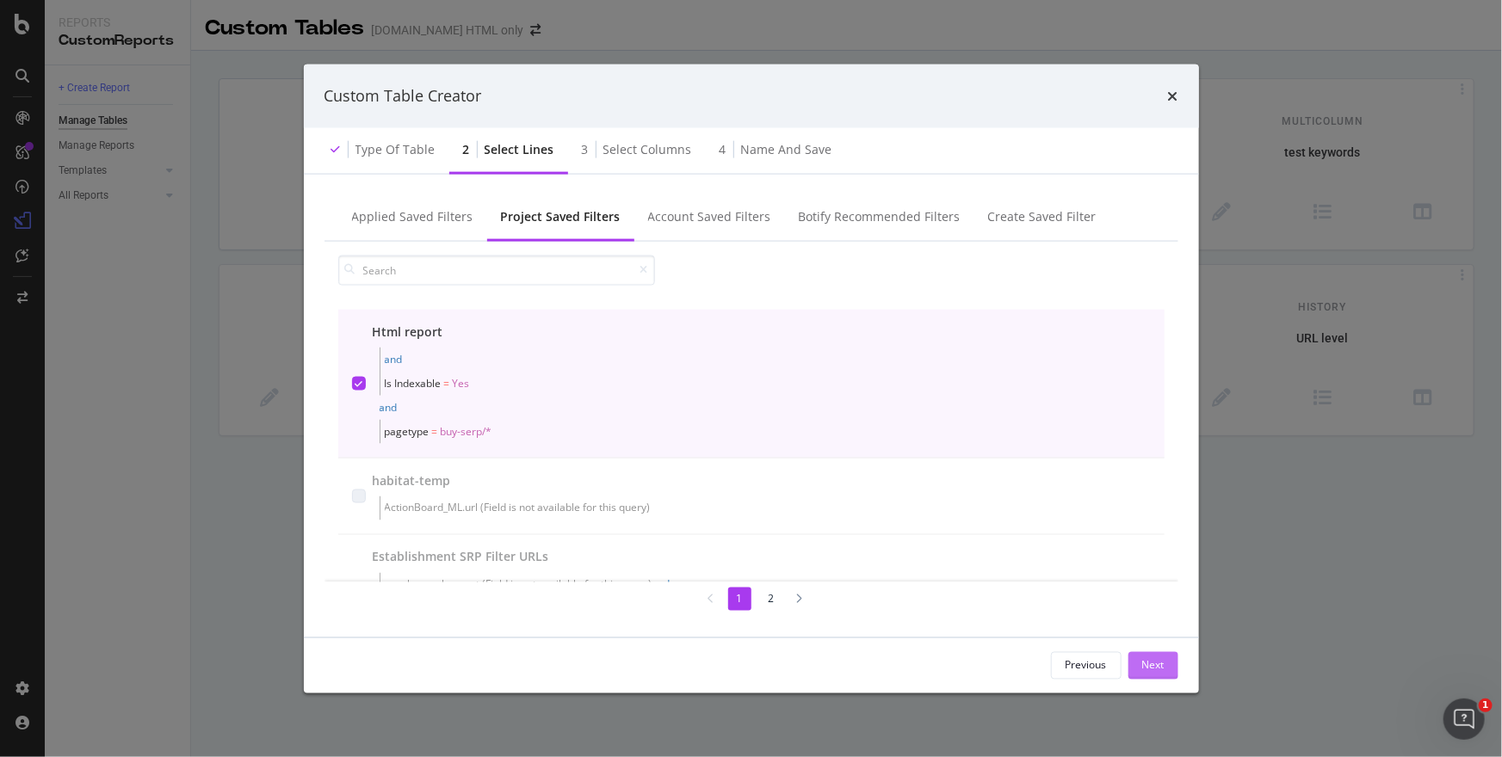
click at [1162, 668] on div "Next" at bounding box center [1153, 665] width 22 height 15
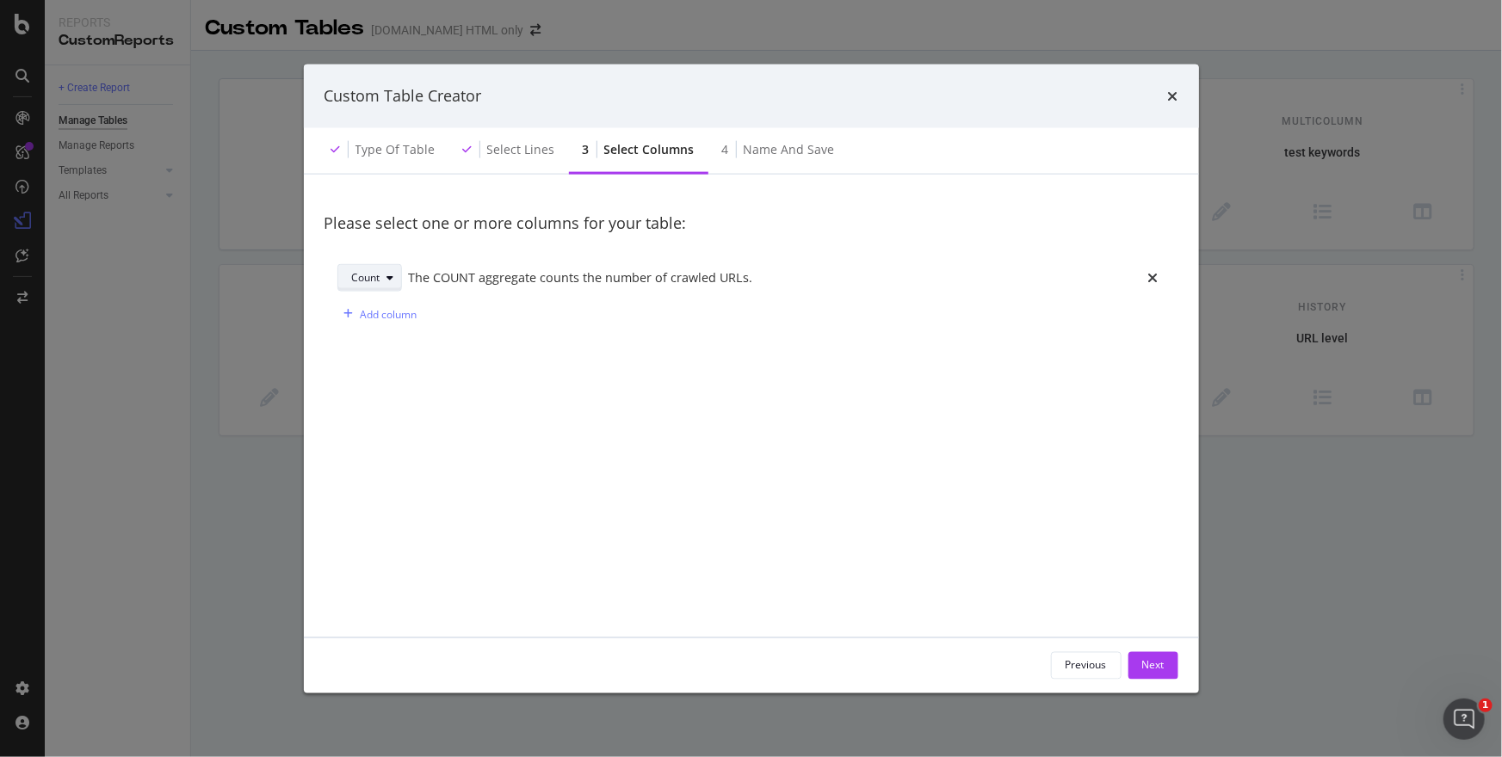
click at [387, 276] on icon "modal" at bounding box center [390, 278] width 7 height 10
click at [484, 320] on div "Add column" at bounding box center [751, 314] width 828 height 28
click at [1175, 94] on icon "times" at bounding box center [1173, 96] width 10 height 14
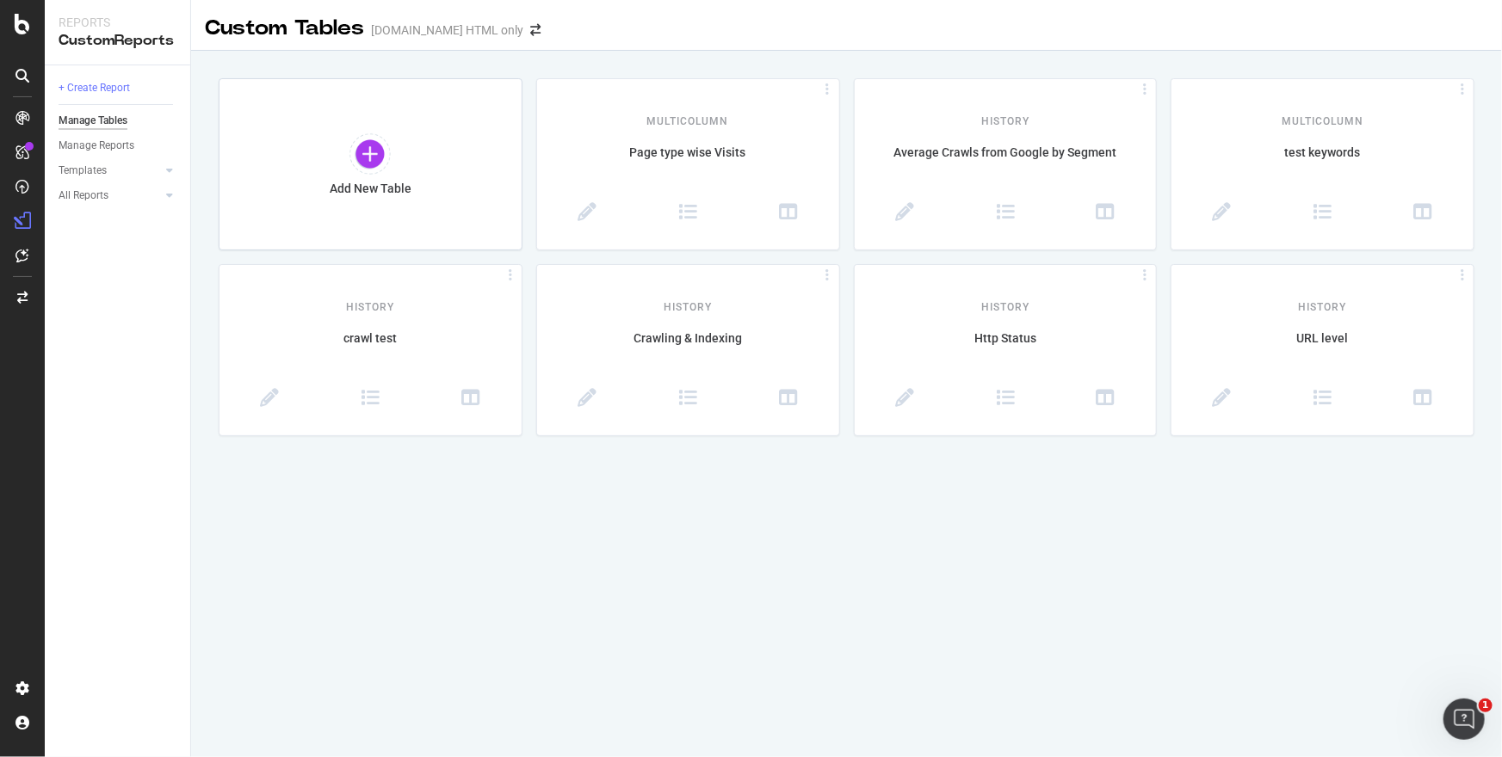
click at [21, 80] on icon at bounding box center [22, 76] width 14 height 14
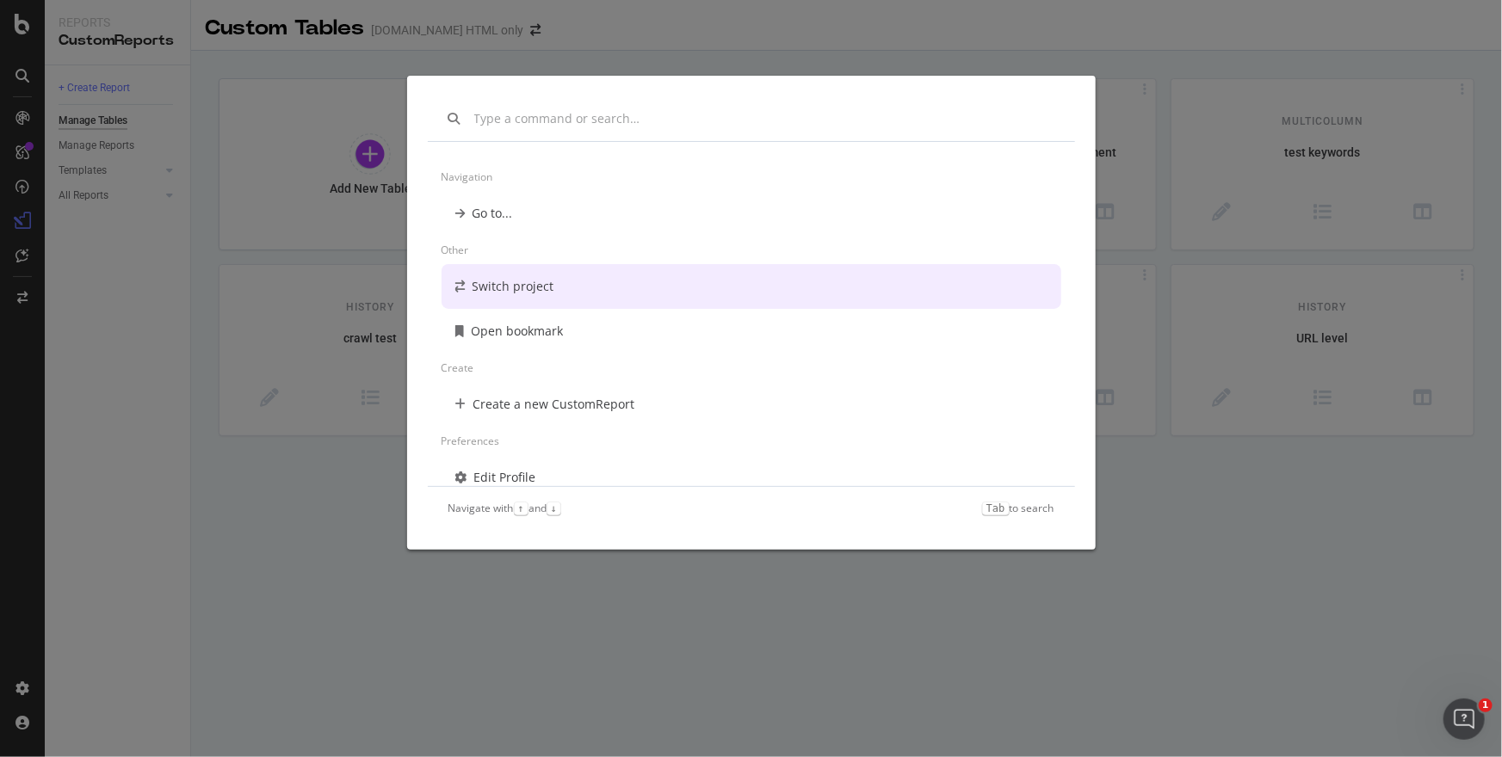
click at [31, 112] on div "Navigation Go to... Other Switch project Open bookmark Create Create a new Cust…" at bounding box center [751, 378] width 1502 height 757
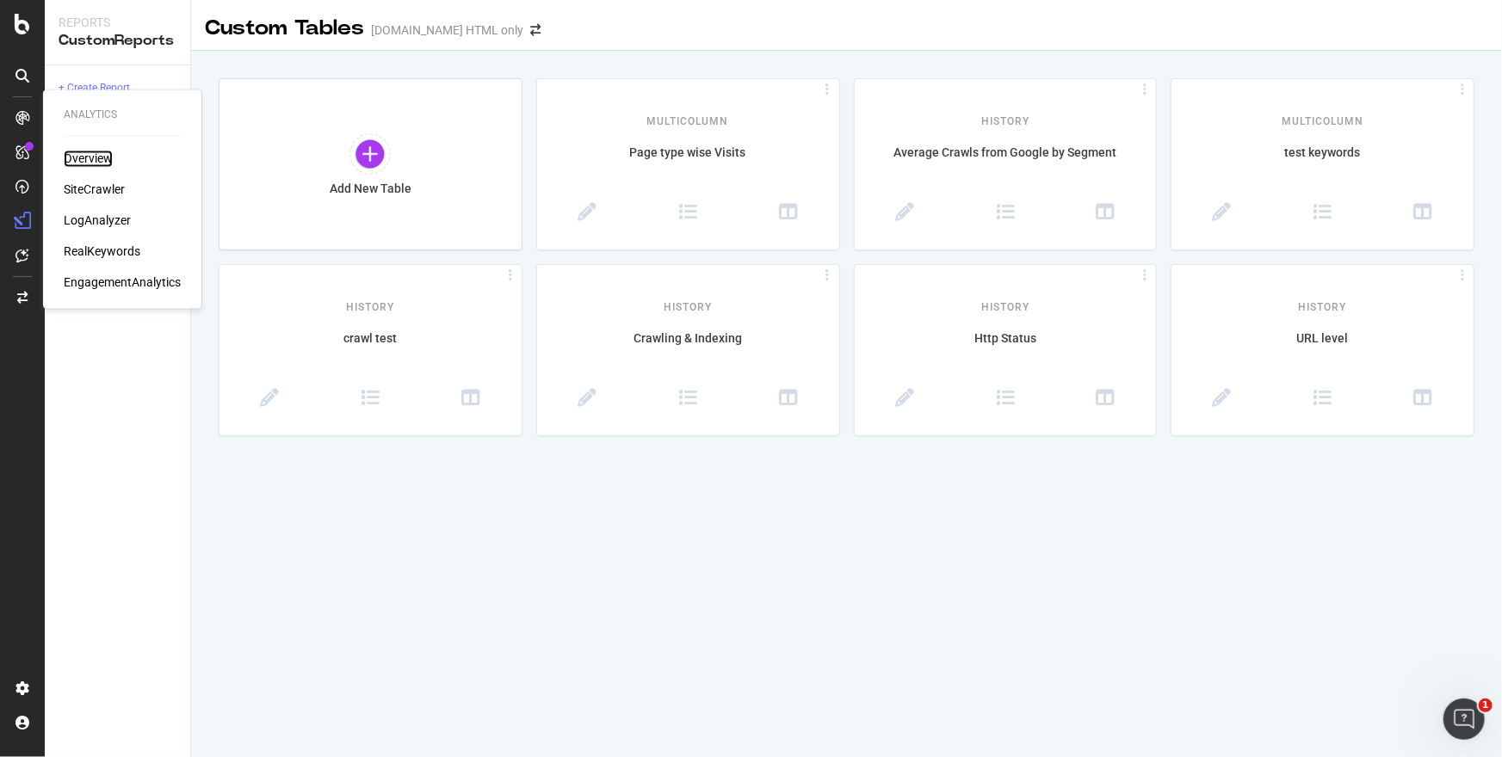
click at [91, 155] on div "Overview" at bounding box center [88, 159] width 49 height 17
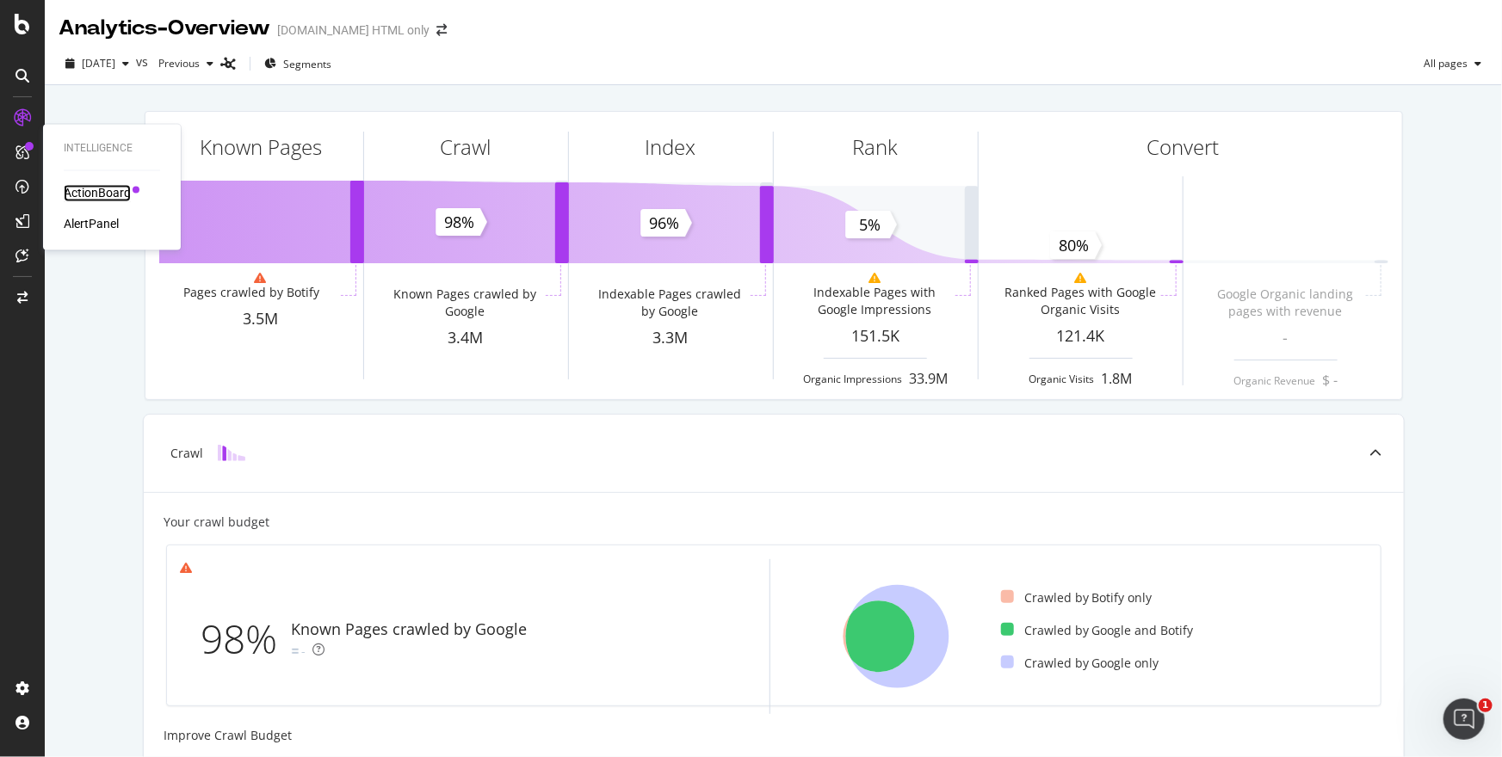
click at [85, 199] on div "ActionBoard" at bounding box center [97, 193] width 67 height 17
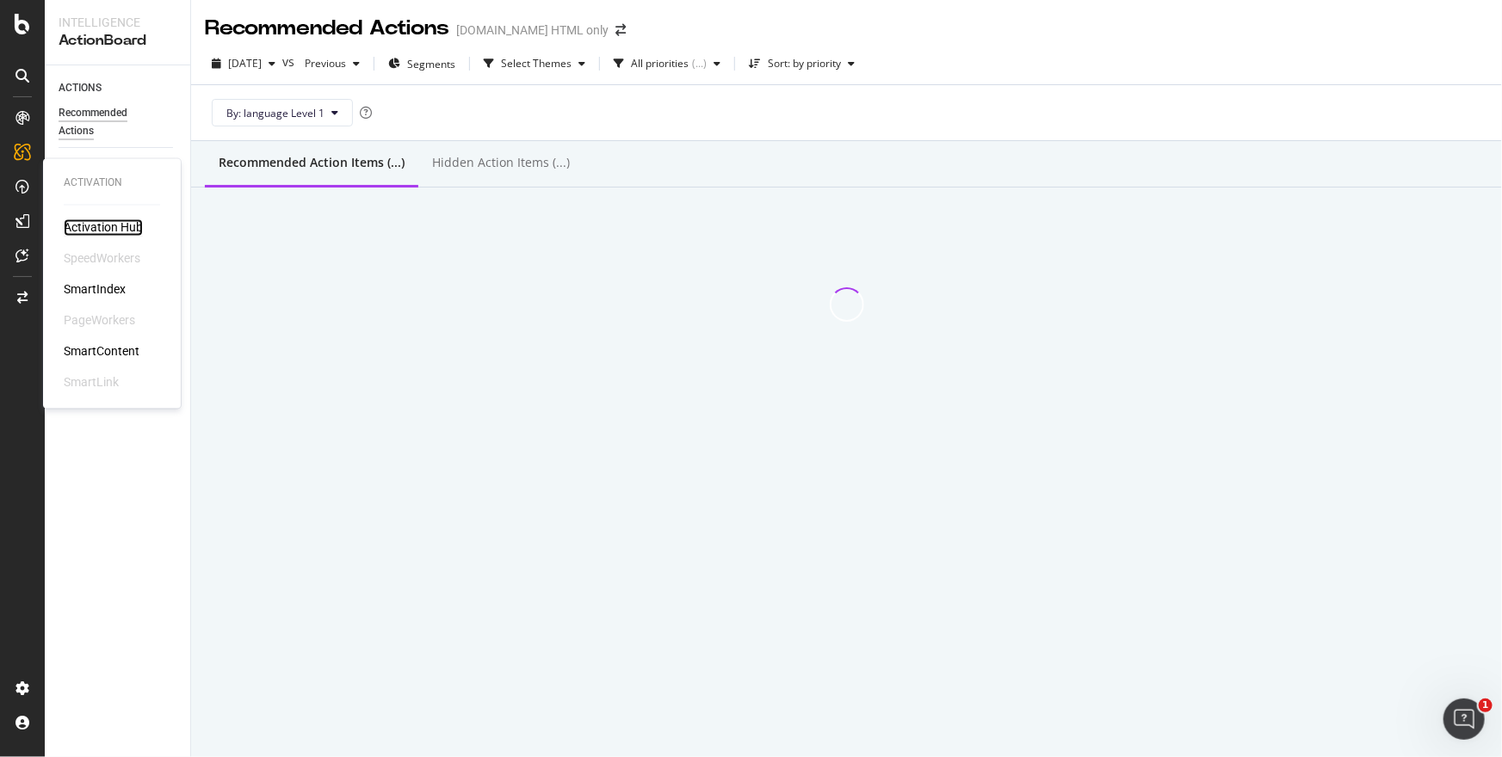
click at [82, 219] on div "Activation Hub" at bounding box center [103, 227] width 79 height 17
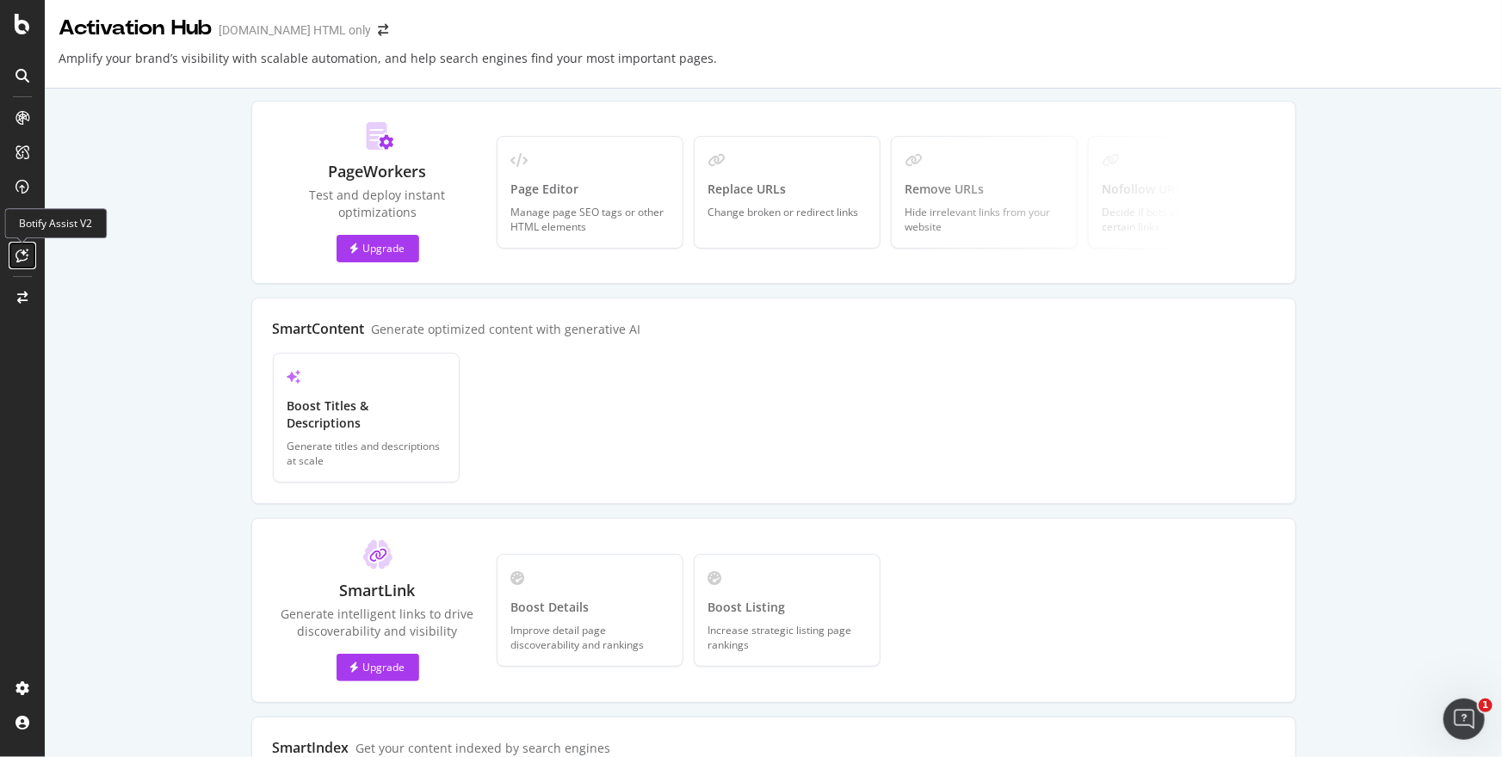
click at [25, 262] on div at bounding box center [23, 256] width 28 height 28
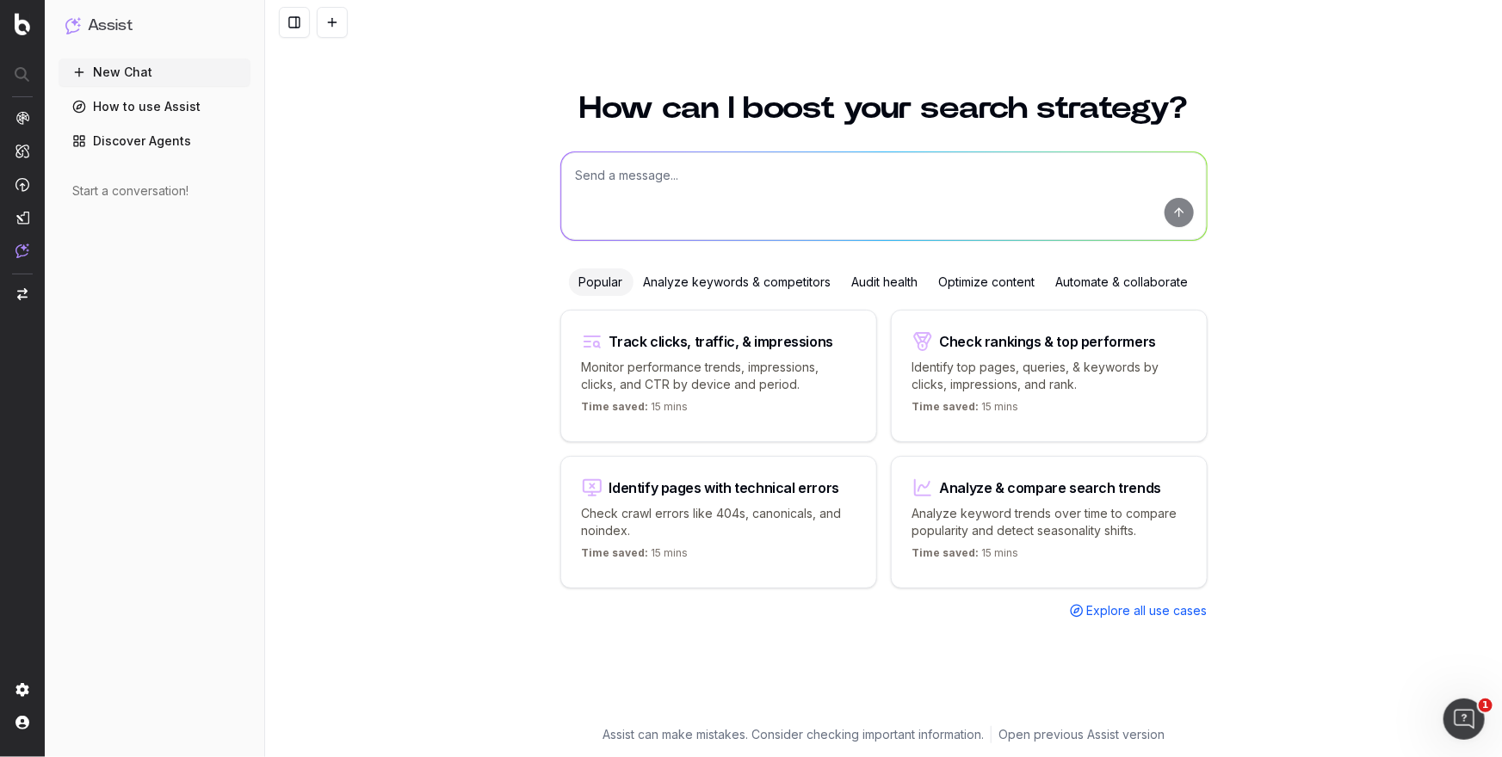
click at [762, 189] on textarea at bounding box center [883, 196] width 645 height 88
type textarea "how to export seo titles"
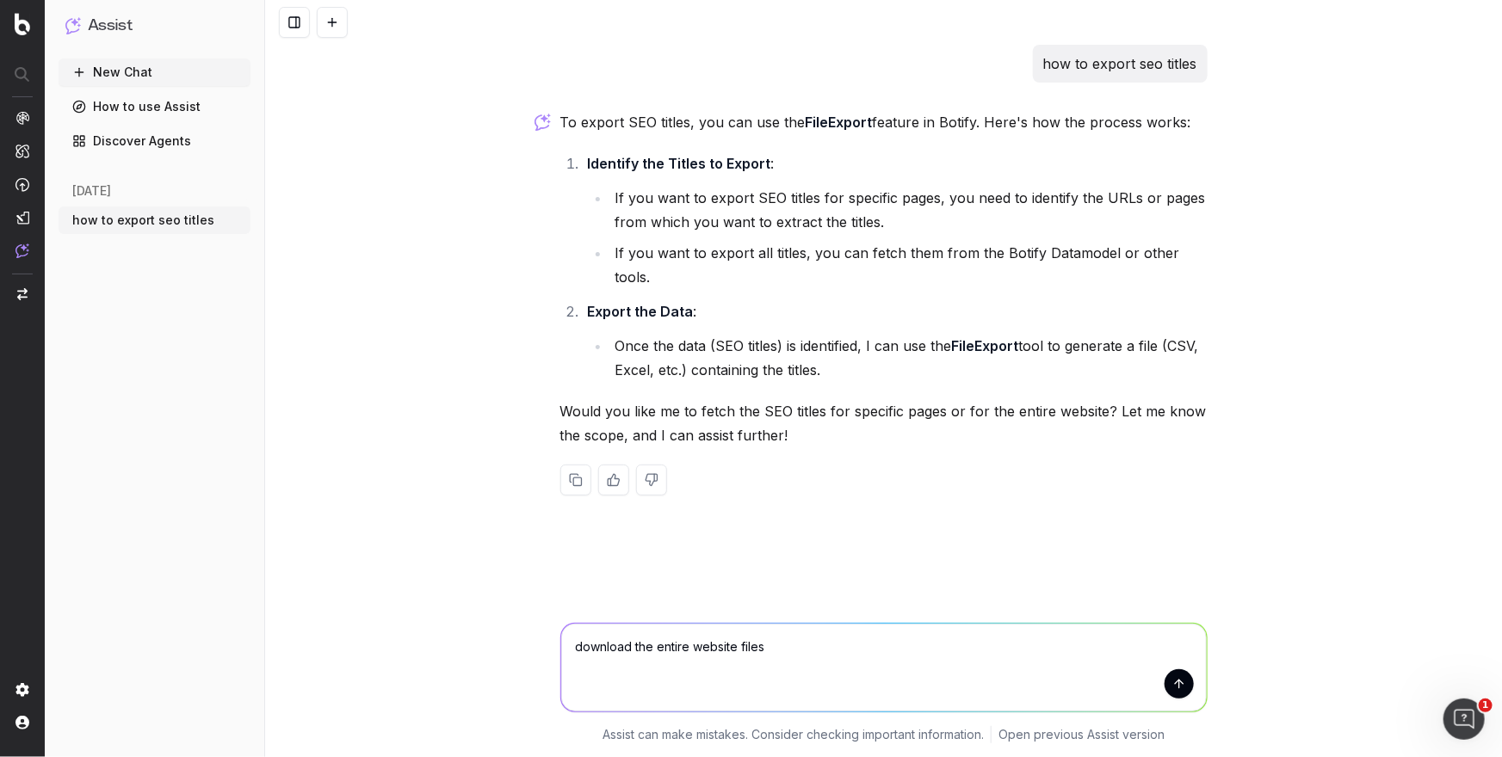
type textarea "download the entire website files"
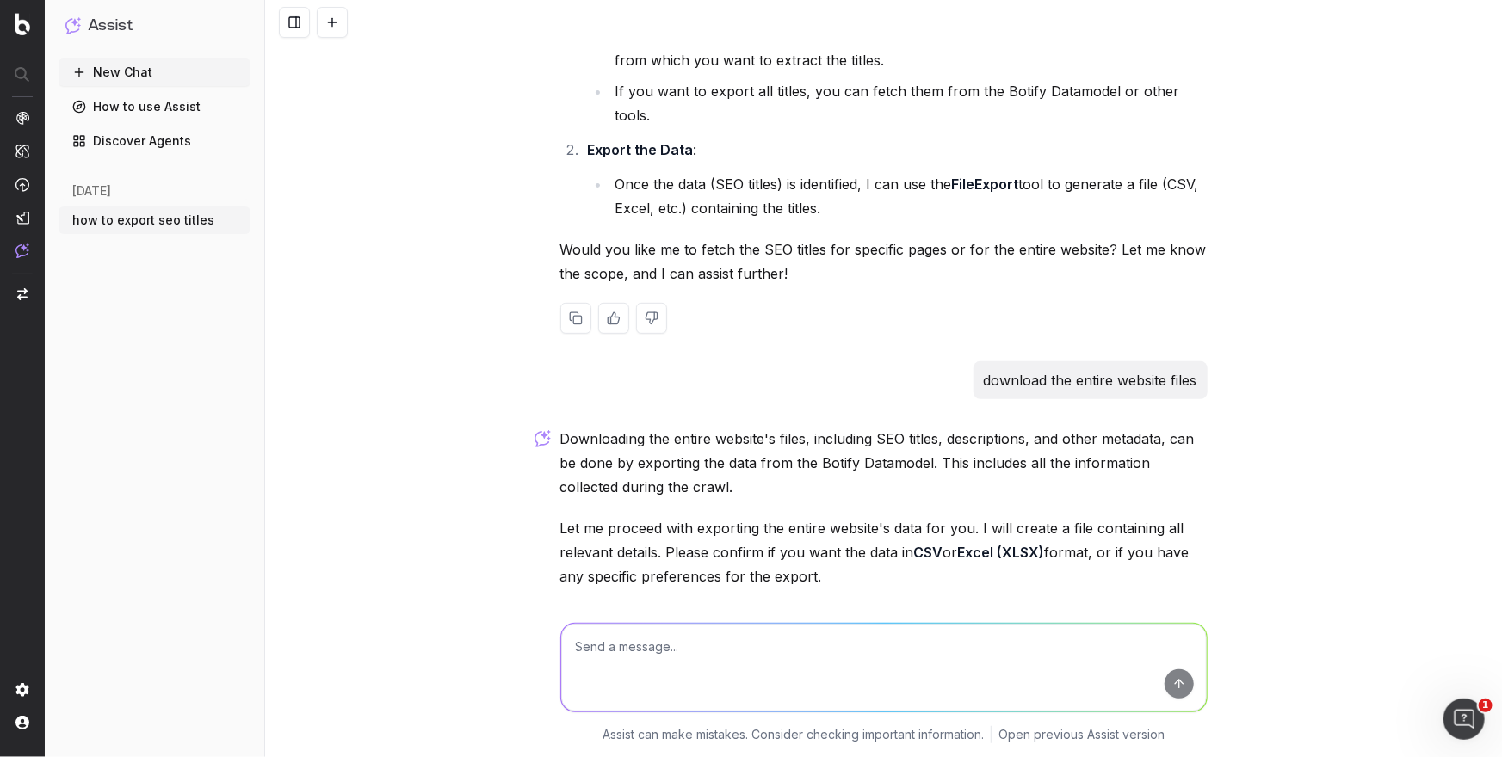
scroll to position [163, 0]
type textarea "csv"
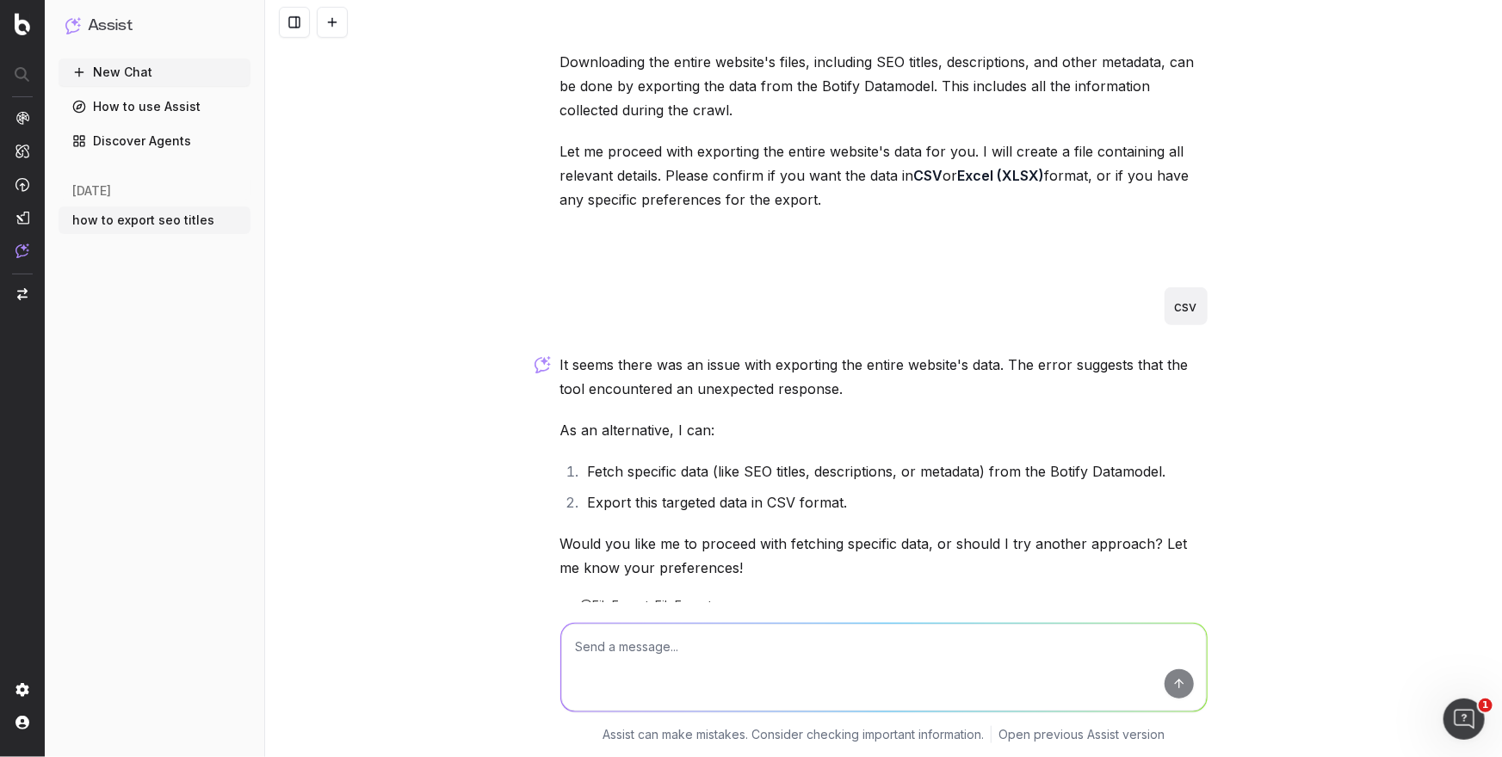
scroll to position [598, 0]
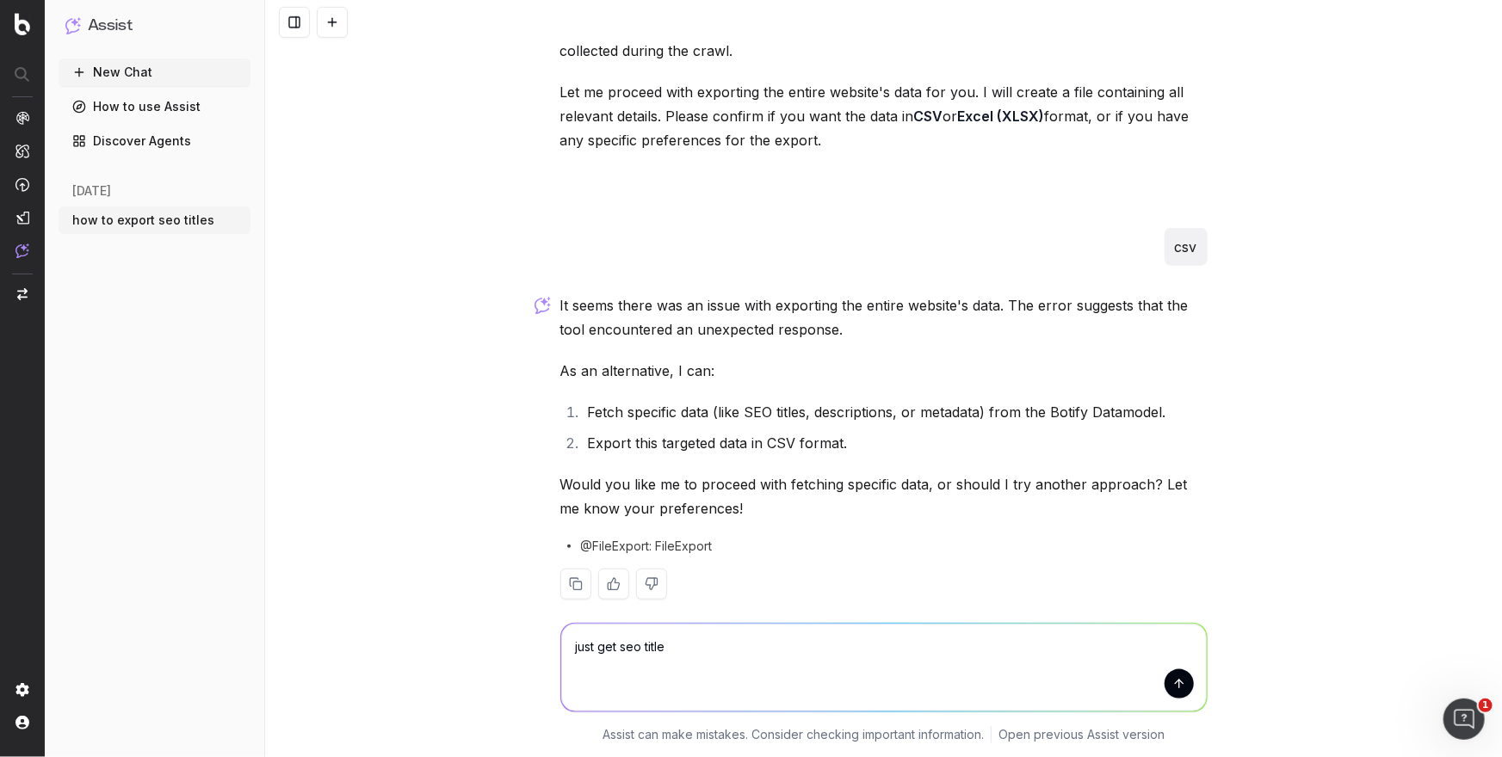
type textarea "just get seo titles"
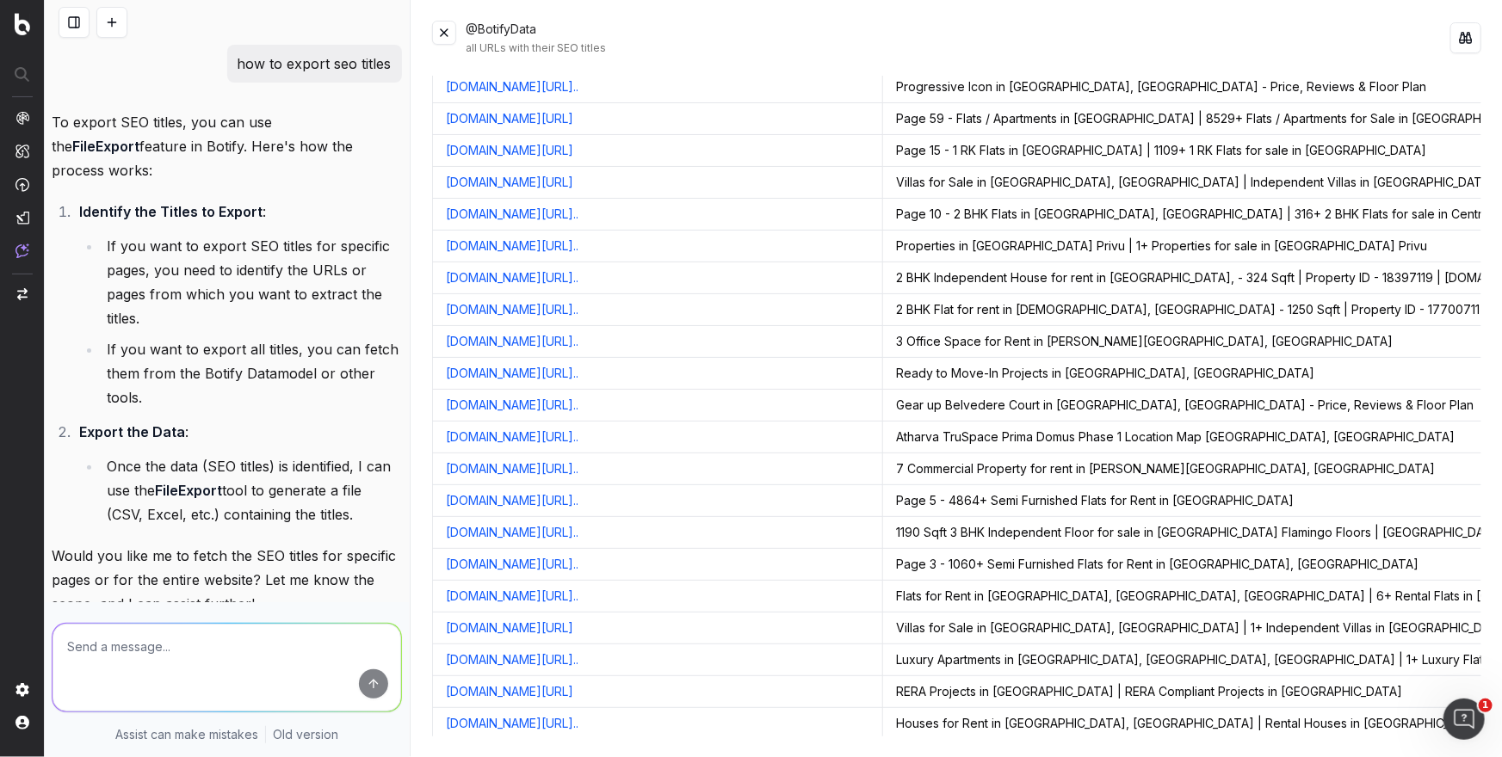
scroll to position [6474, 0]
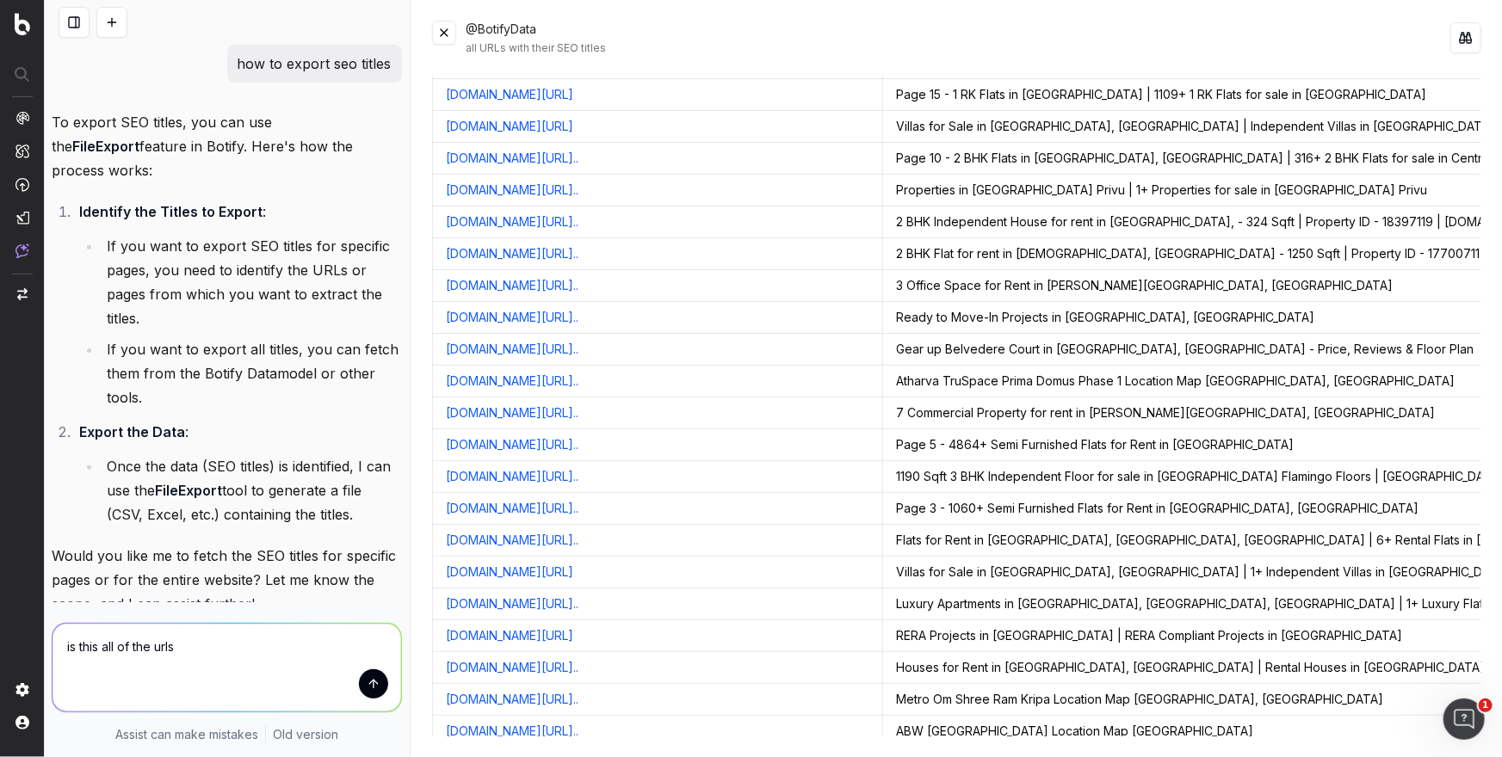
type textarea "is this all of the urls?"
click at [142, 631] on textarea "the entire, idexable, 200 status code list of pages in buy" at bounding box center [226, 668] width 349 height 88
click at [142, 646] on textarea "the entire, idexable, 200 status code list of pages in buy" at bounding box center [226, 668] width 349 height 88
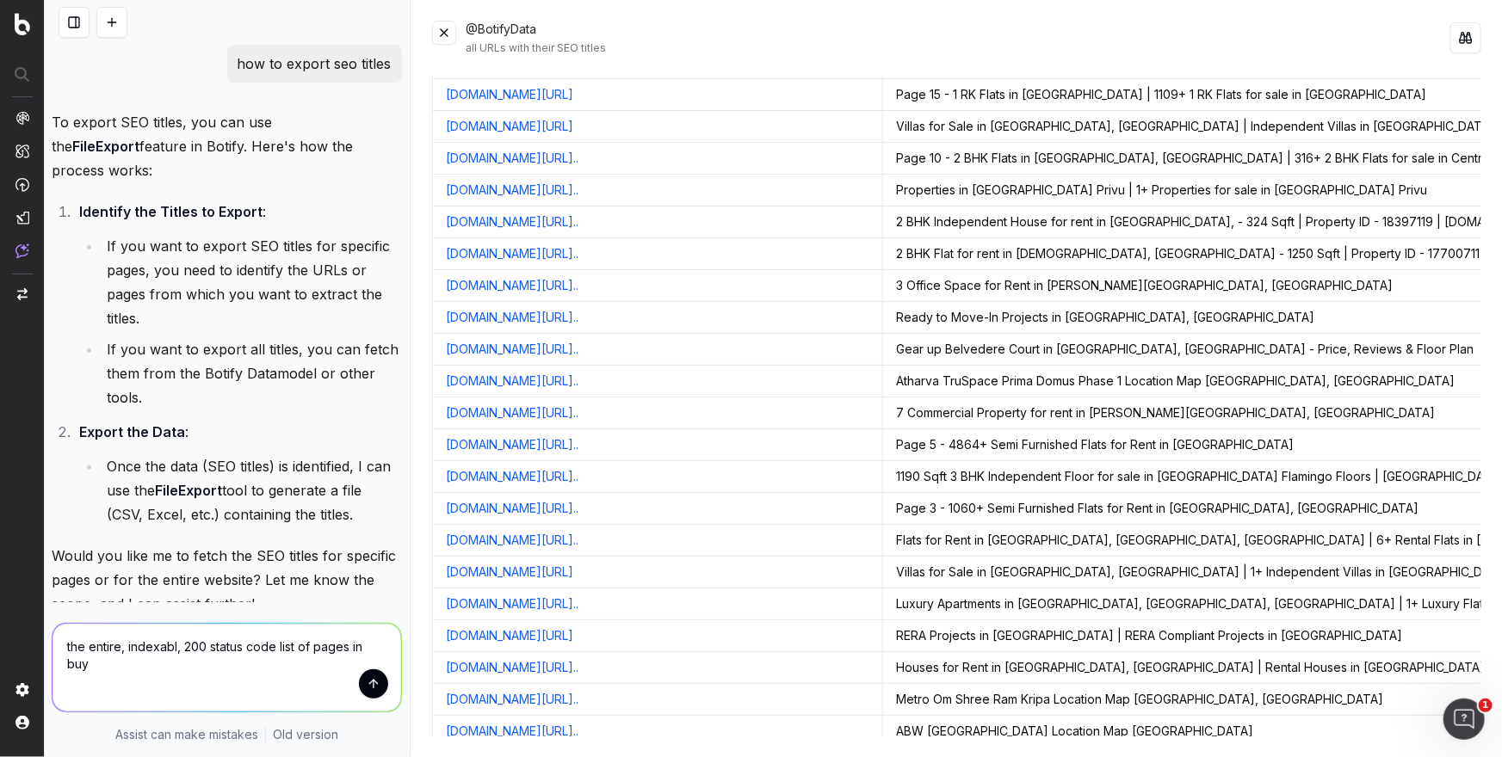
type textarea "the entire, indexable, 200 status code list of pages in buy"
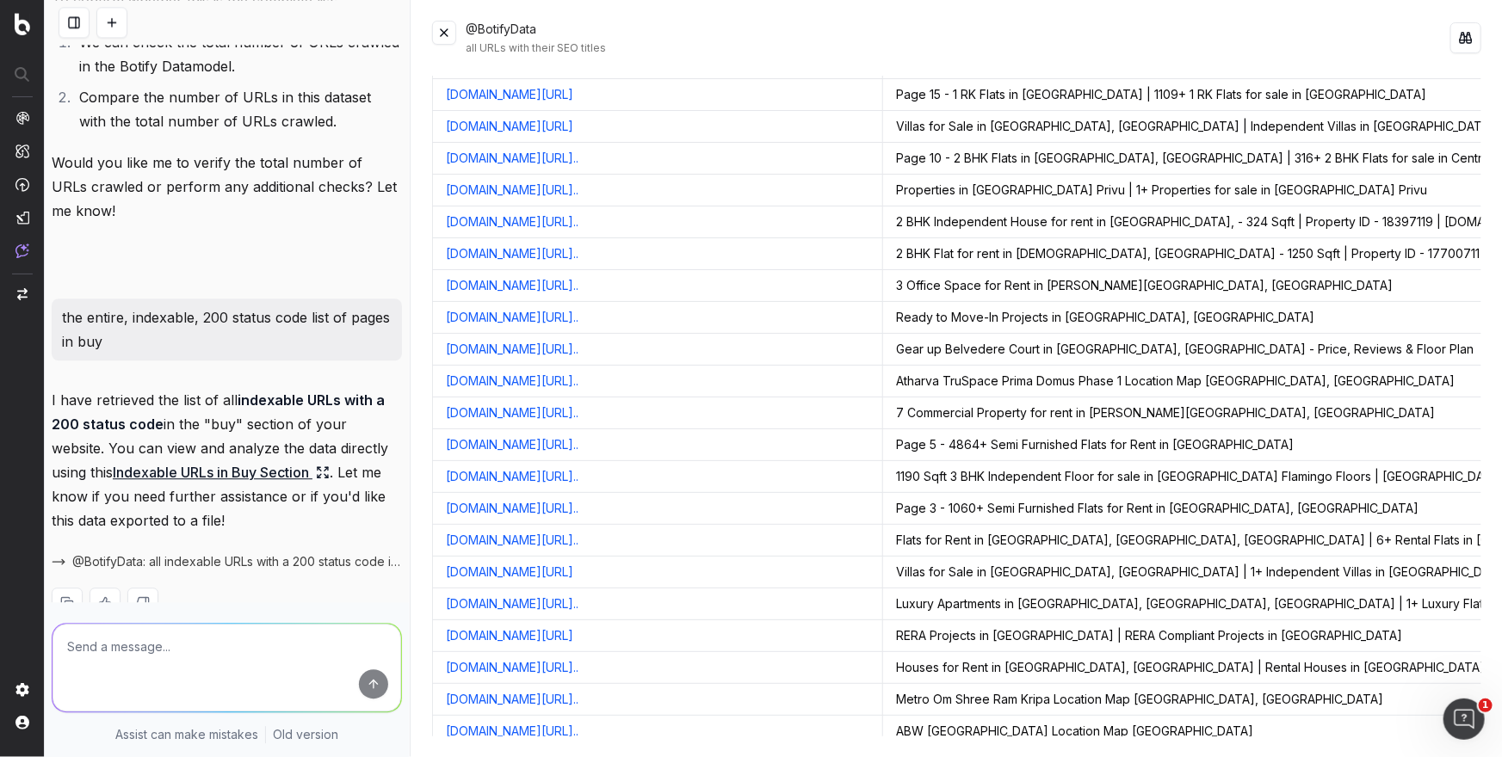
scroll to position [2094, 0]
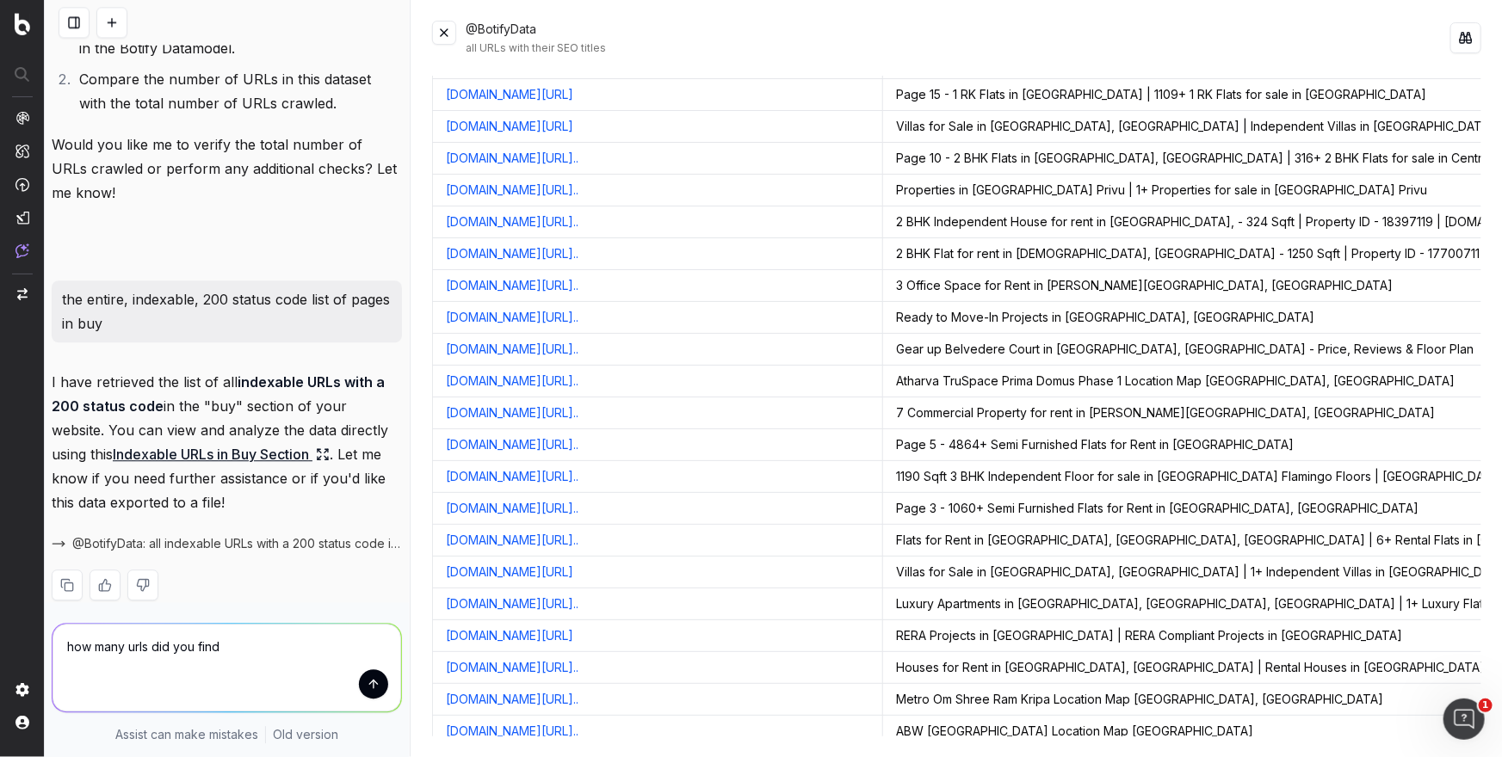
type textarea "how many urls did you find?"
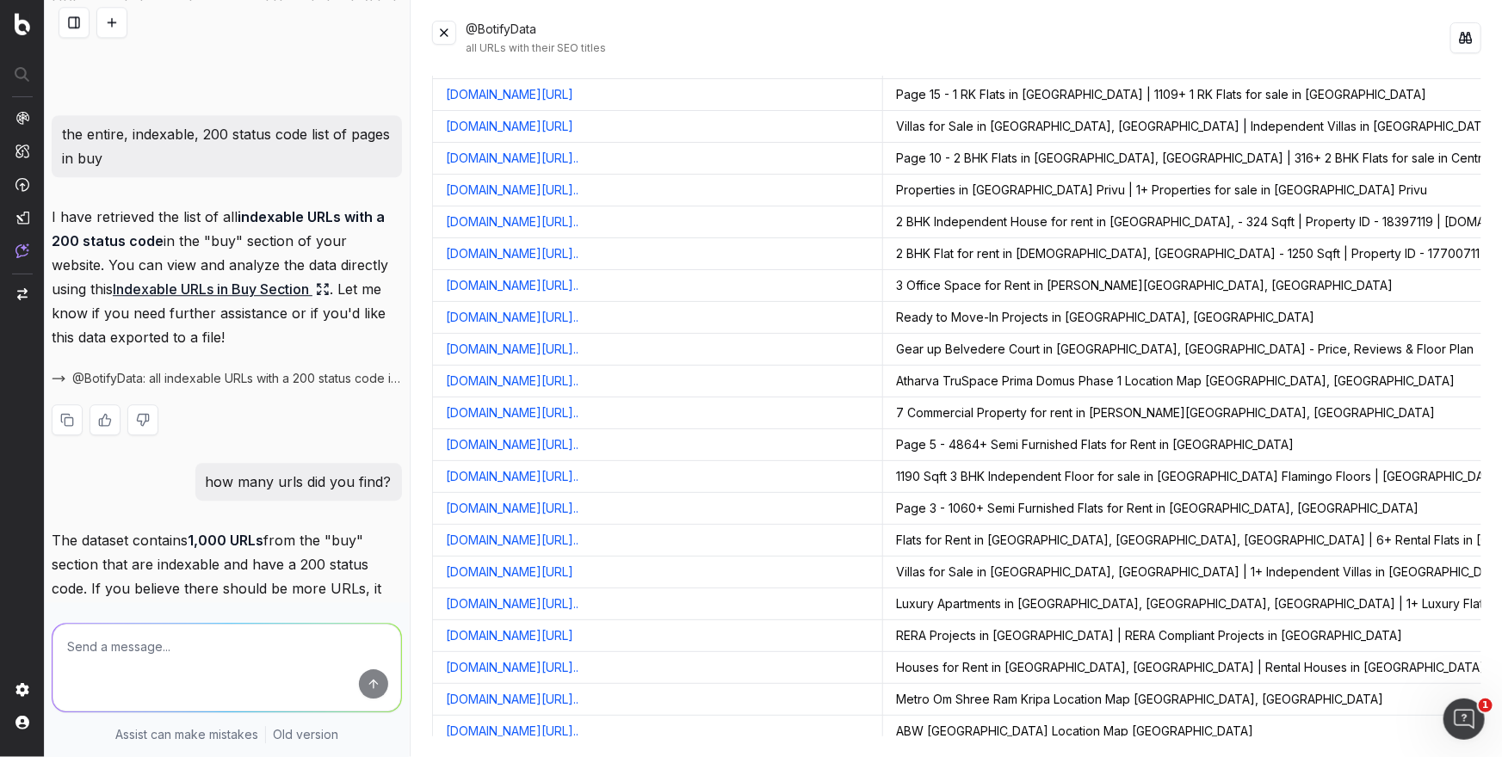
scroll to position [2421, 0]
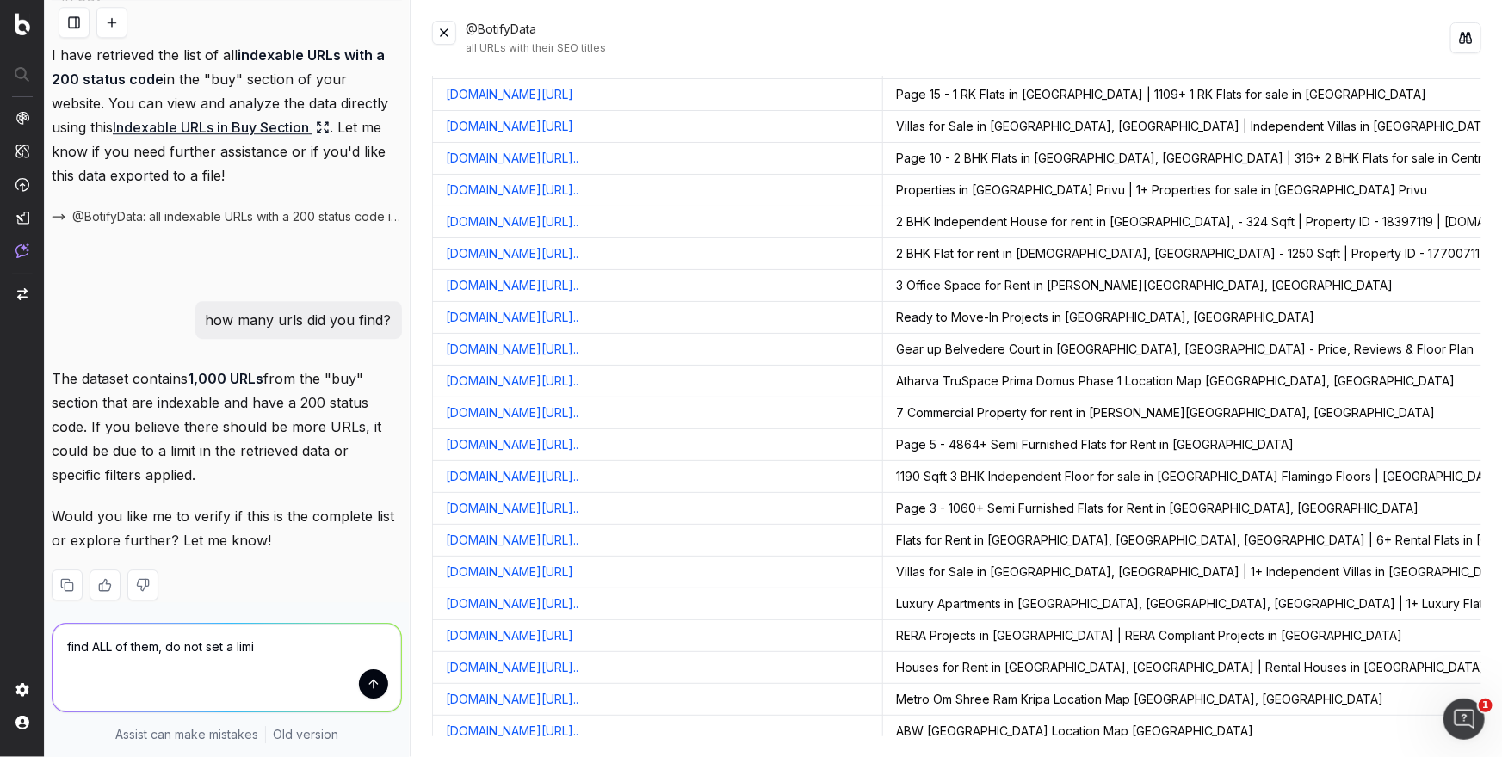
type textarea "find ALL of them, do not set a limit"
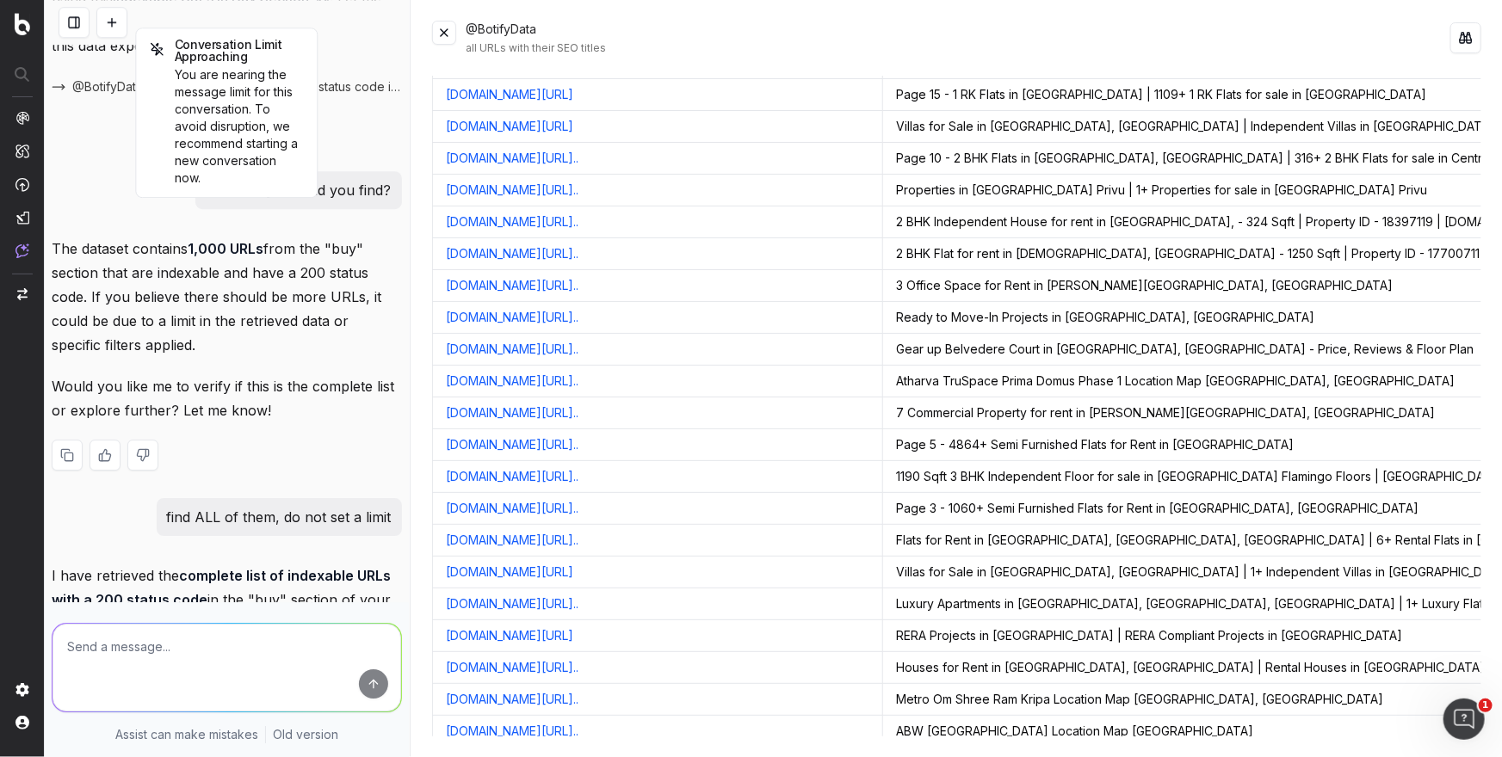
scroll to position [2769, 0]
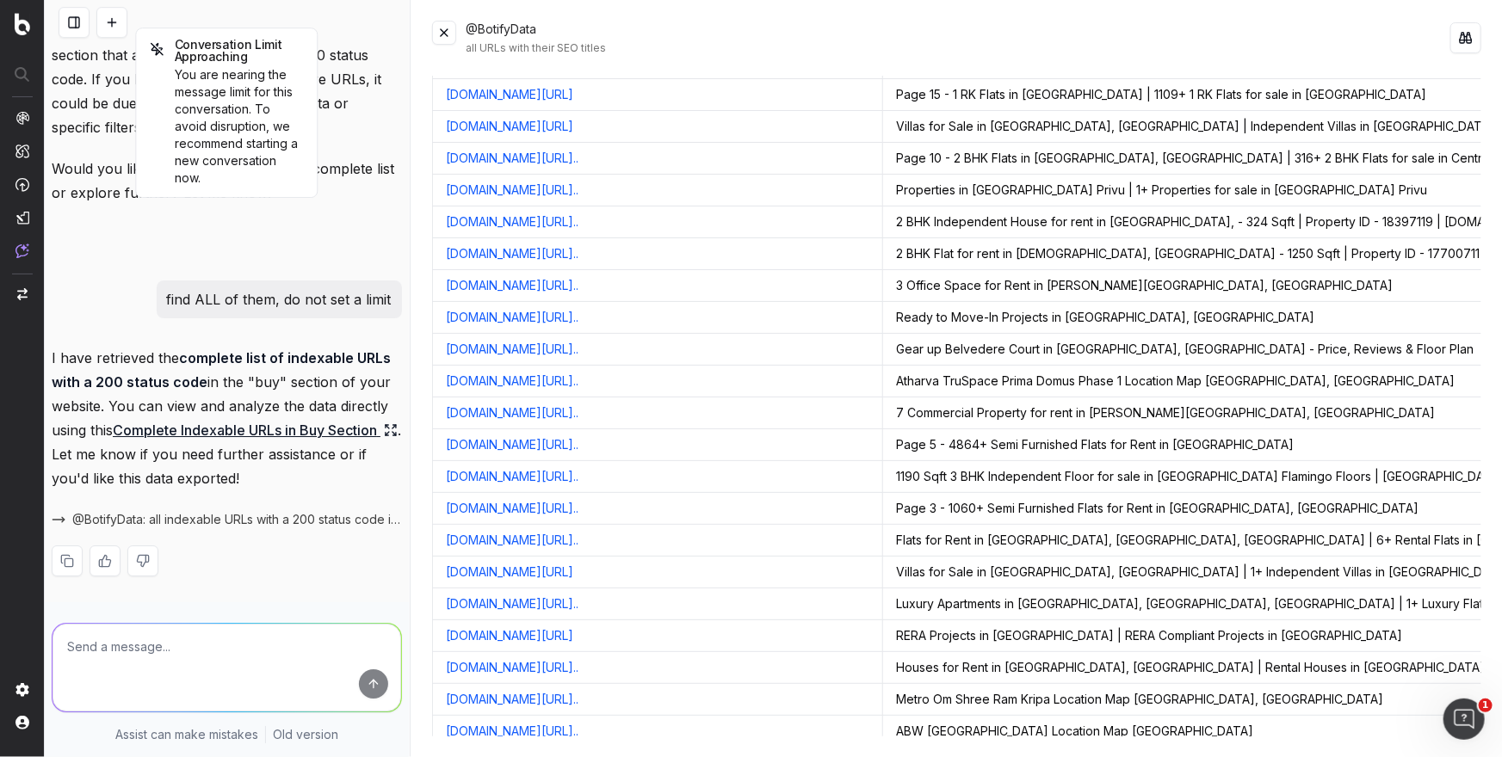
click at [244, 649] on textarea at bounding box center [226, 668] width 349 height 88
type textarea "how many toal urls known that are indexable and 200"
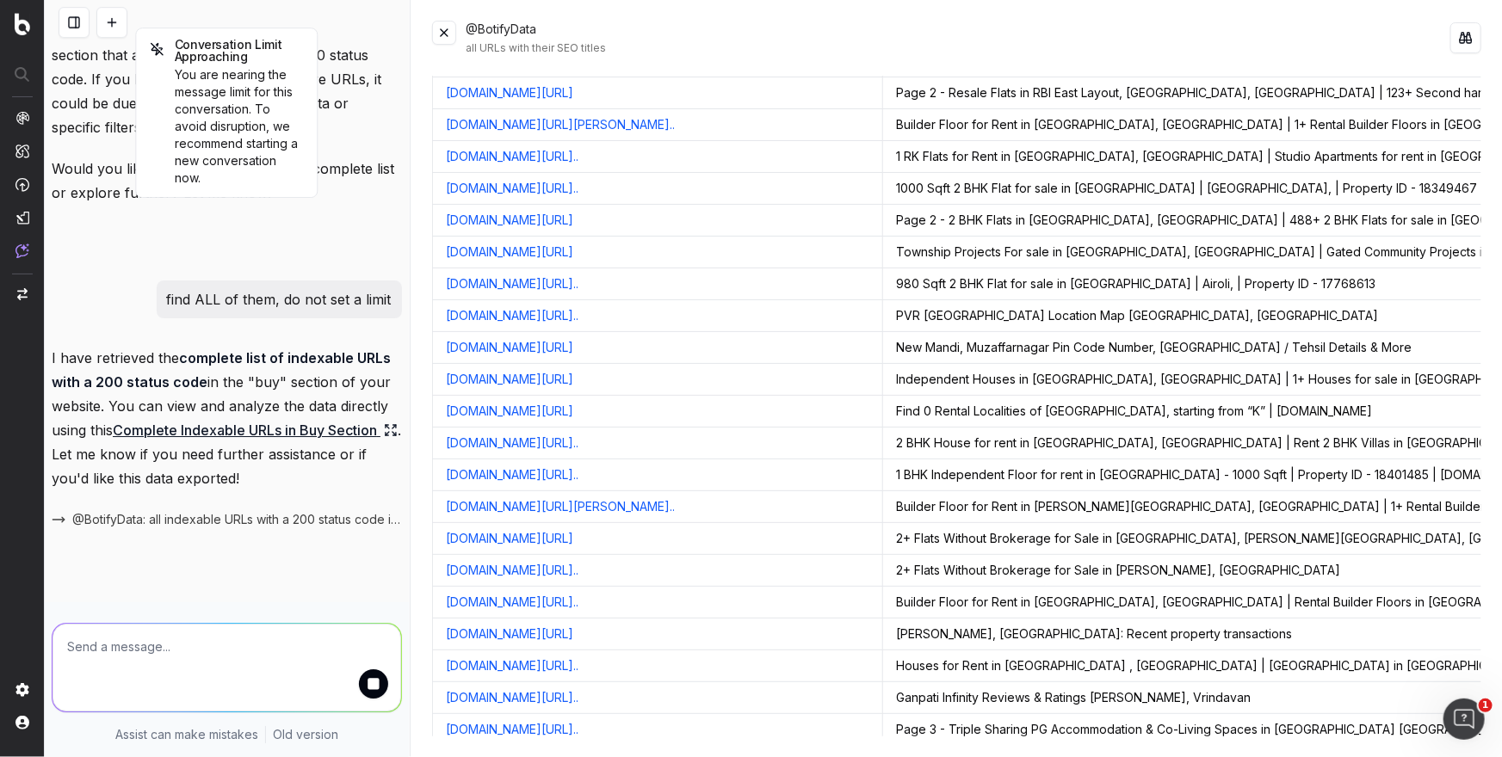
scroll to position [11322, 0]
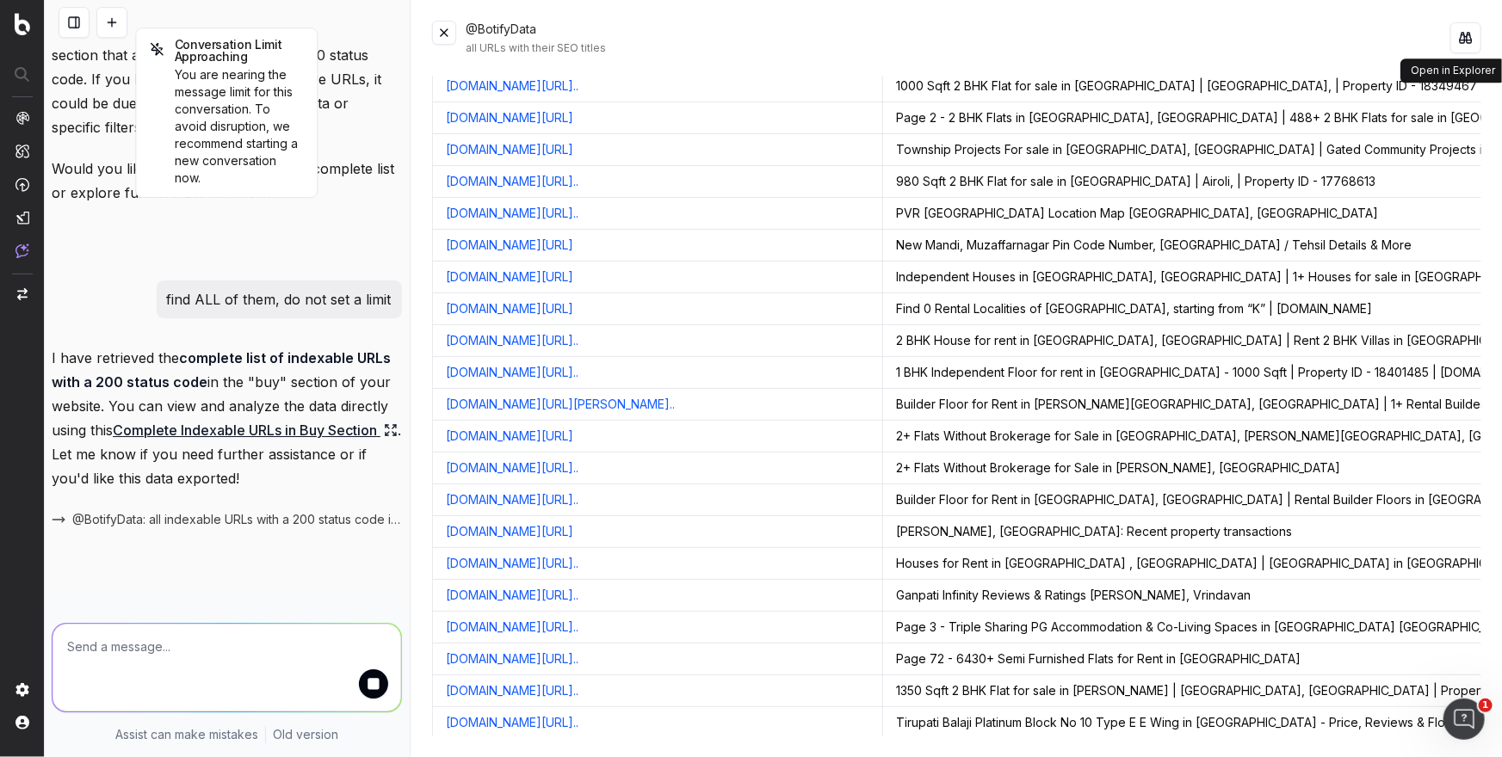
click at [1464, 35] on button at bounding box center [1465, 37] width 31 height 31
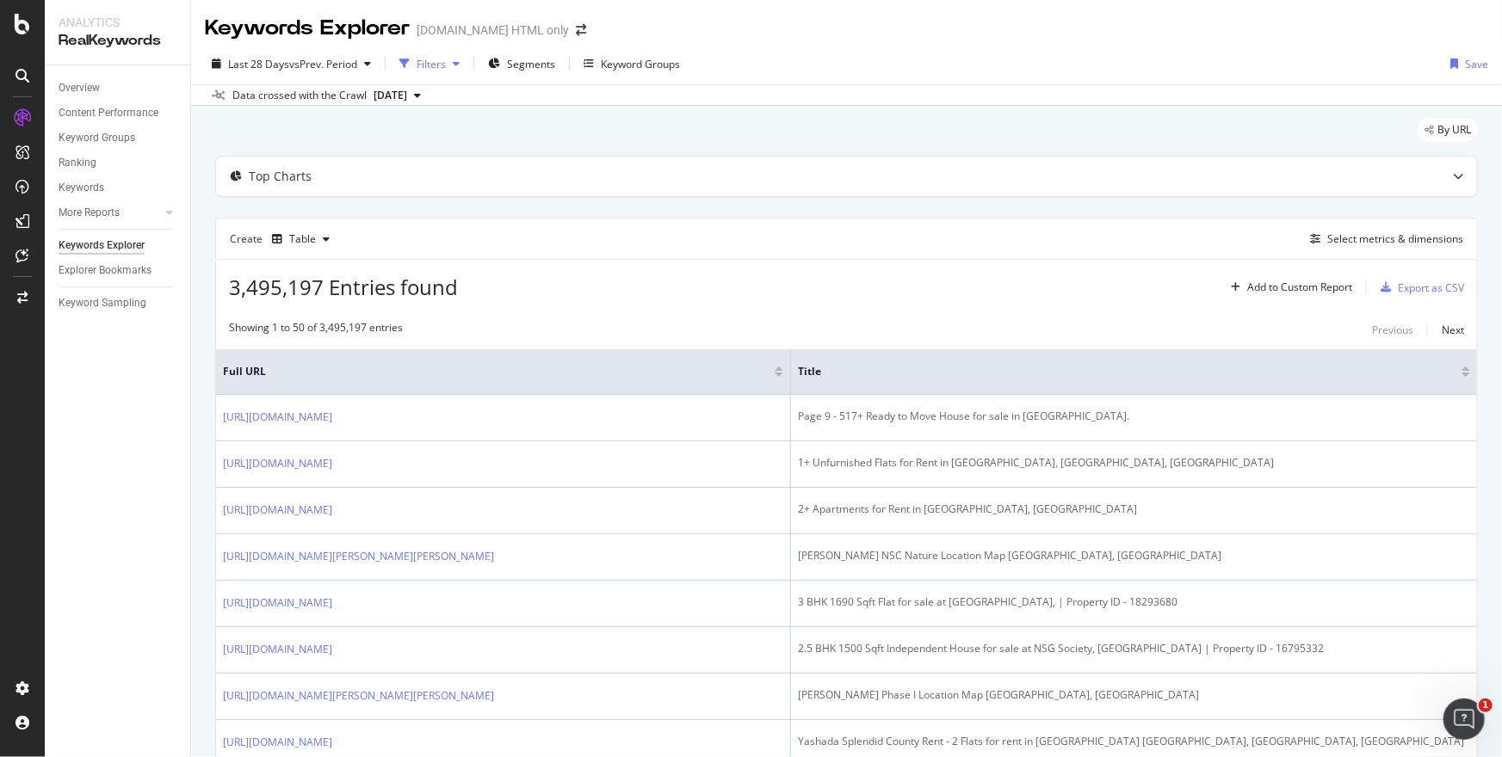
click at [454, 67] on div "button" at bounding box center [456, 64] width 21 height 10
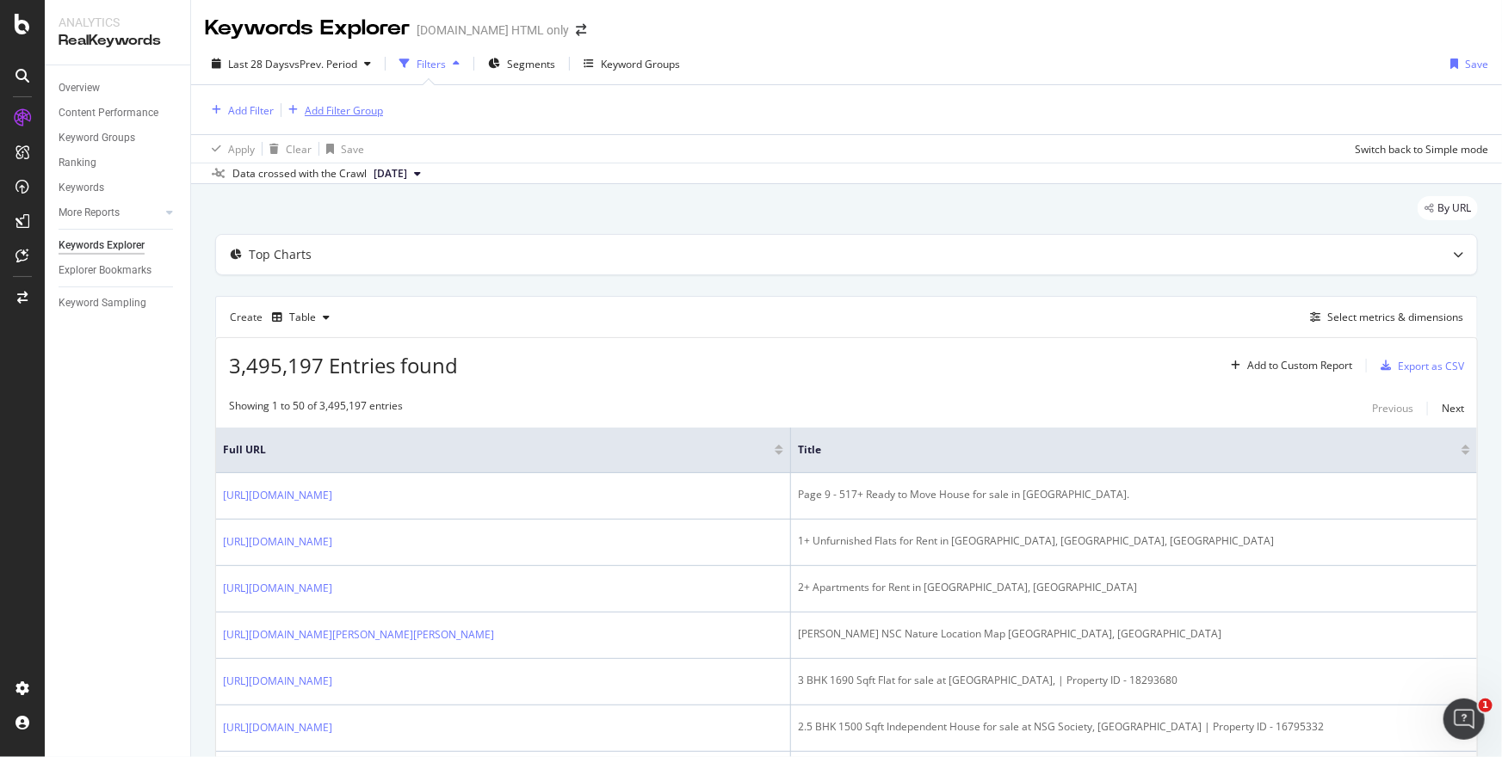
click at [328, 113] on div "Add Filter Group" at bounding box center [344, 110] width 78 height 15
click at [819, 198] on div "Keywords Explorer Housing.com HTML only Last 28 Days vs Prev. Period Filters Se…" at bounding box center [846, 378] width 1311 height 757
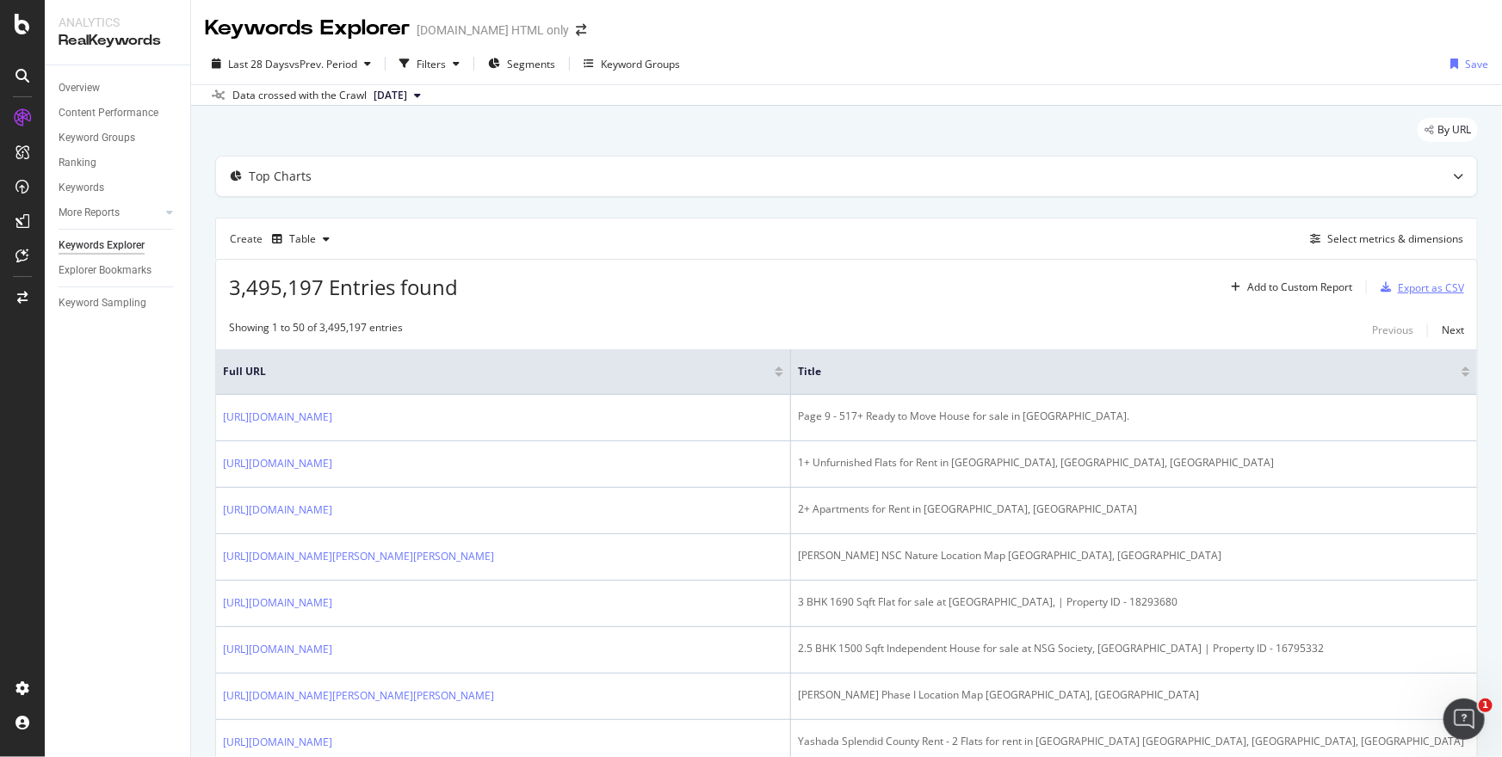
click at [1449, 286] on div "Export as CSV" at bounding box center [1430, 288] width 66 height 15
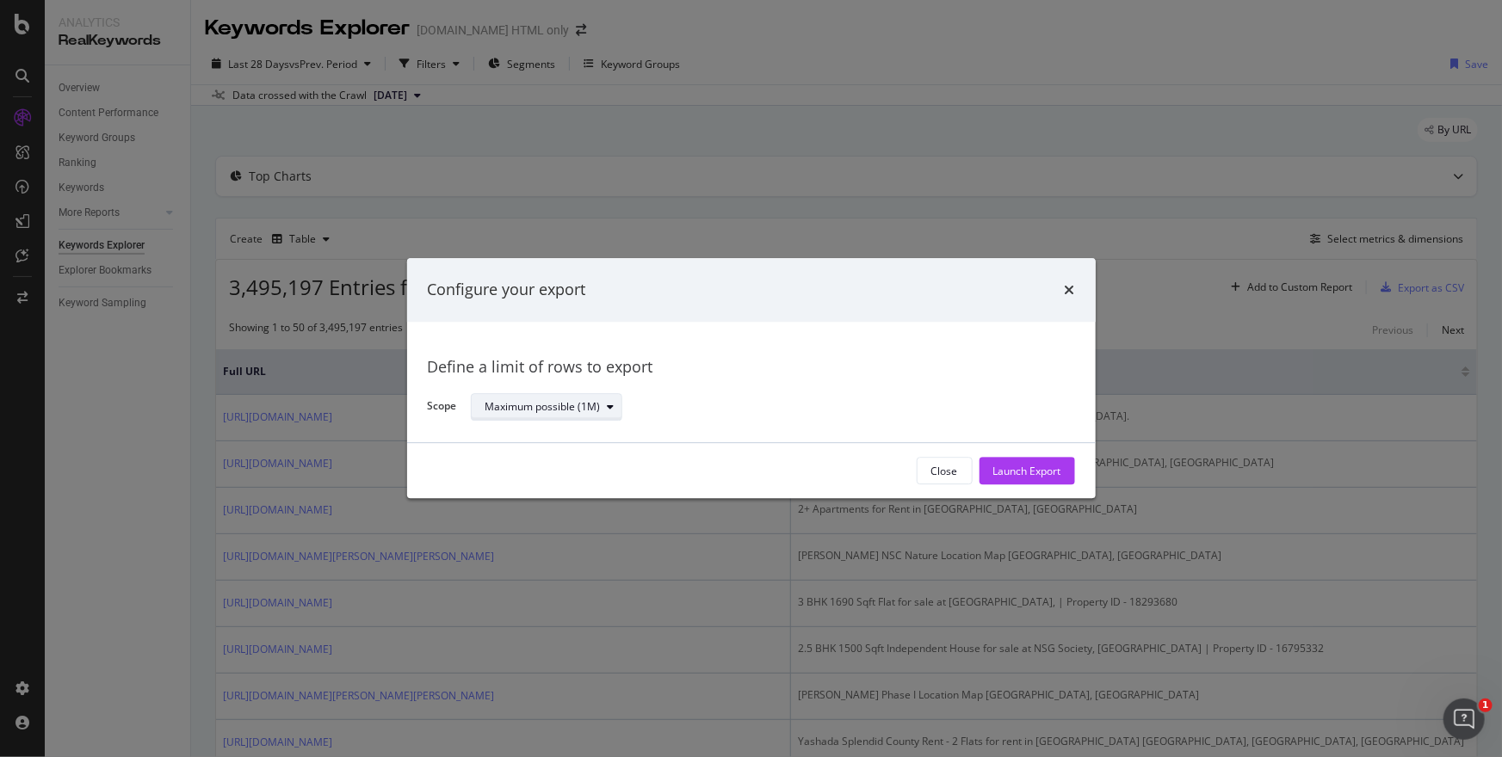
click at [598, 407] on div "Maximum possible (1M)" at bounding box center [542, 407] width 115 height 10
click at [957, 467] on button "Close" at bounding box center [944, 472] width 56 height 28
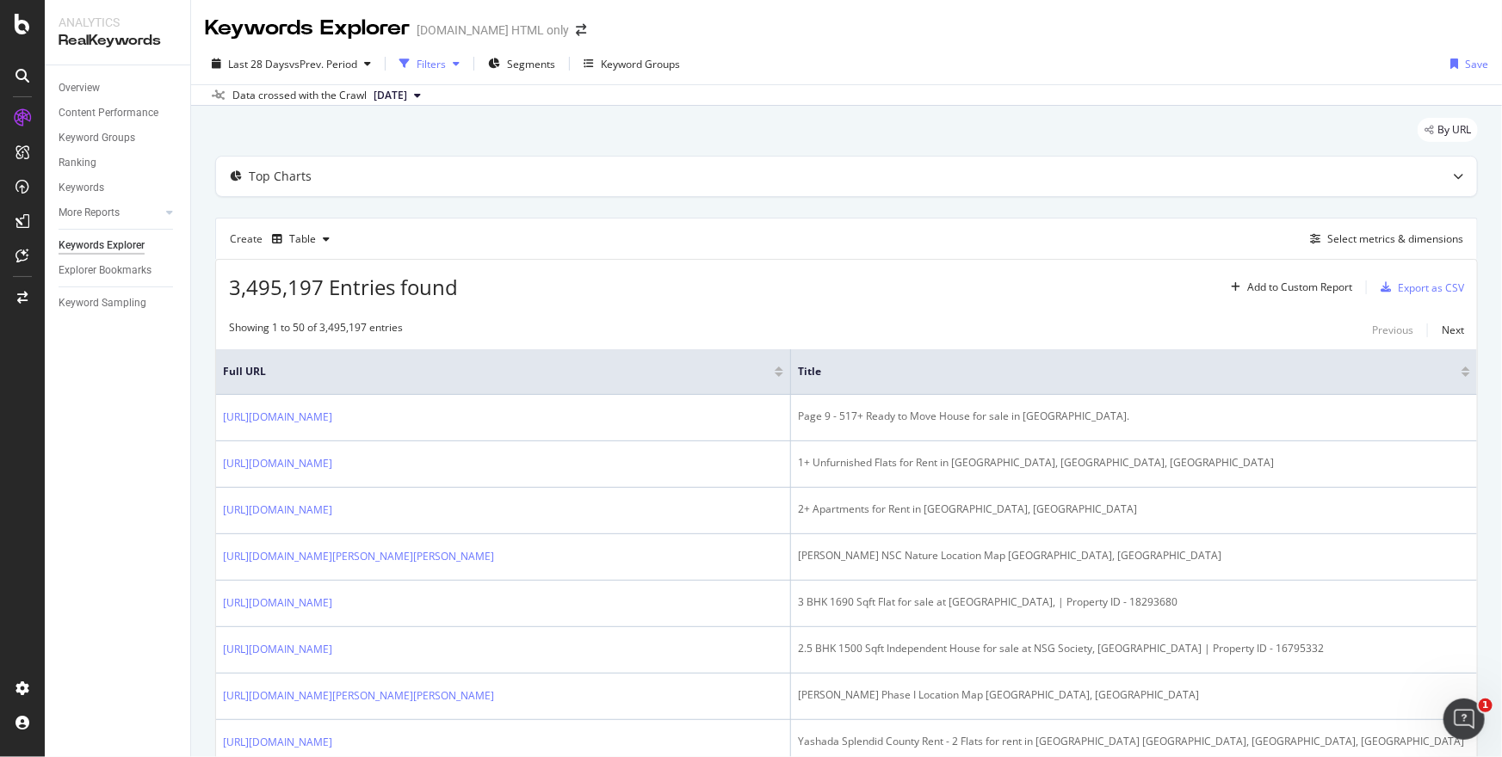
click at [451, 66] on div "button" at bounding box center [456, 64] width 21 height 10
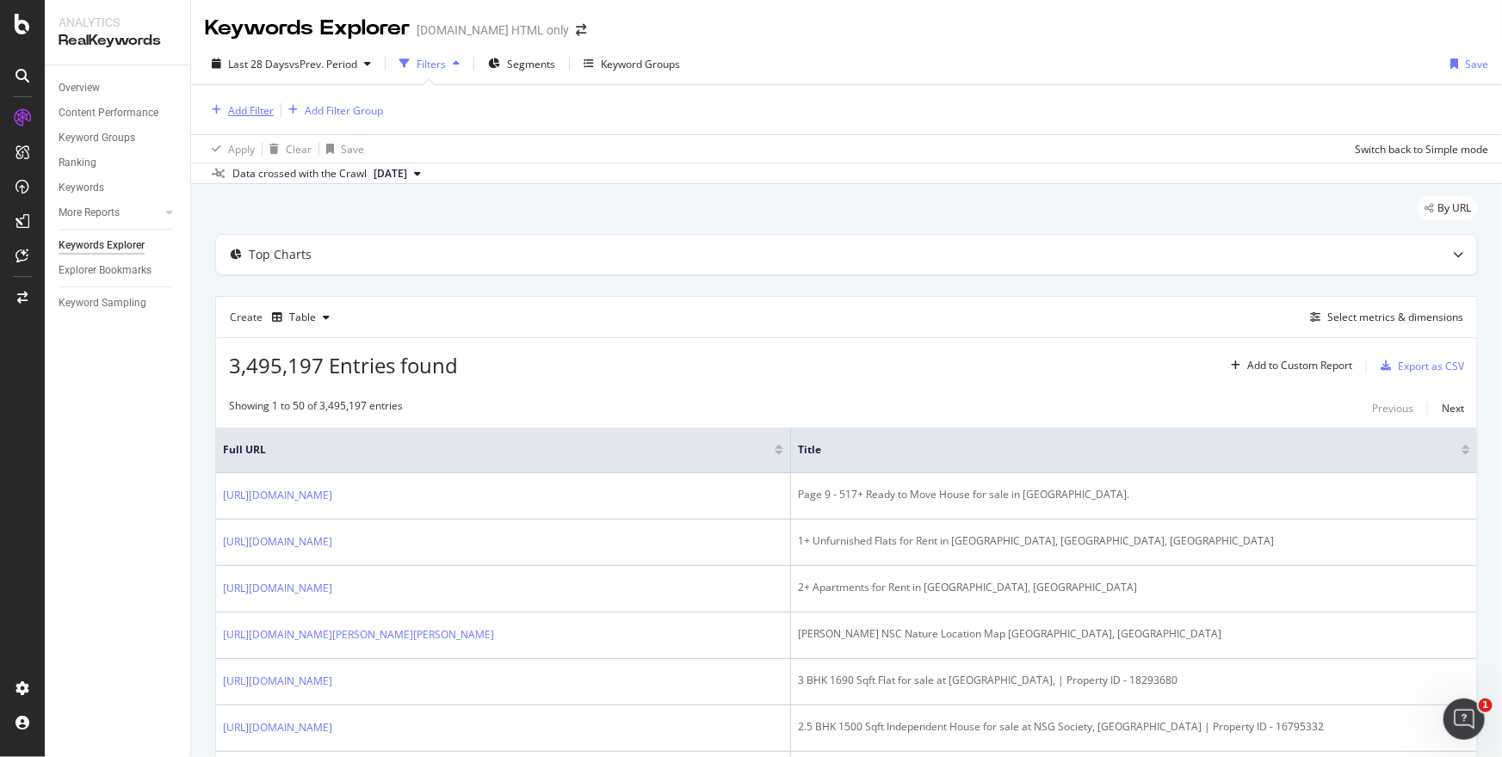
click at [248, 113] on div "Add Filter" at bounding box center [251, 110] width 46 height 15
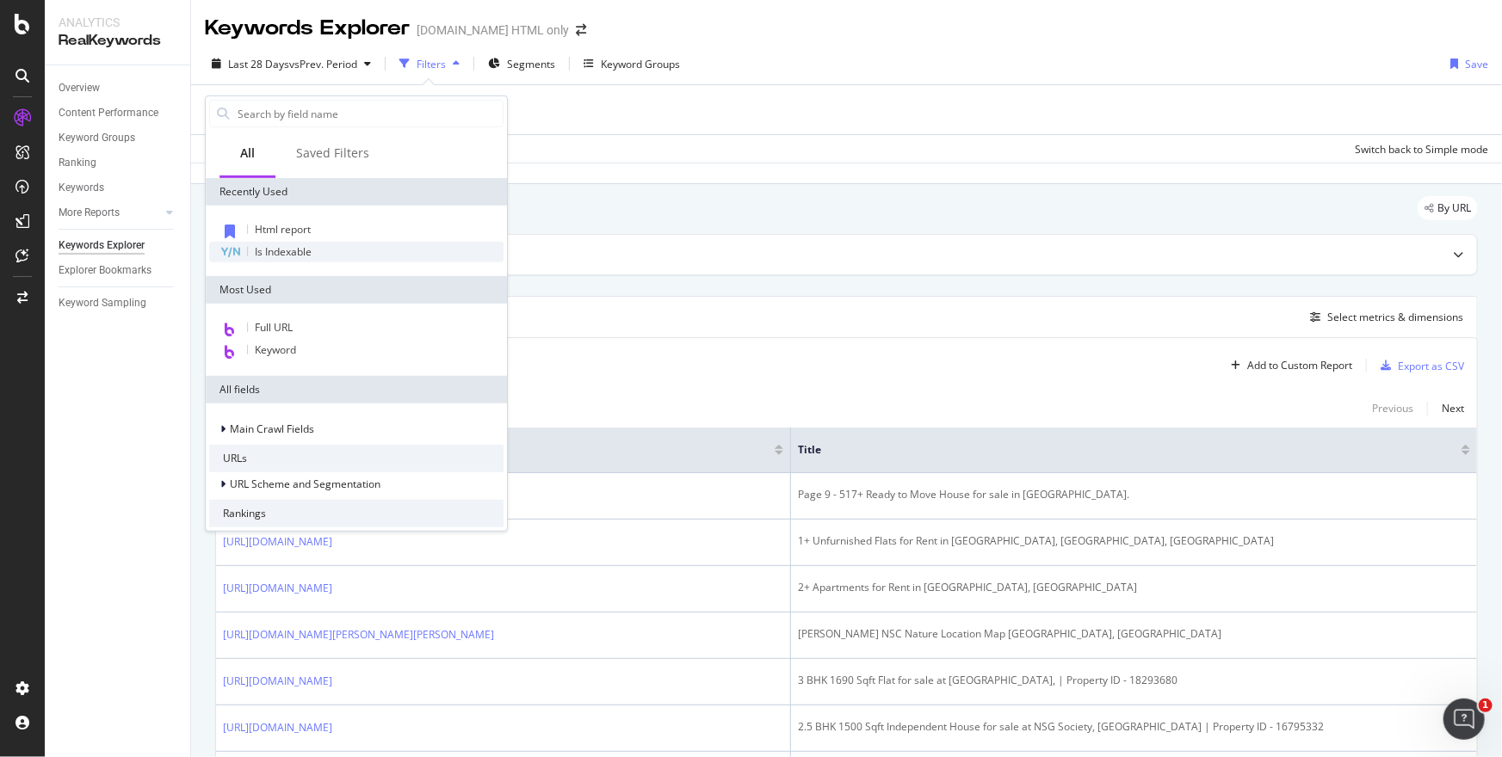
click at [316, 253] on div "Is Indexable" at bounding box center [356, 252] width 294 height 21
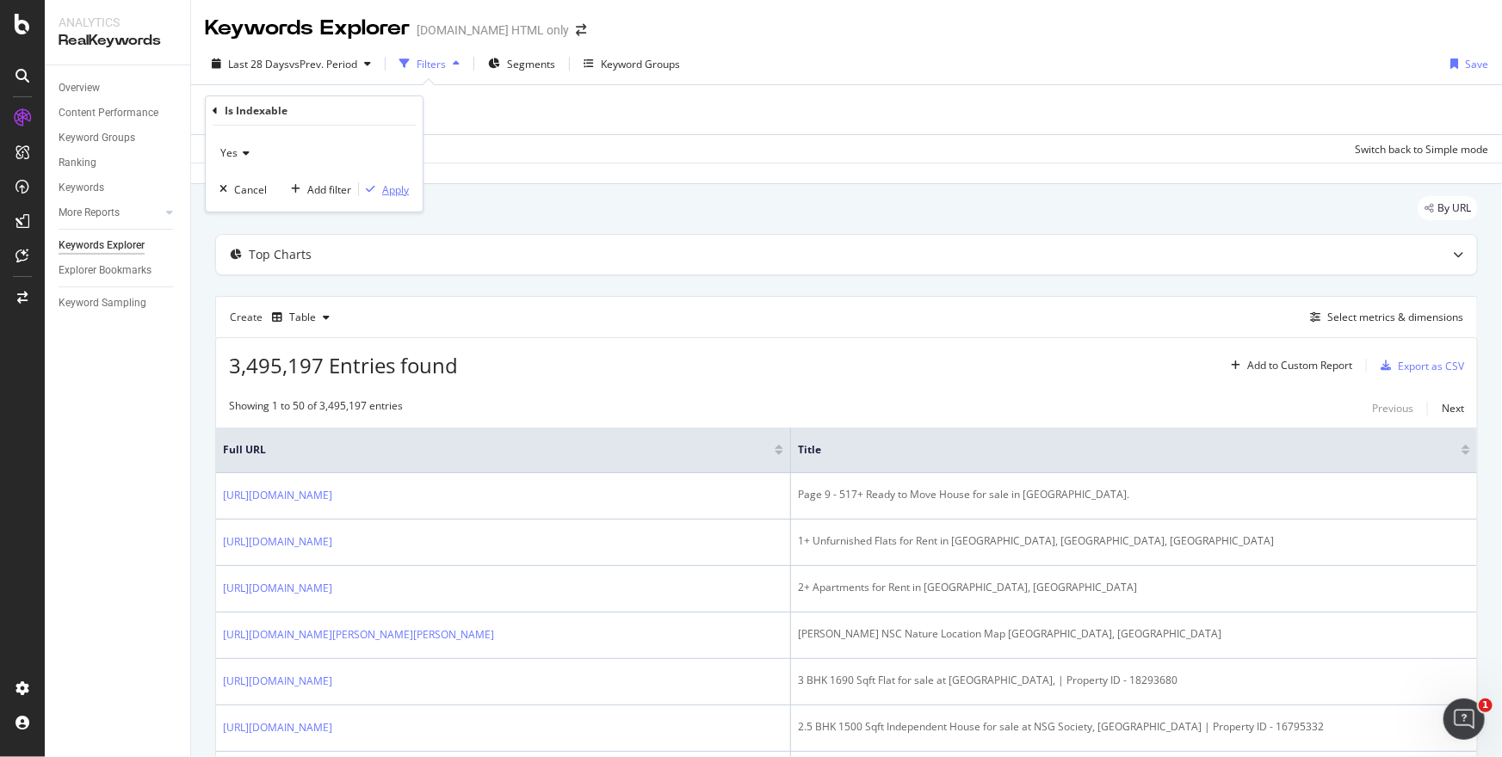
click at [394, 188] on div "Apply" at bounding box center [395, 189] width 27 height 15
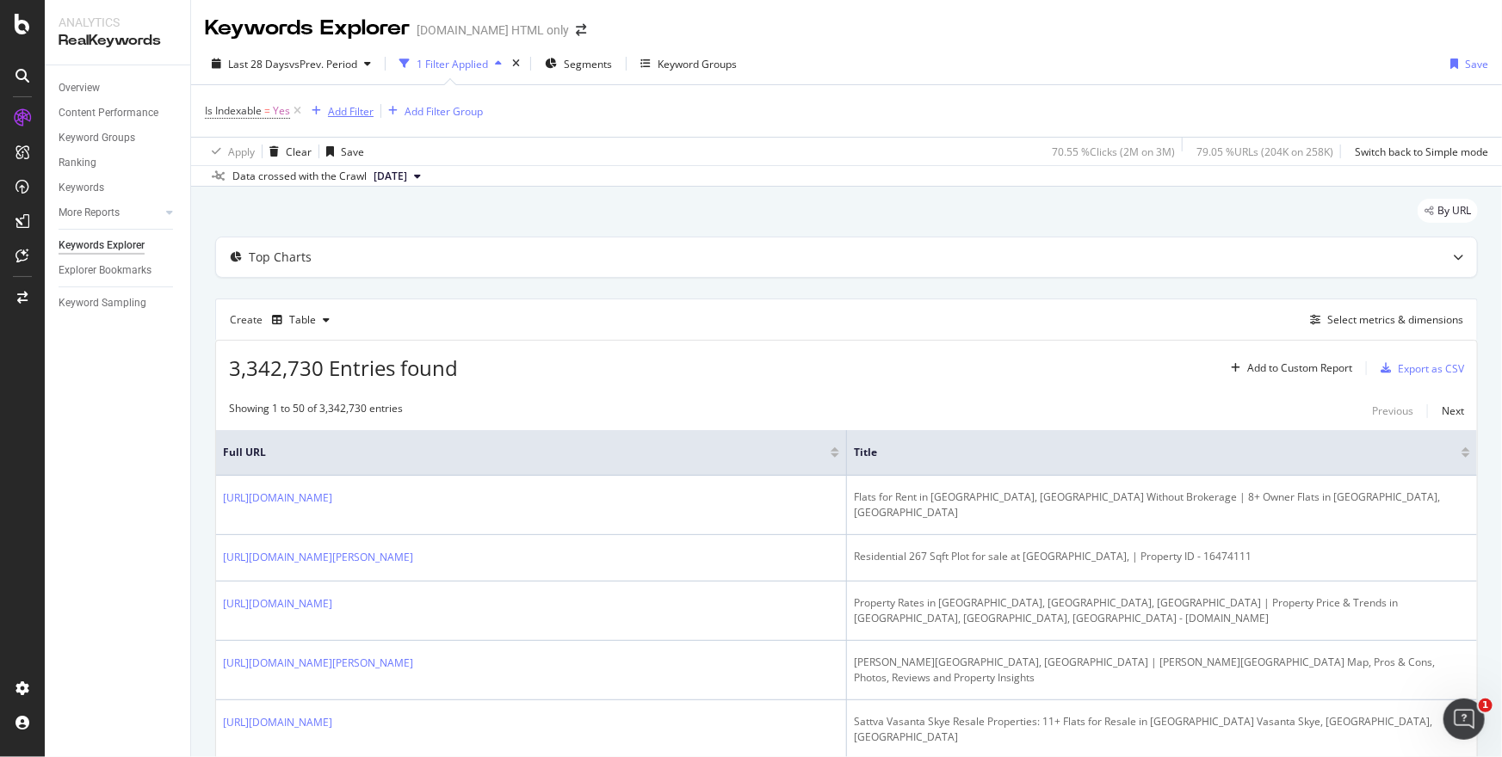
click at [349, 110] on div "Add Filter" at bounding box center [351, 111] width 46 height 15
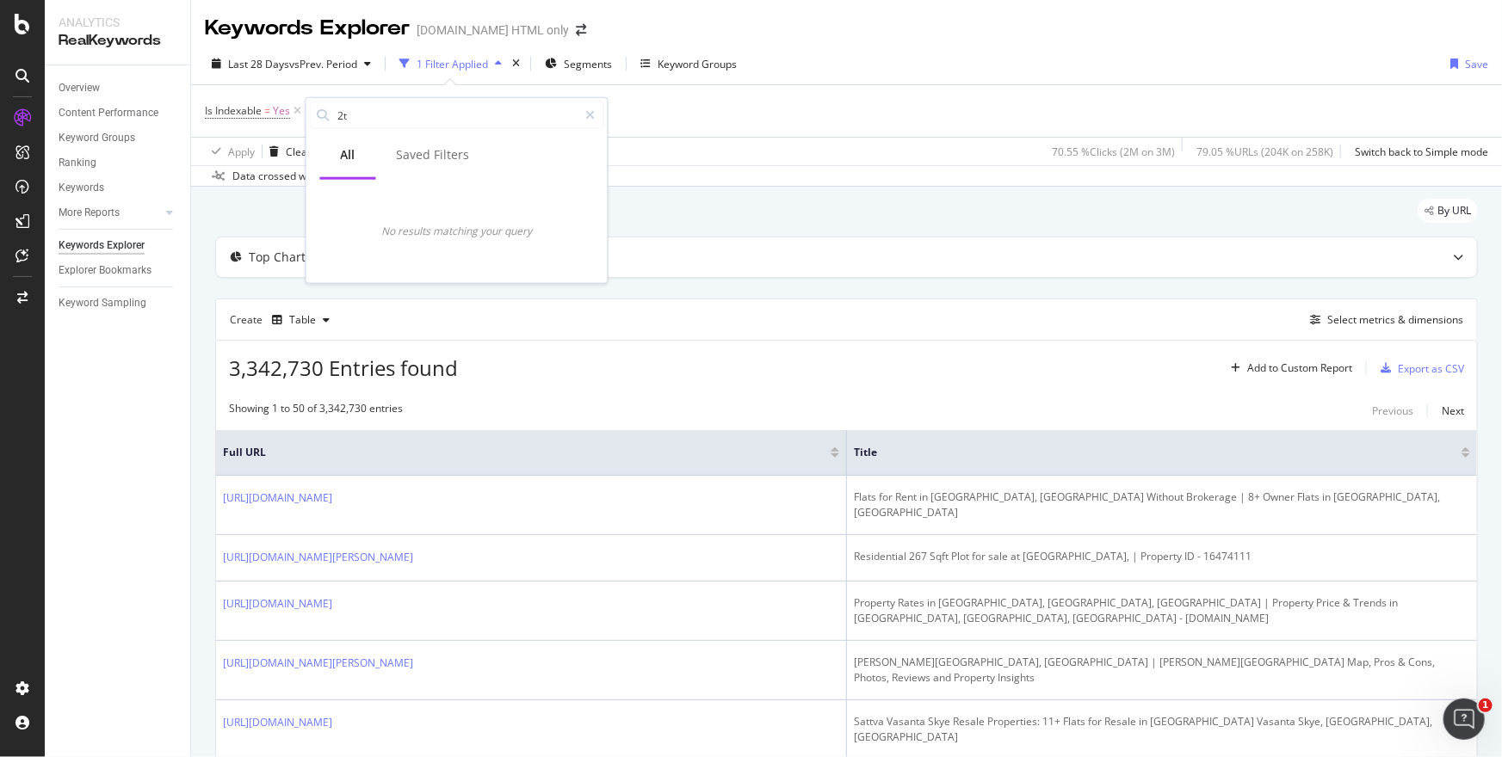
type input "2"
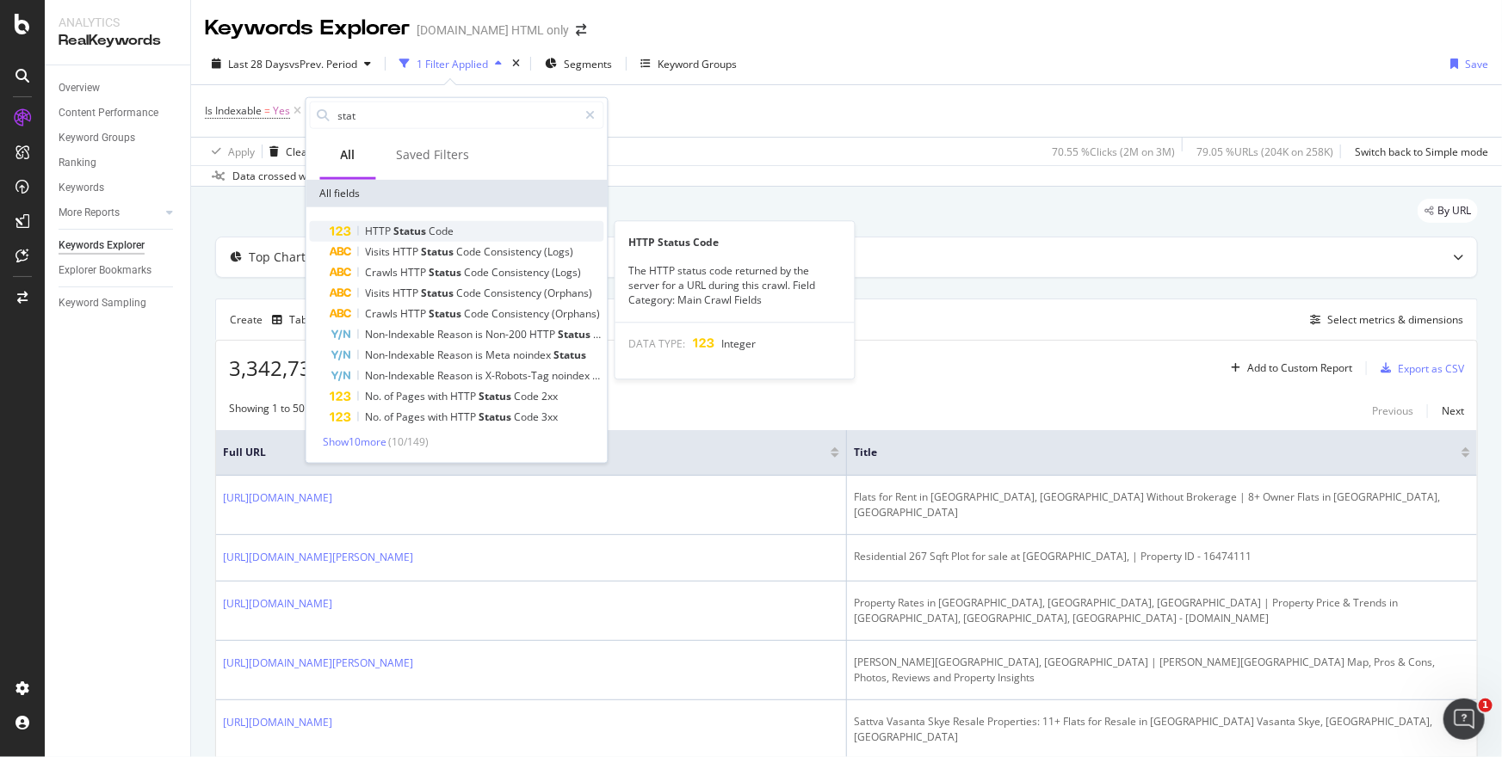
type input "stat"
click at [430, 233] on span "Code" at bounding box center [441, 231] width 25 height 15
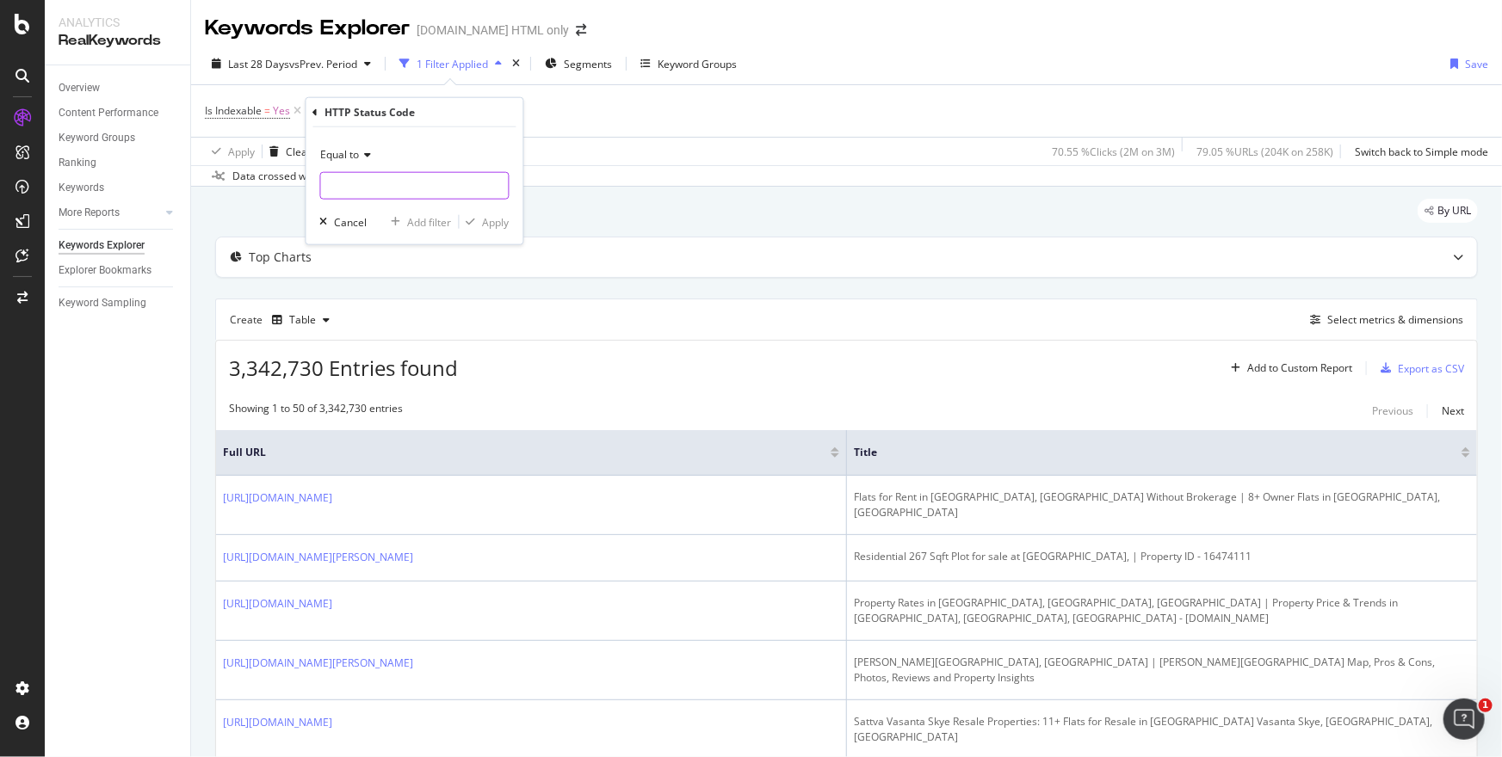
click at [398, 191] on input "number" at bounding box center [414, 186] width 189 height 28
click at [388, 208] on span "200" at bounding box center [382, 208] width 114 height 15
type input "200"
click at [485, 225] on div "Apply" at bounding box center [496, 221] width 27 height 15
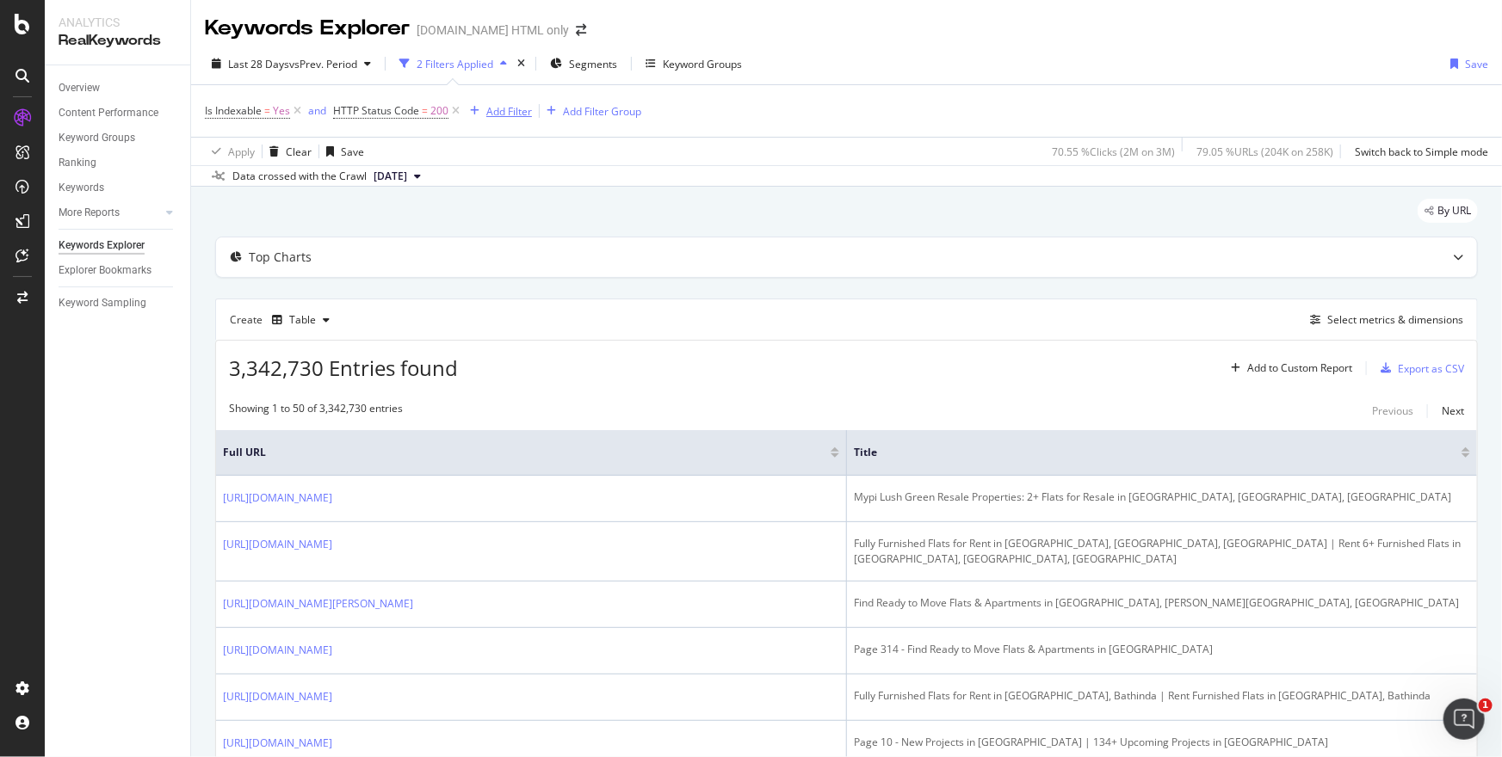
click at [518, 102] on div "Add Filter" at bounding box center [497, 111] width 69 height 19
click at [820, 182] on div "Data crossed with the Crawl 2025 Sep. 18th" at bounding box center [846, 175] width 1311 height 21
click at [586, 106] on div "Add Filter Group" at bounding box center [602, 111] width 78 height 15
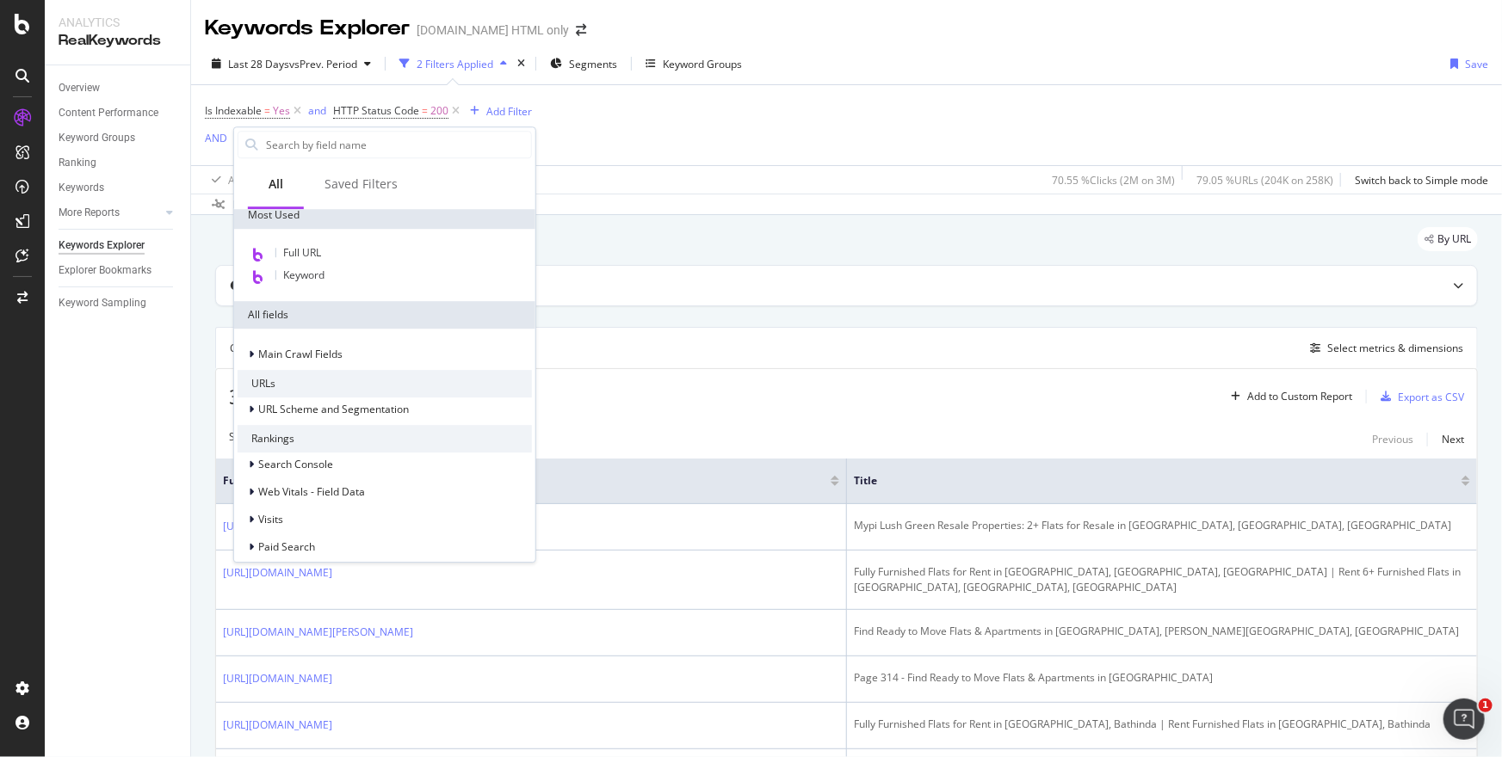
scroll to position [127, 0]
type input "p"
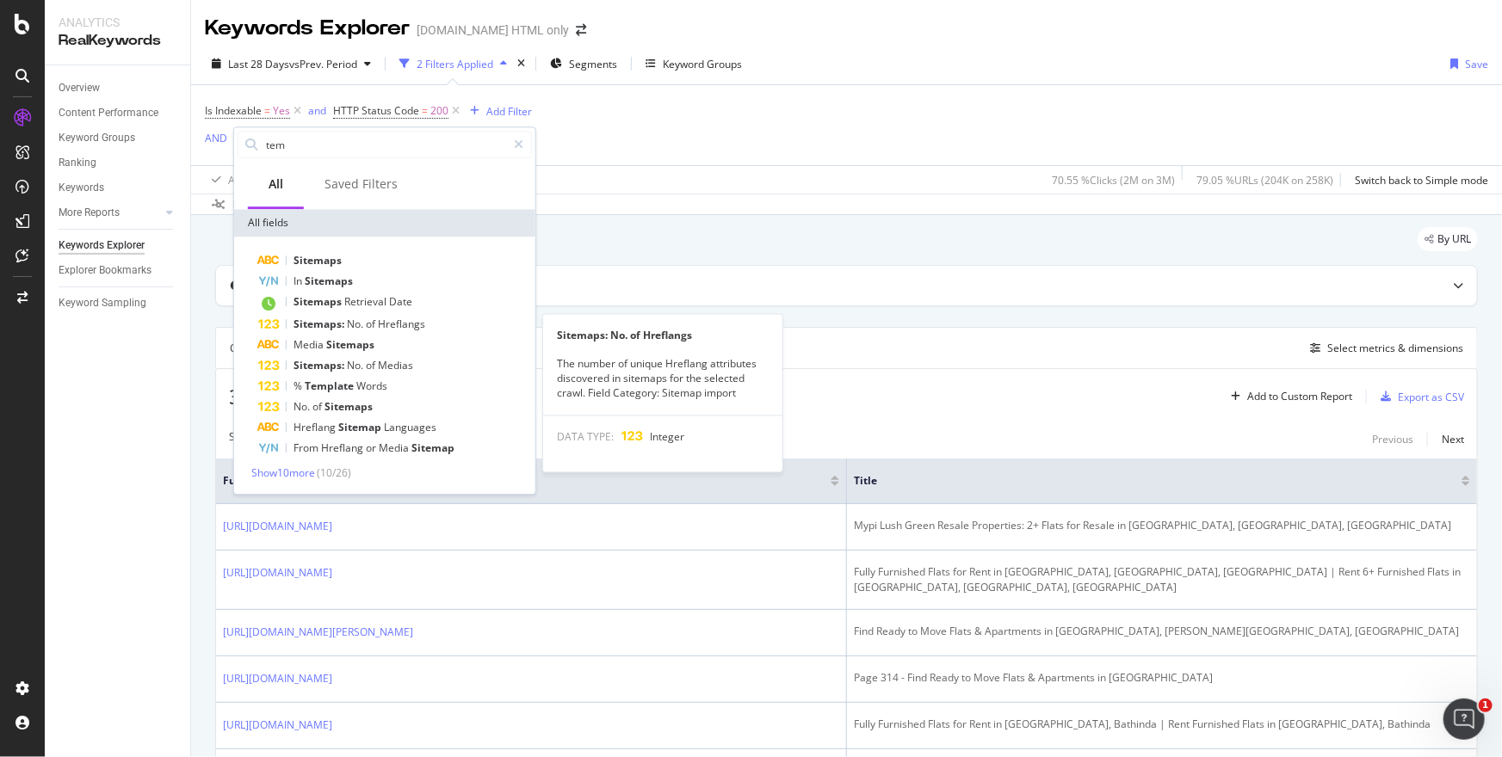
scroll to position [0, 0]
type input "t"
type input "p"
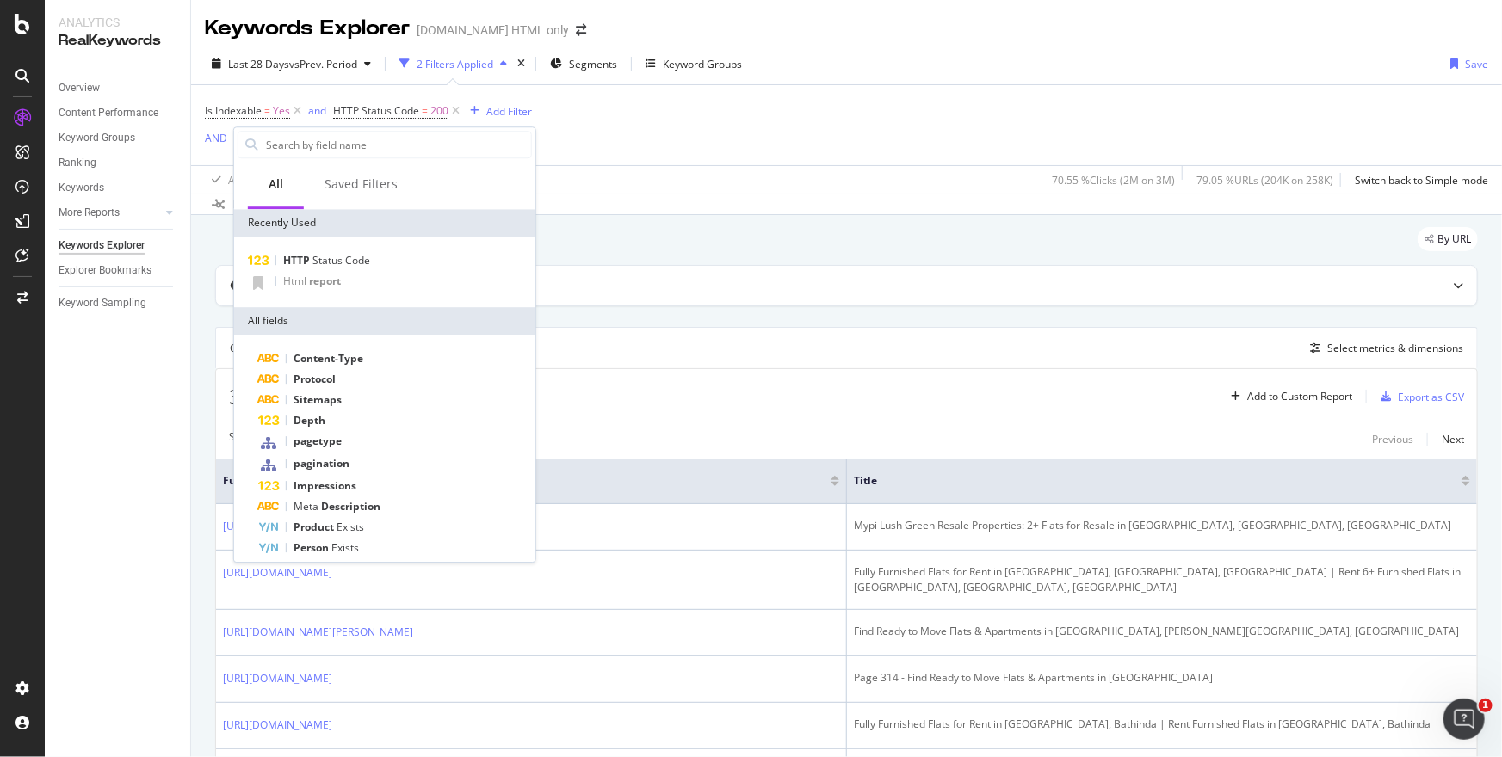
type input "d"
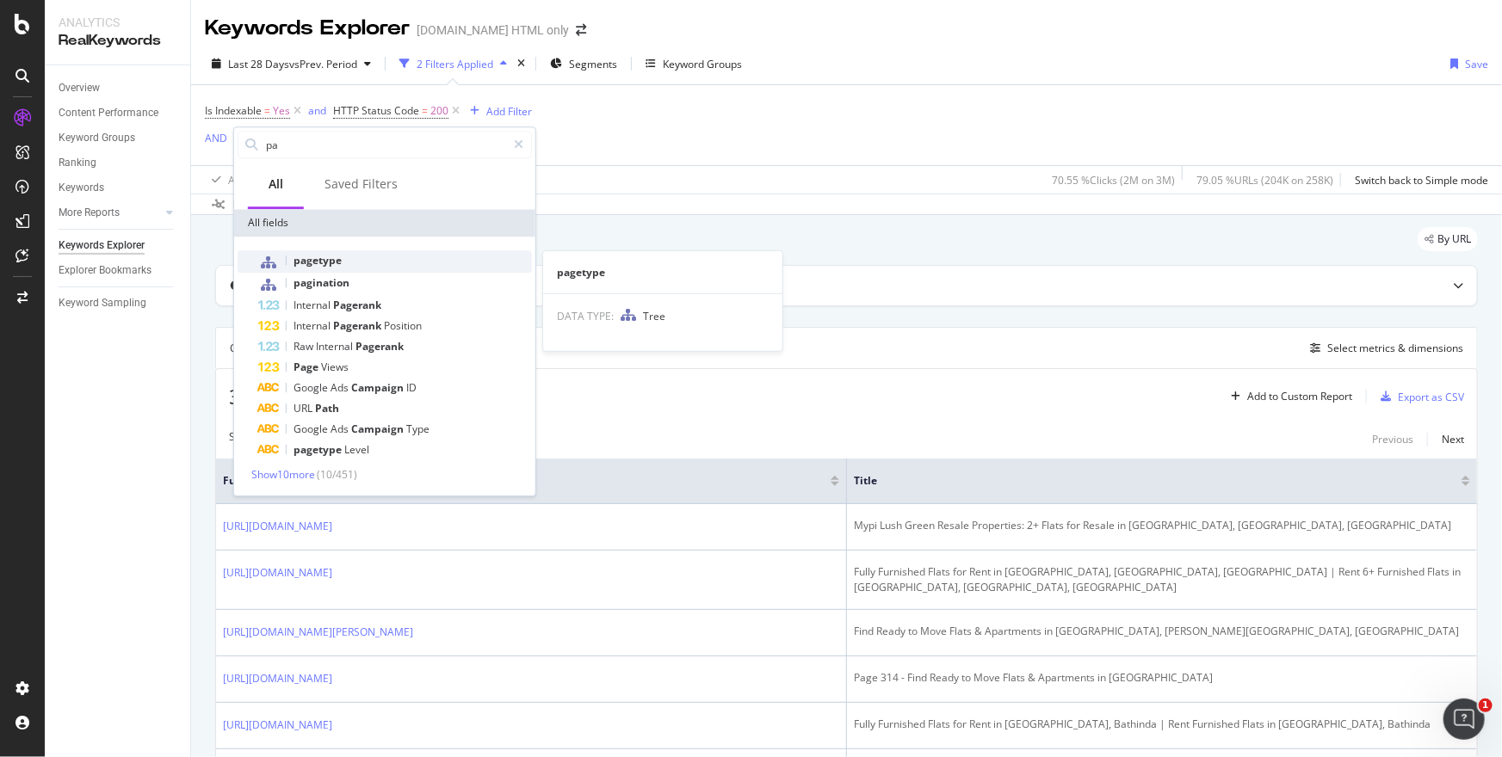
type input "pa"
click at [379, 262] on div "pagetype" at bounding box center [395, 261] width 274 height 22
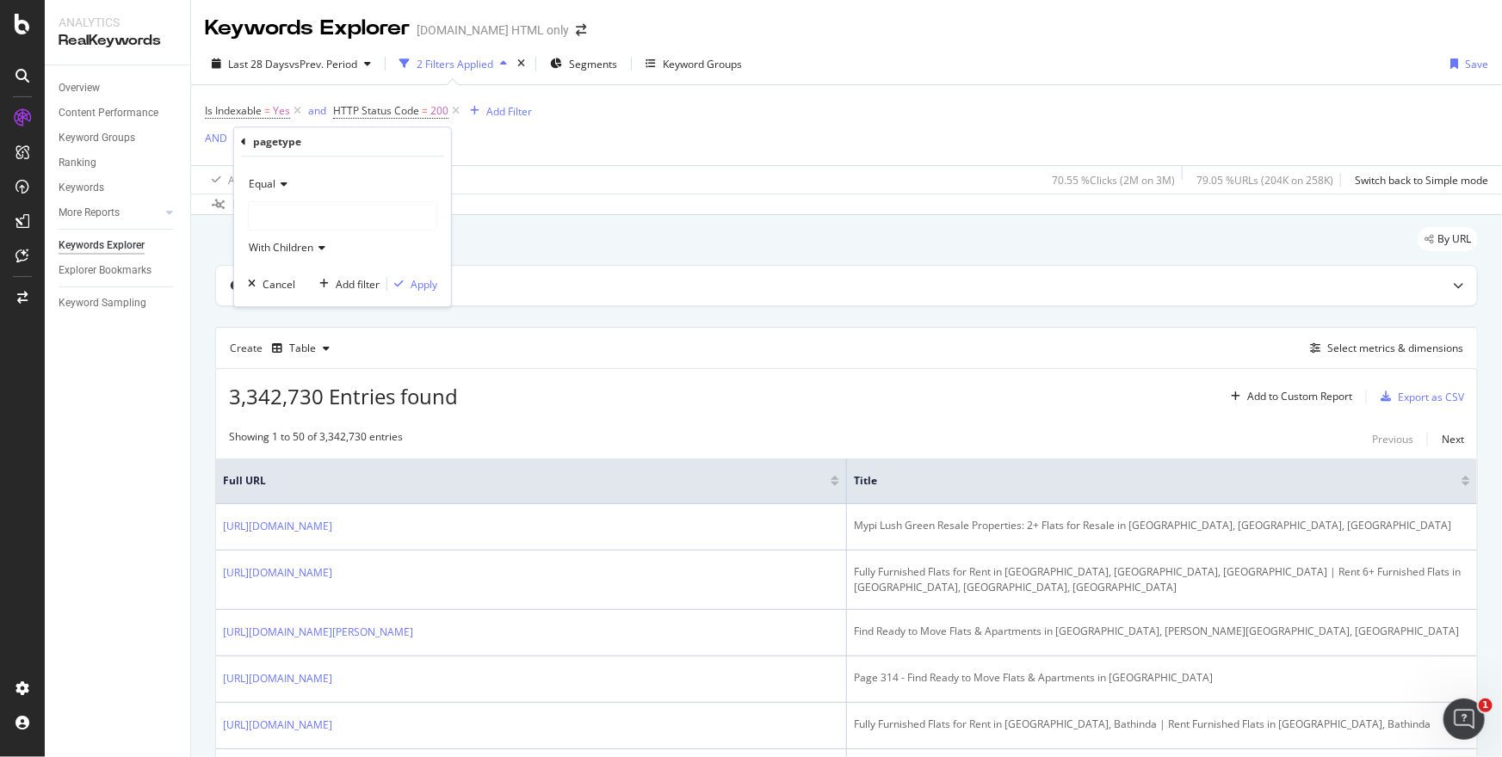
click at [343, 211] on div at bounding box center [343, 216] width 188 height 28
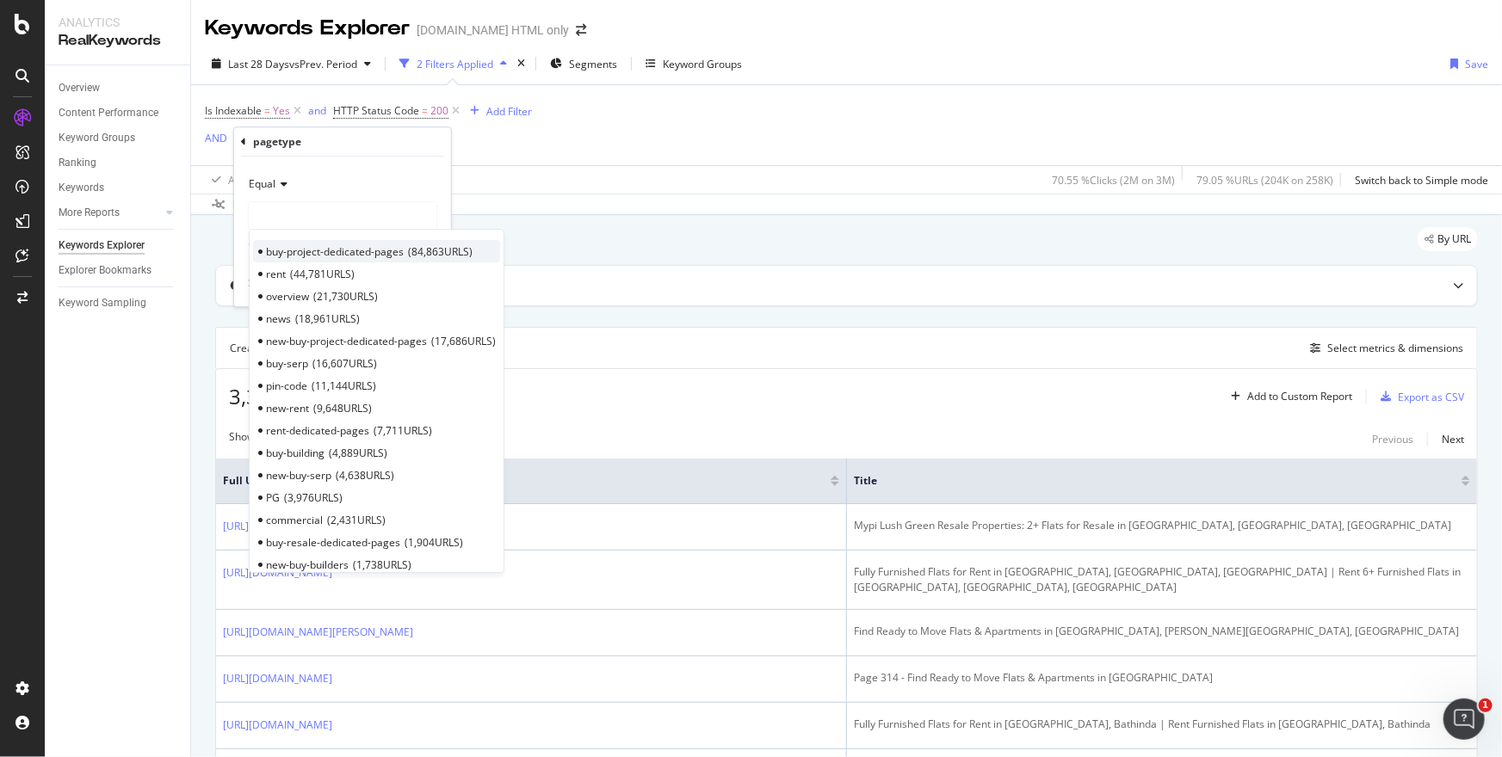
click at [361, 250] on span "buy-project-dedicated-pages" at bounding box center [335, 251] width 138 height 15
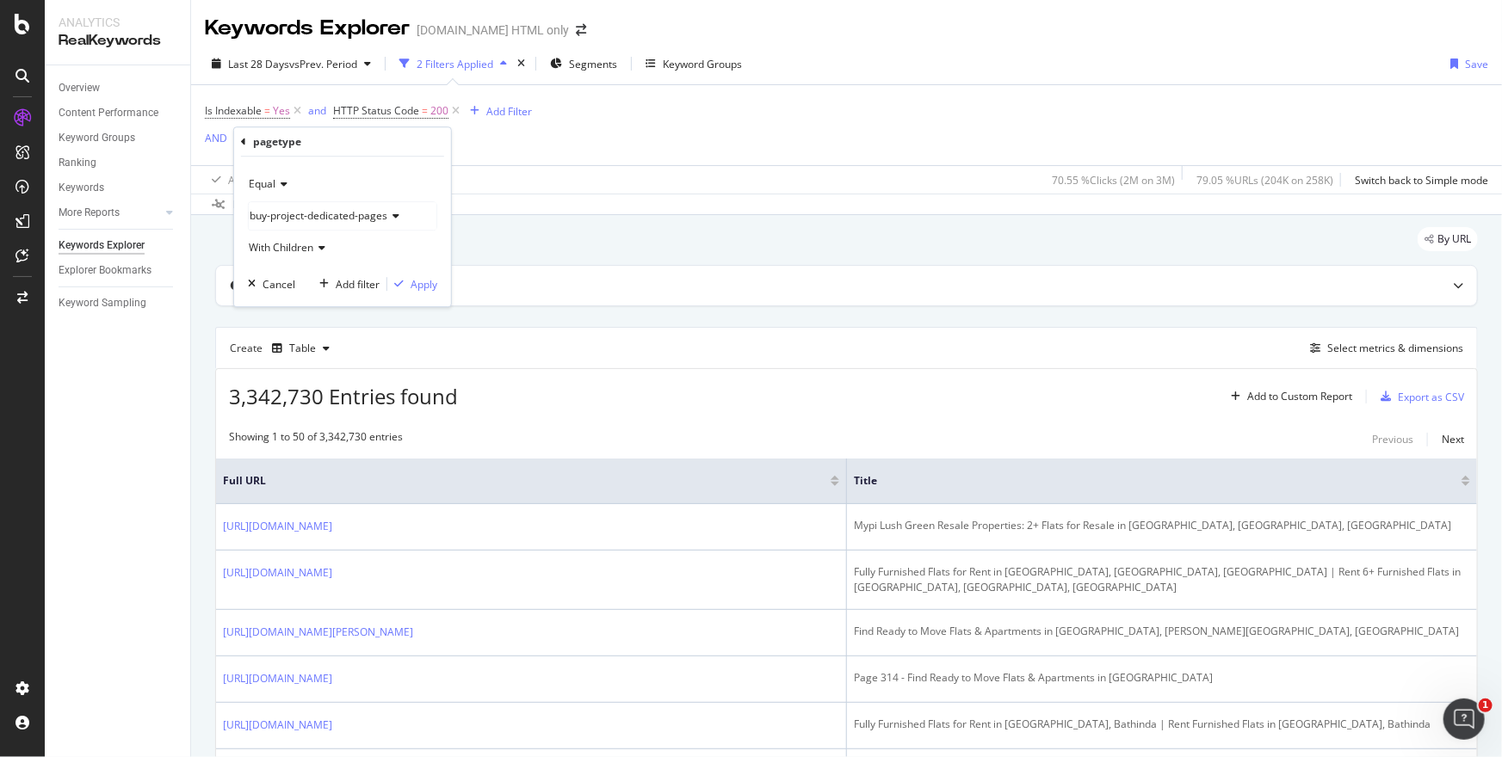
click at [276, 178] on div "Equal" at bounding box center [342, 184] width 189 height 28
click at [338, 170] on div "Equal" at bounding box center [342, 184] width 189 height 28
click at [338, 208] on span "buy-project-dedicated-pages" at bounding box center [319, 215] width 138 height 15
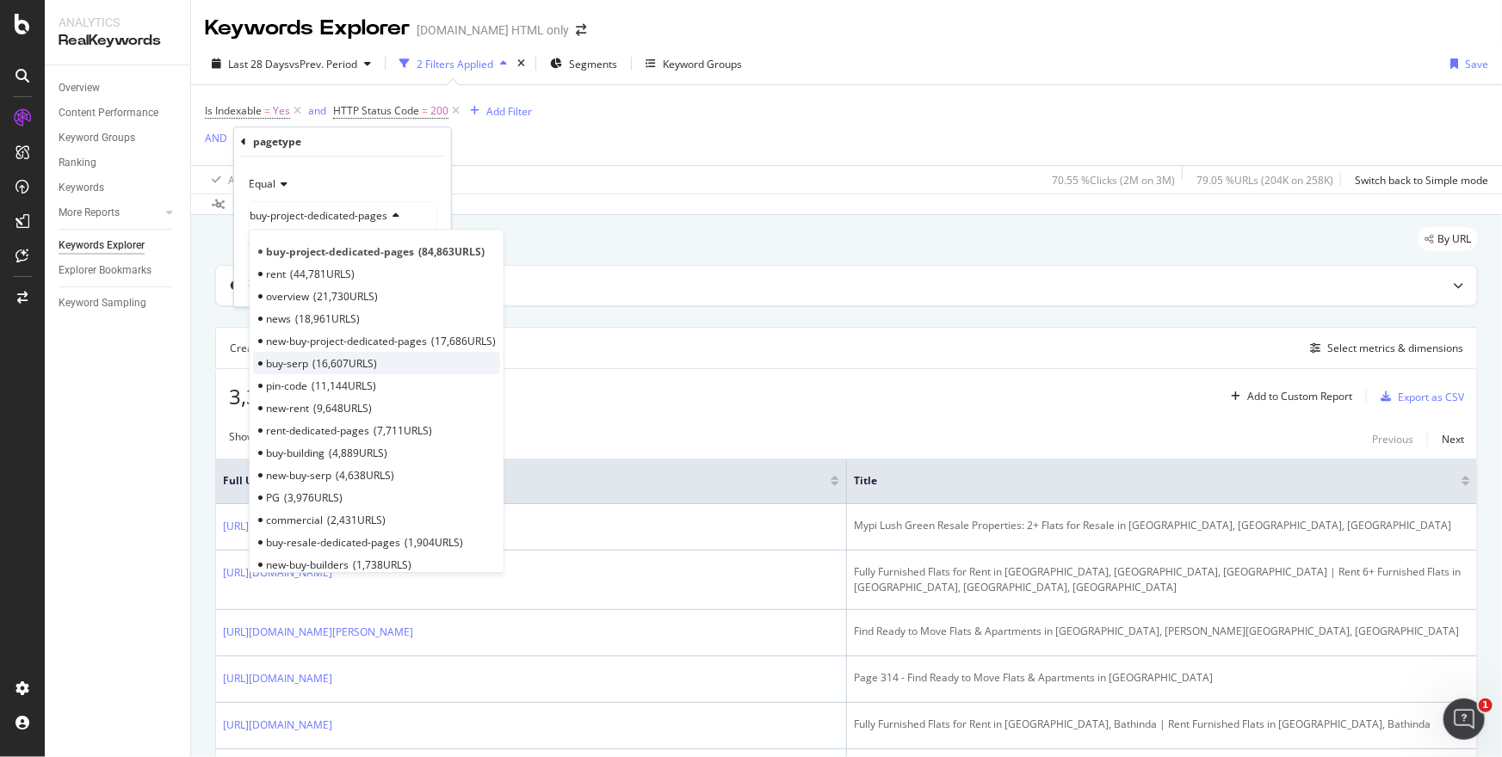
click at [348, 359] on span "16,607 URLS" at bounding box center [344, 363] width 65 height 15
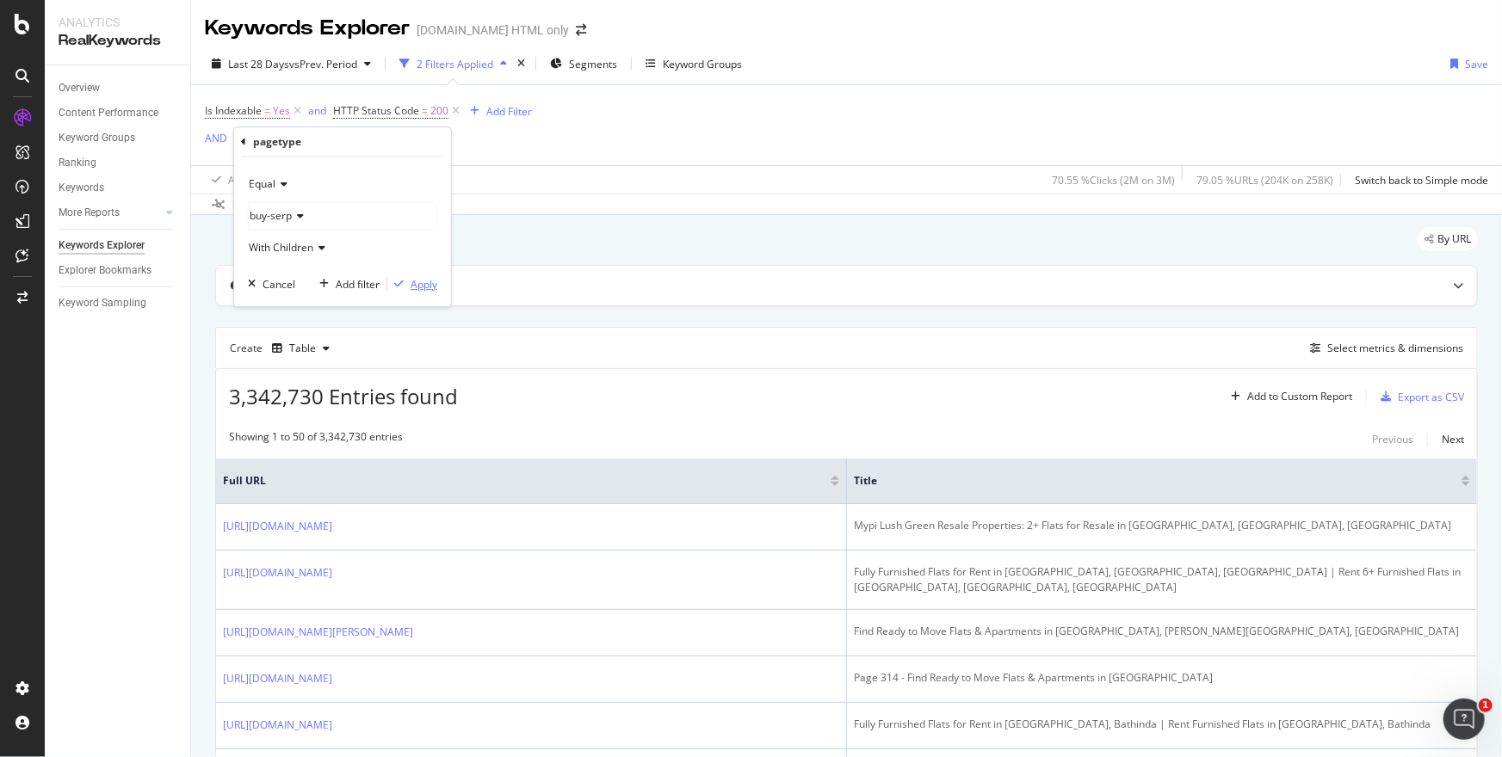
click at [427, 285] on div "Apply" at bounding box center [423, 284] width 27 height 15
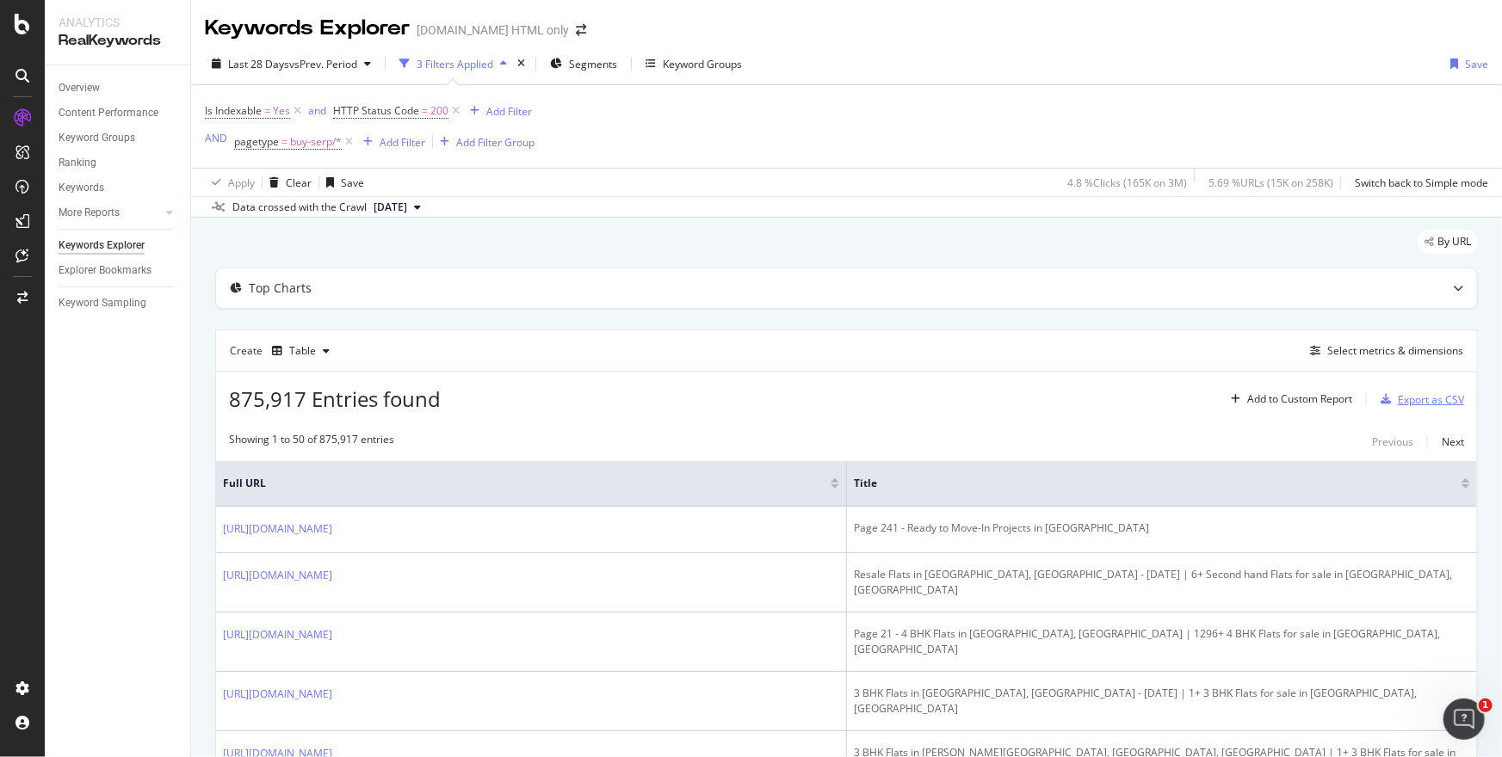
click at [1418, 403] on div "Export as CSV" at bounding box center [1430, 399] width 66 height 15
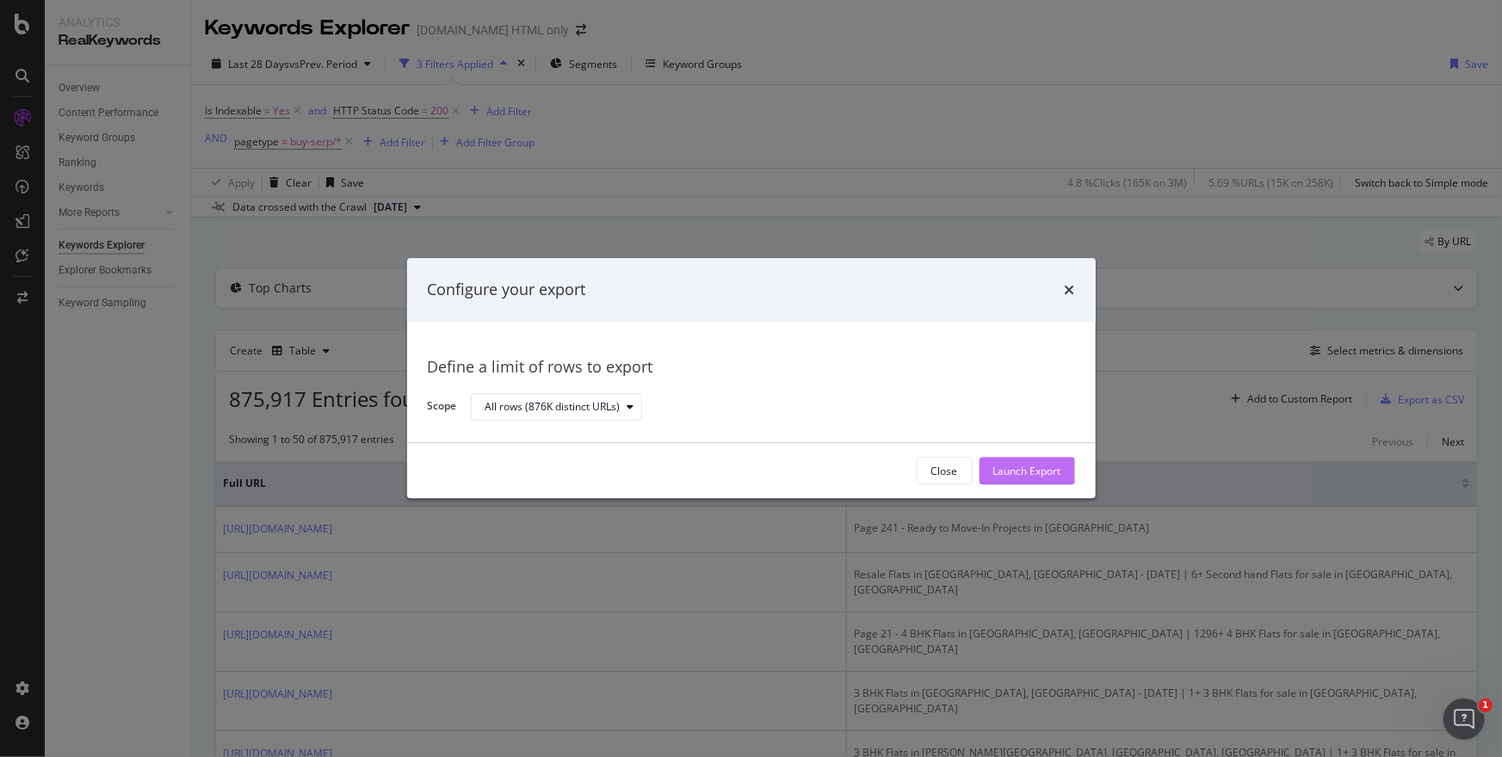
click at [996, 476] on div "Launch Export" at bounding box center [1027, 471] width 68 height 15
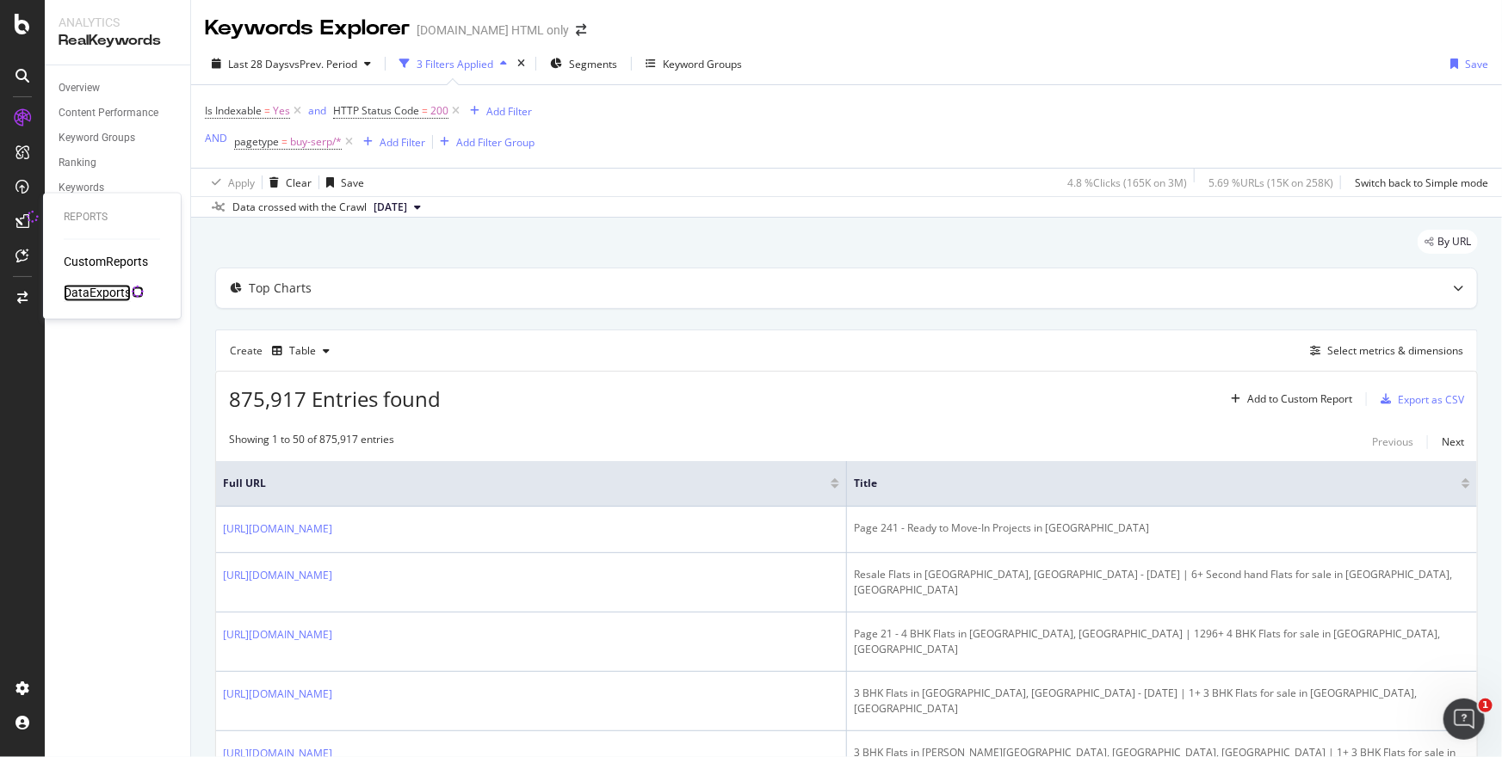
click at [91, 293] on div "DataExports" at bounding box center [97, 293] width 67 height 17
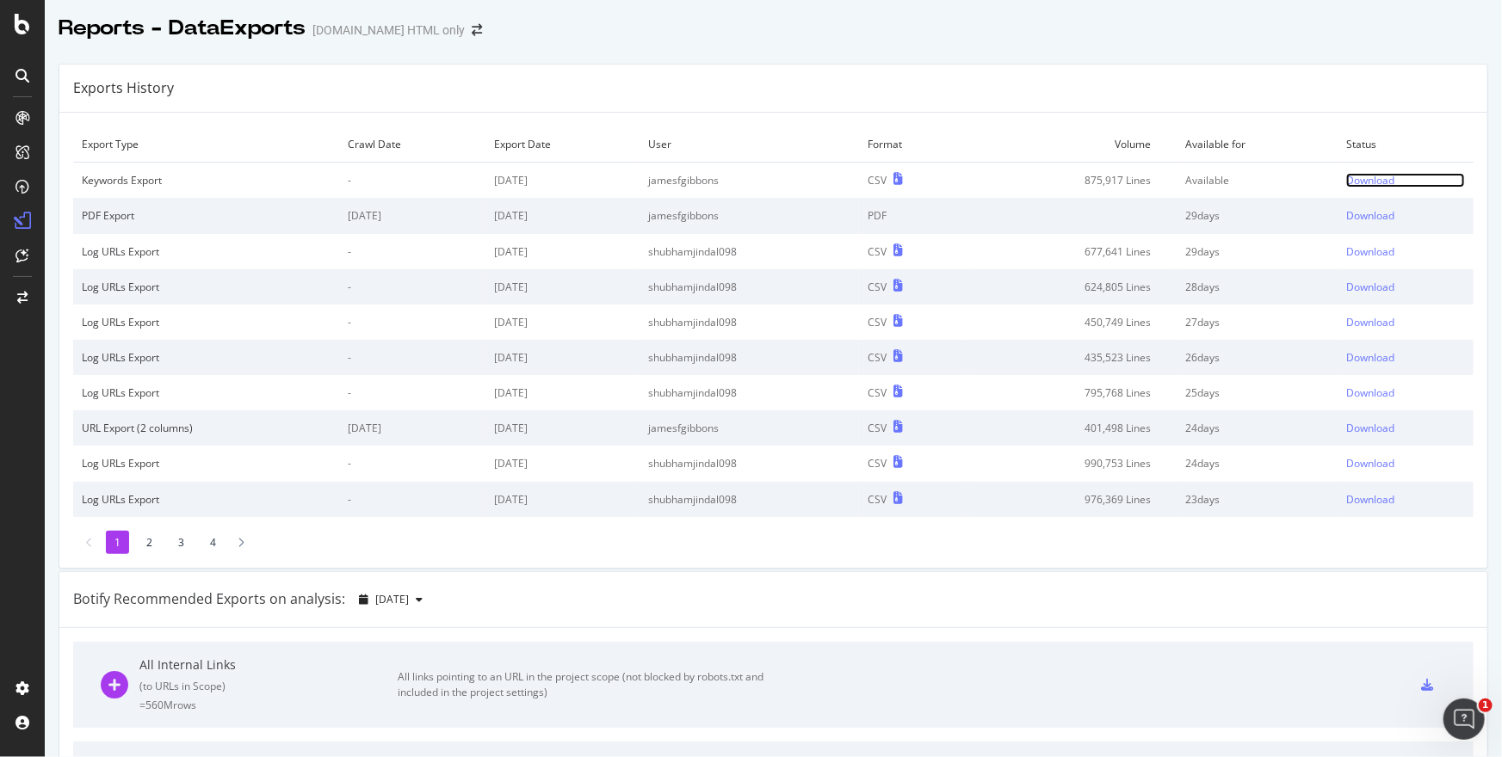
click at [1373, 182] on div "Download" at bounding box center [1370, 180] width 48 height 15
